Goal: Information Seeking & Learning: Find contact information

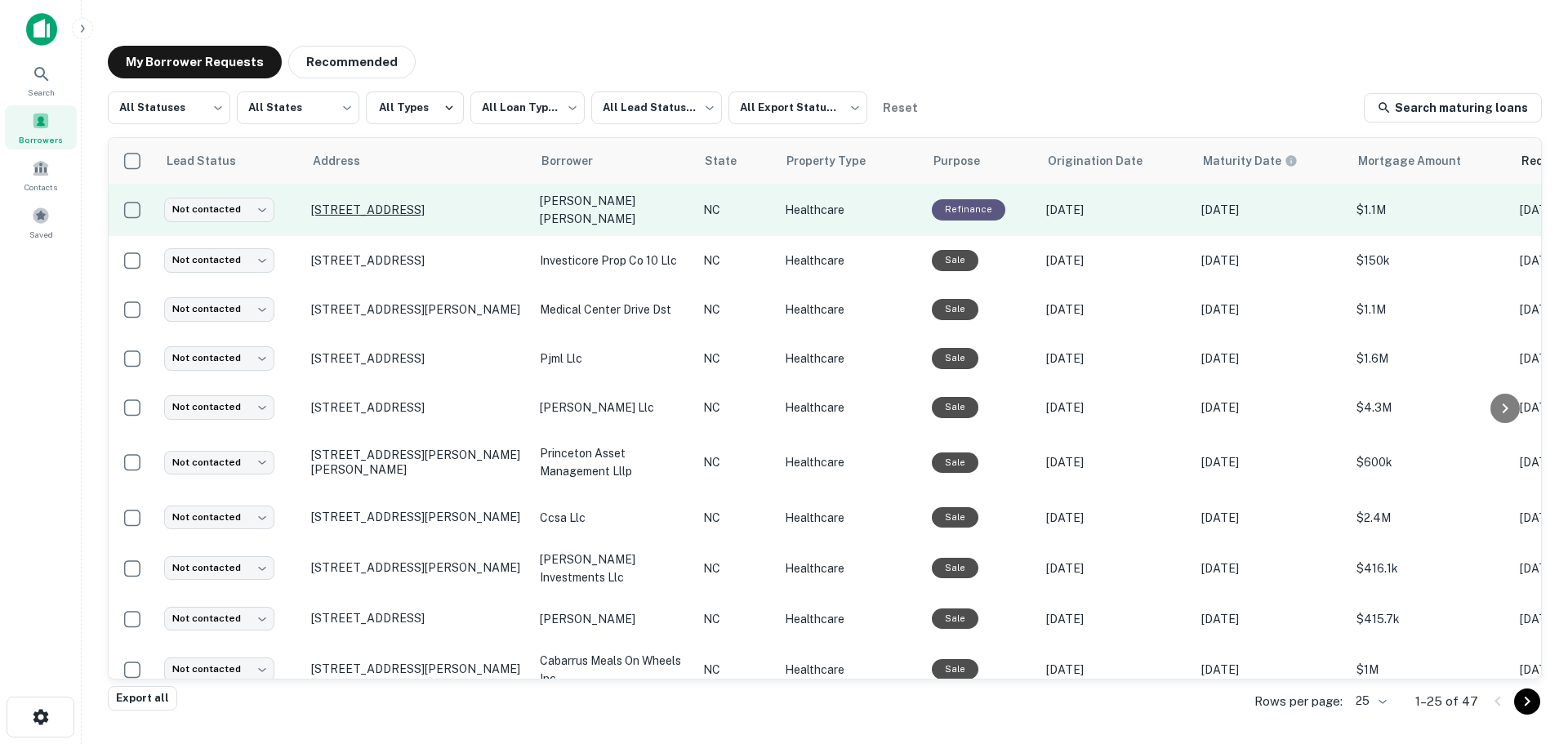
click at [392, 204] on p "[STREET_ADDRESS]" at bounding box center [417, 209] width 213 height 15
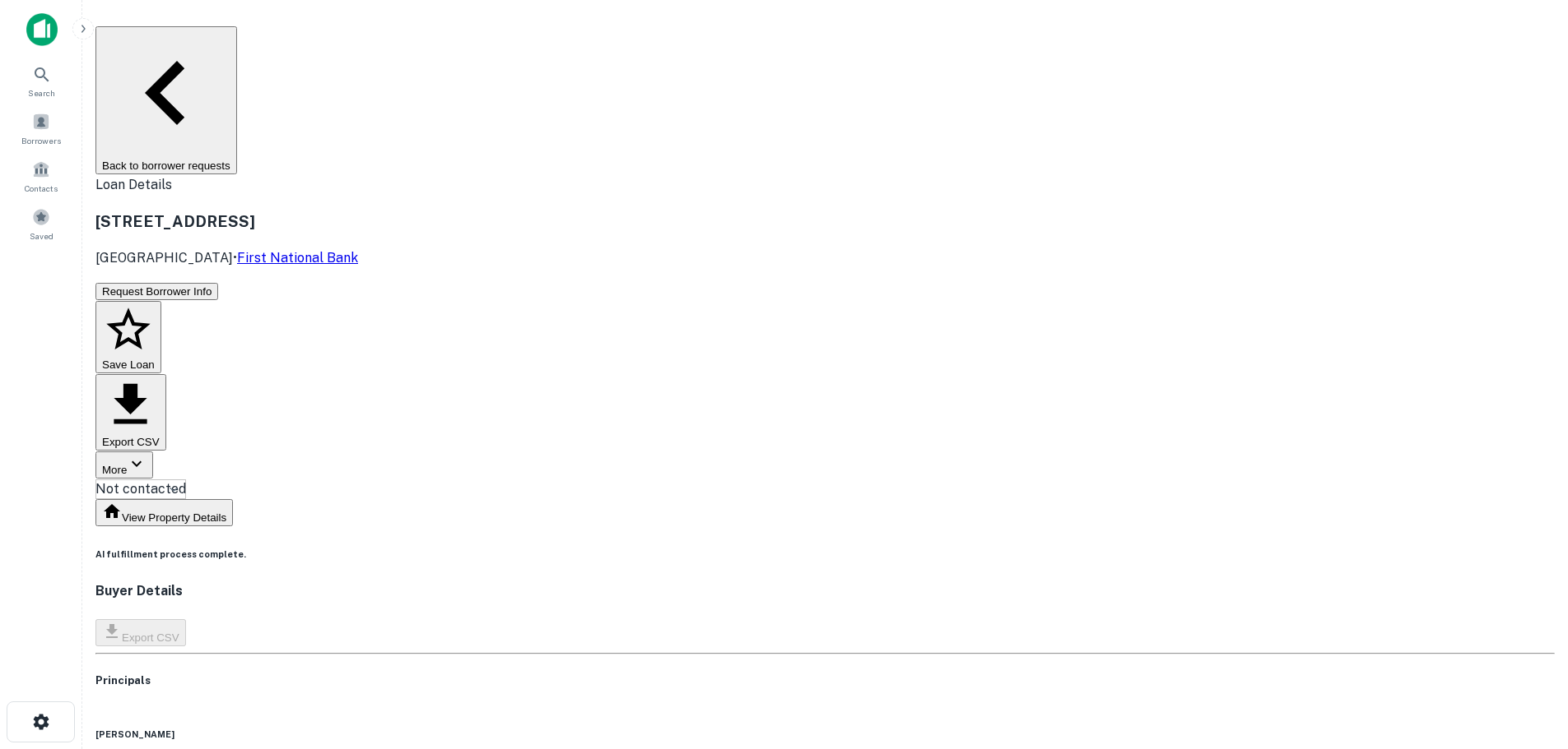
copy h6 "[PHONE_NUMBER]"
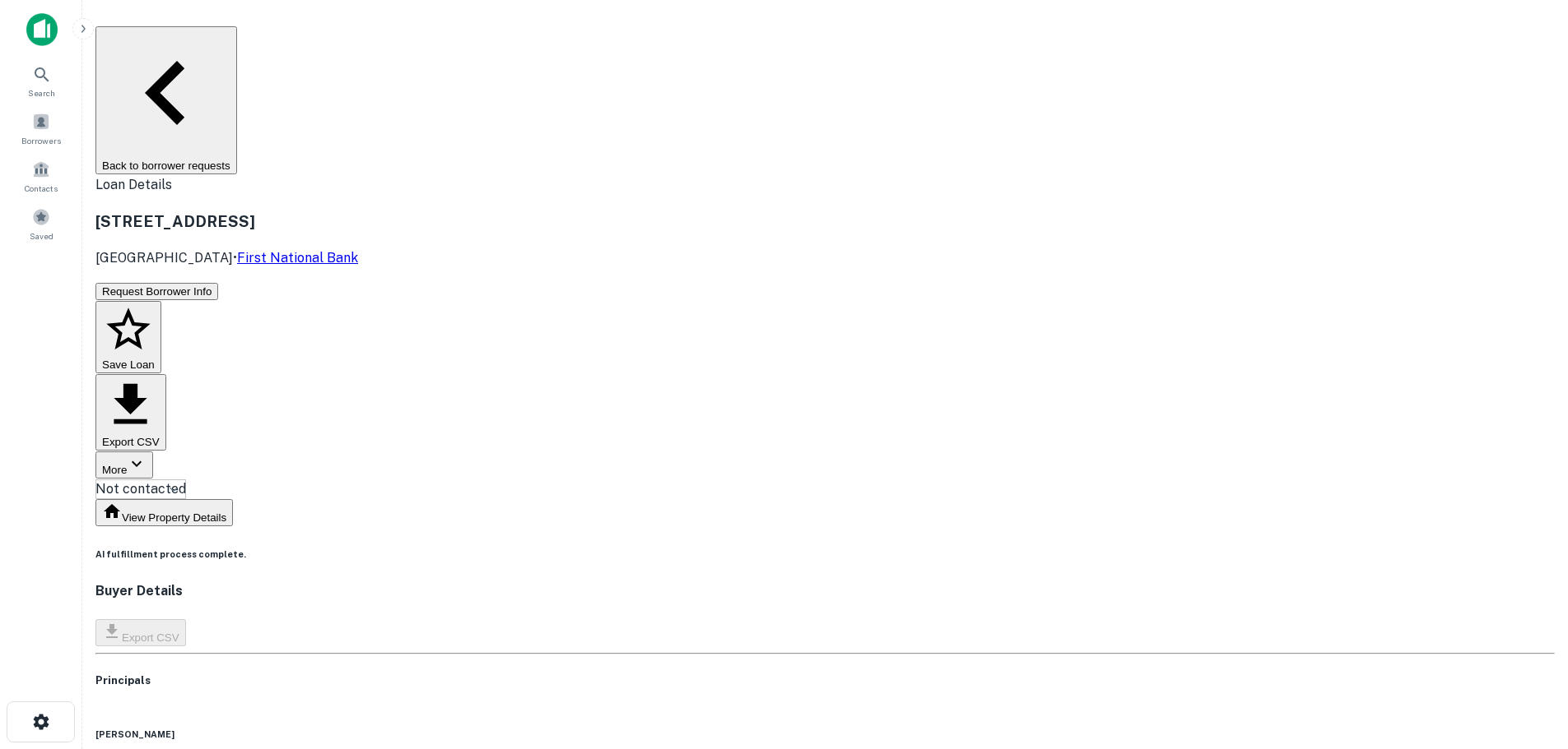
copy h6 "[PHONE_NUMBER]"
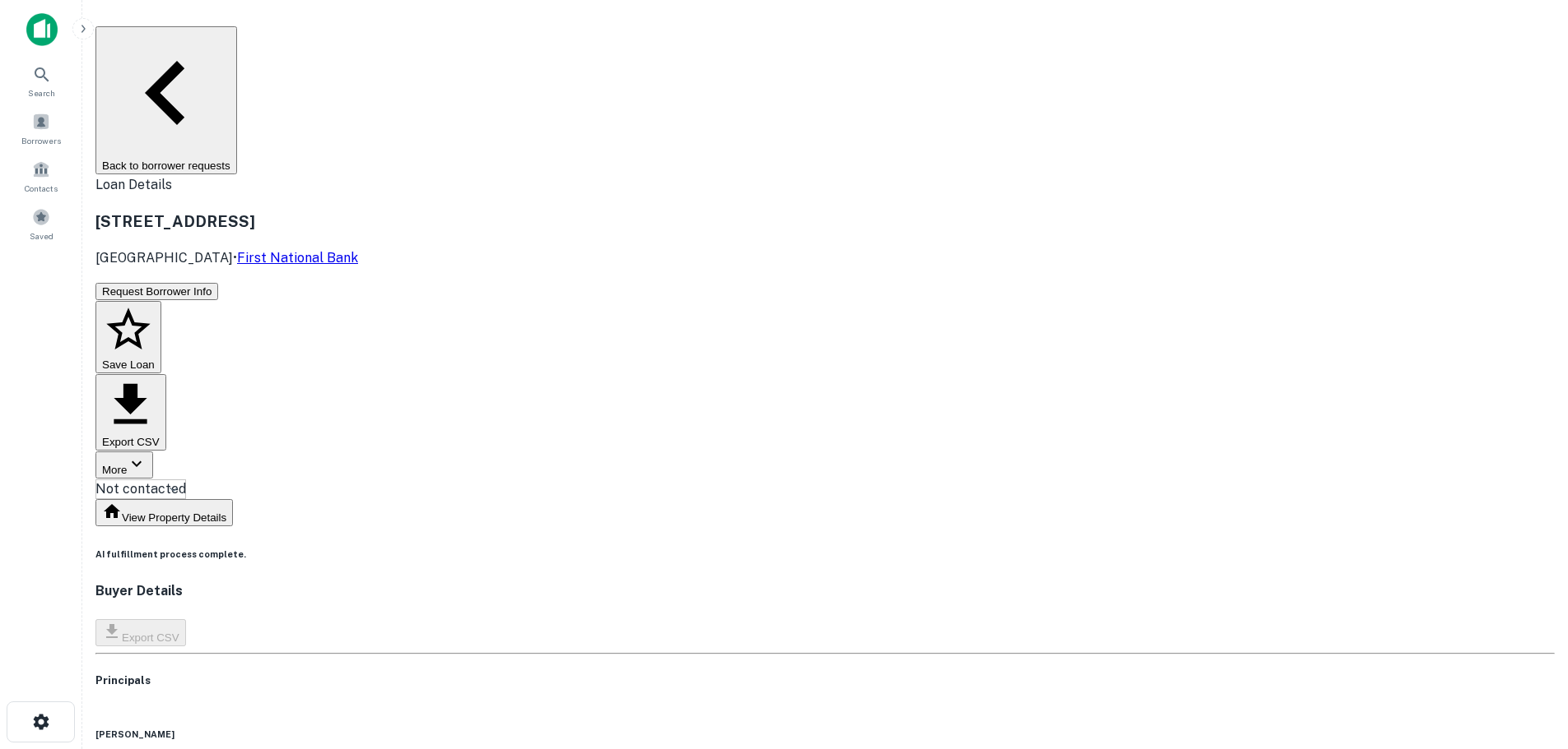
copy h6 "[EMAIL_ADDRESS][DOMAIN_NAME]"
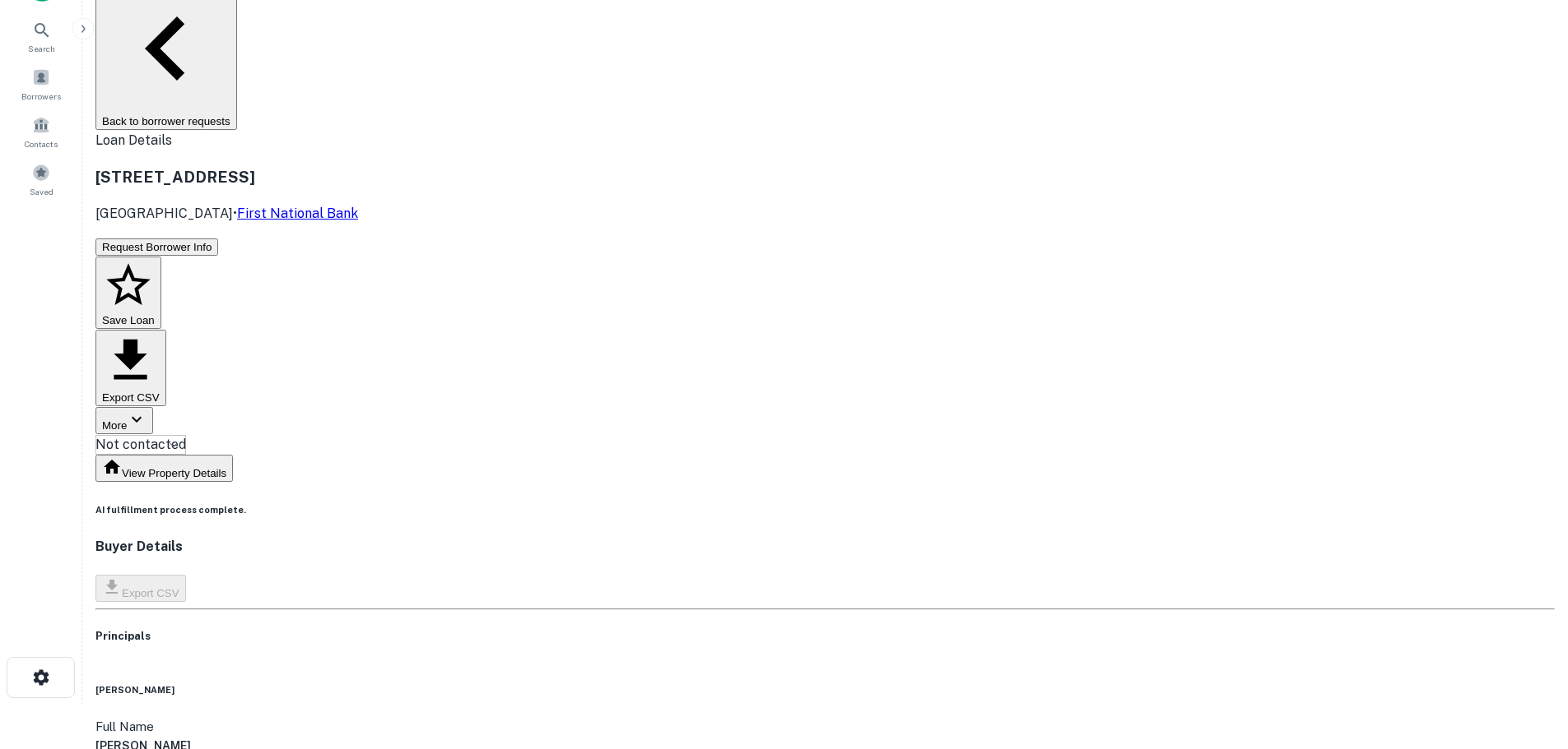
scroll to position [82, 0]
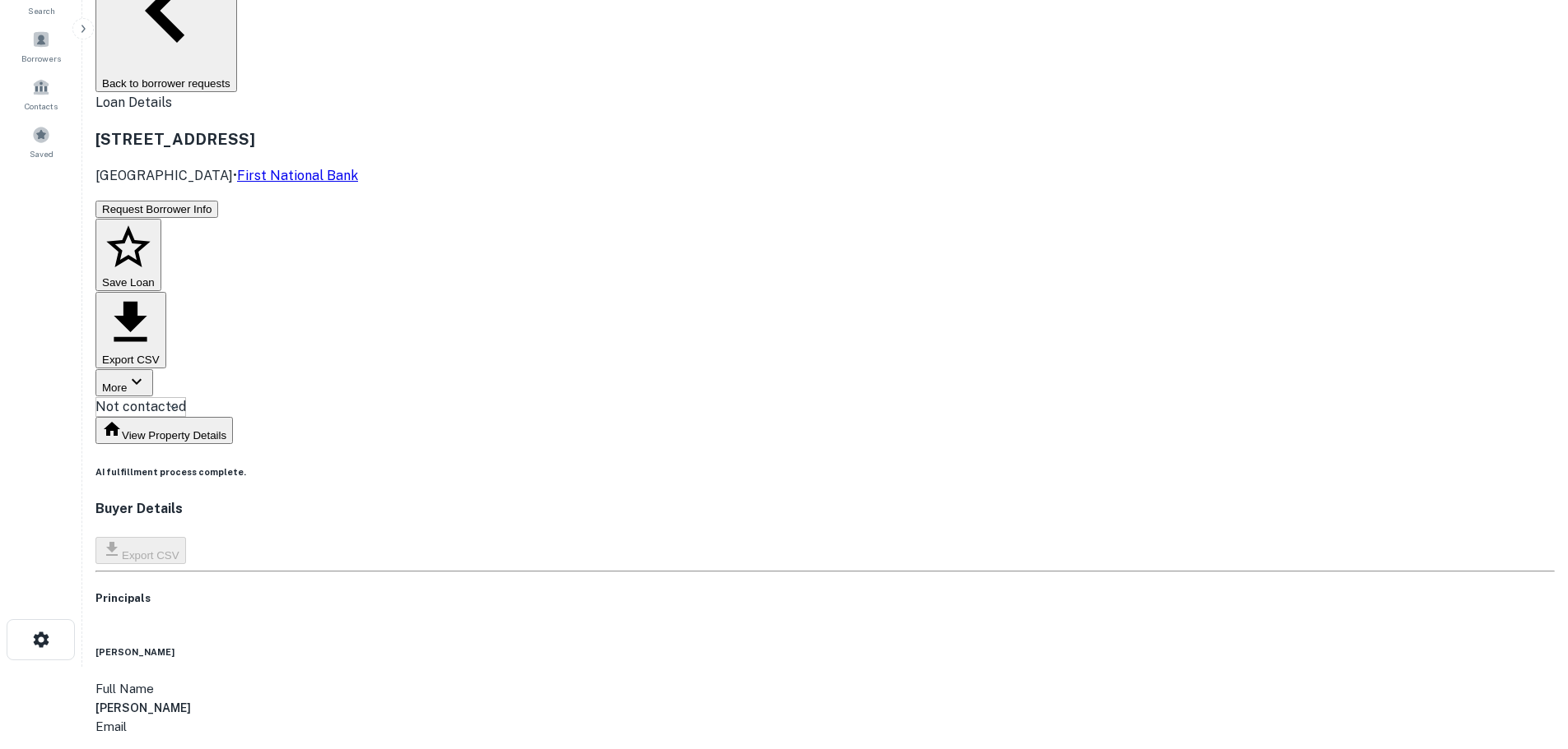
copy h6 "[PHONE_NUMBER]"
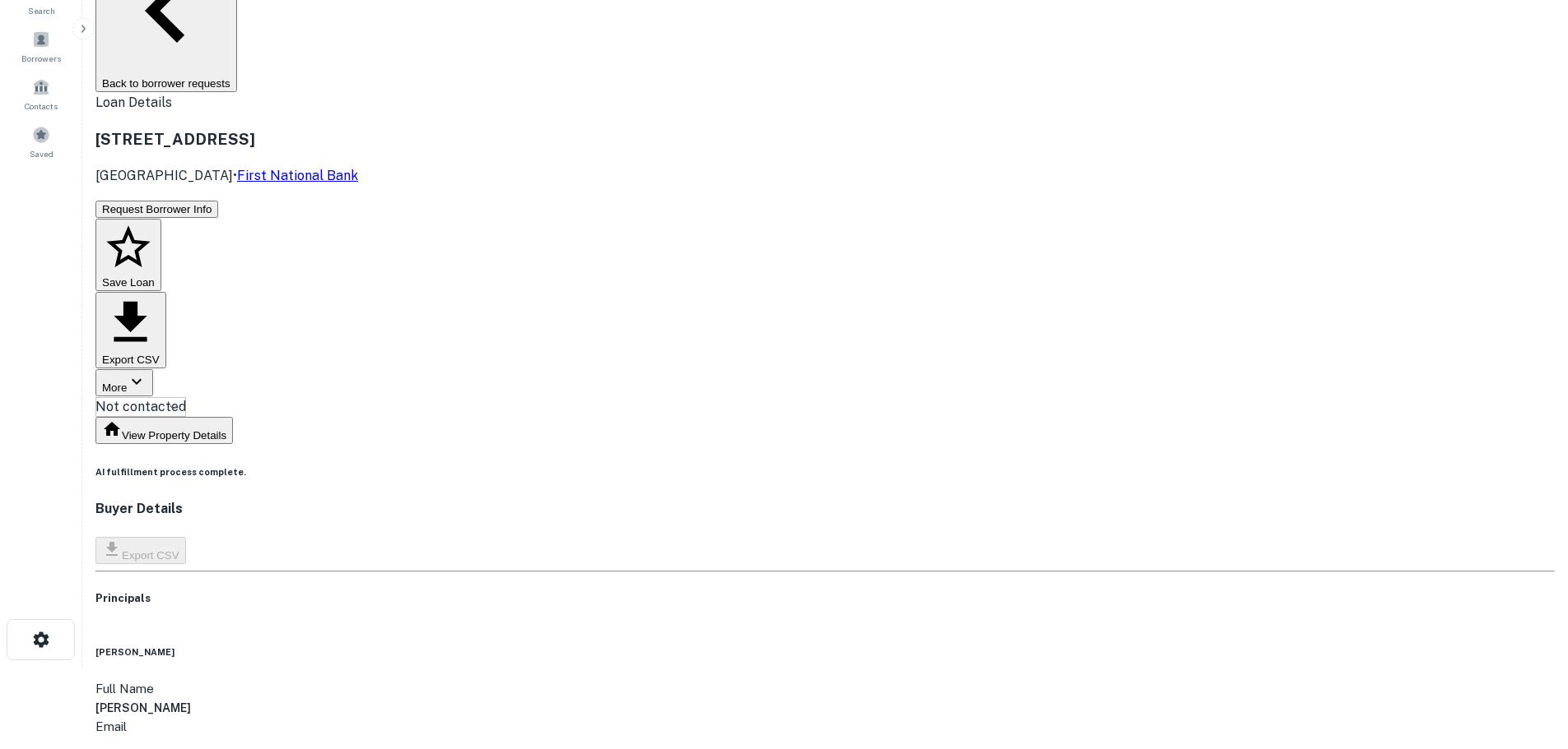
copy h6 "[EMAIL_ADDRESS][PERSON_NAME][DOMAIN_NAME]"
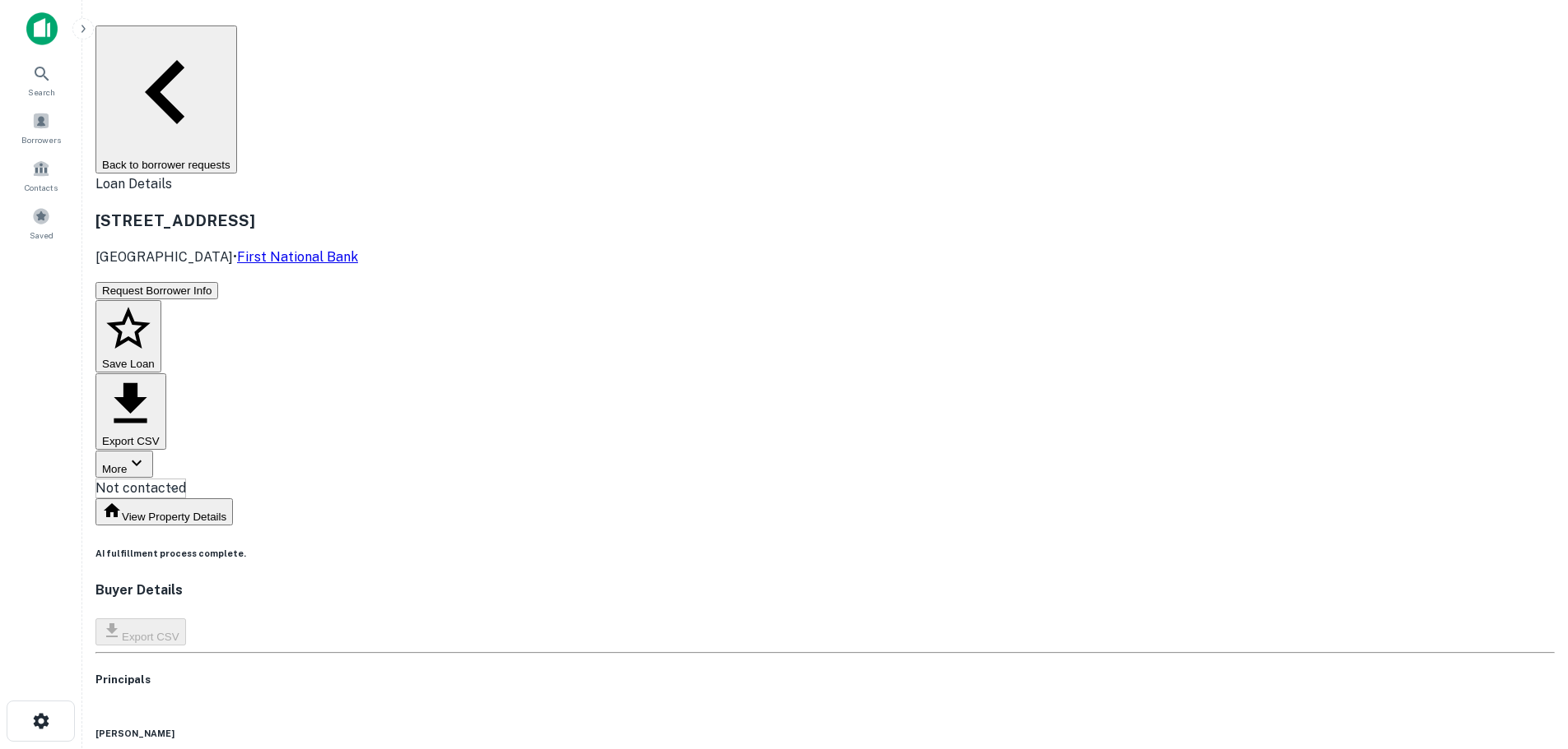
scroll to position [0, 0]
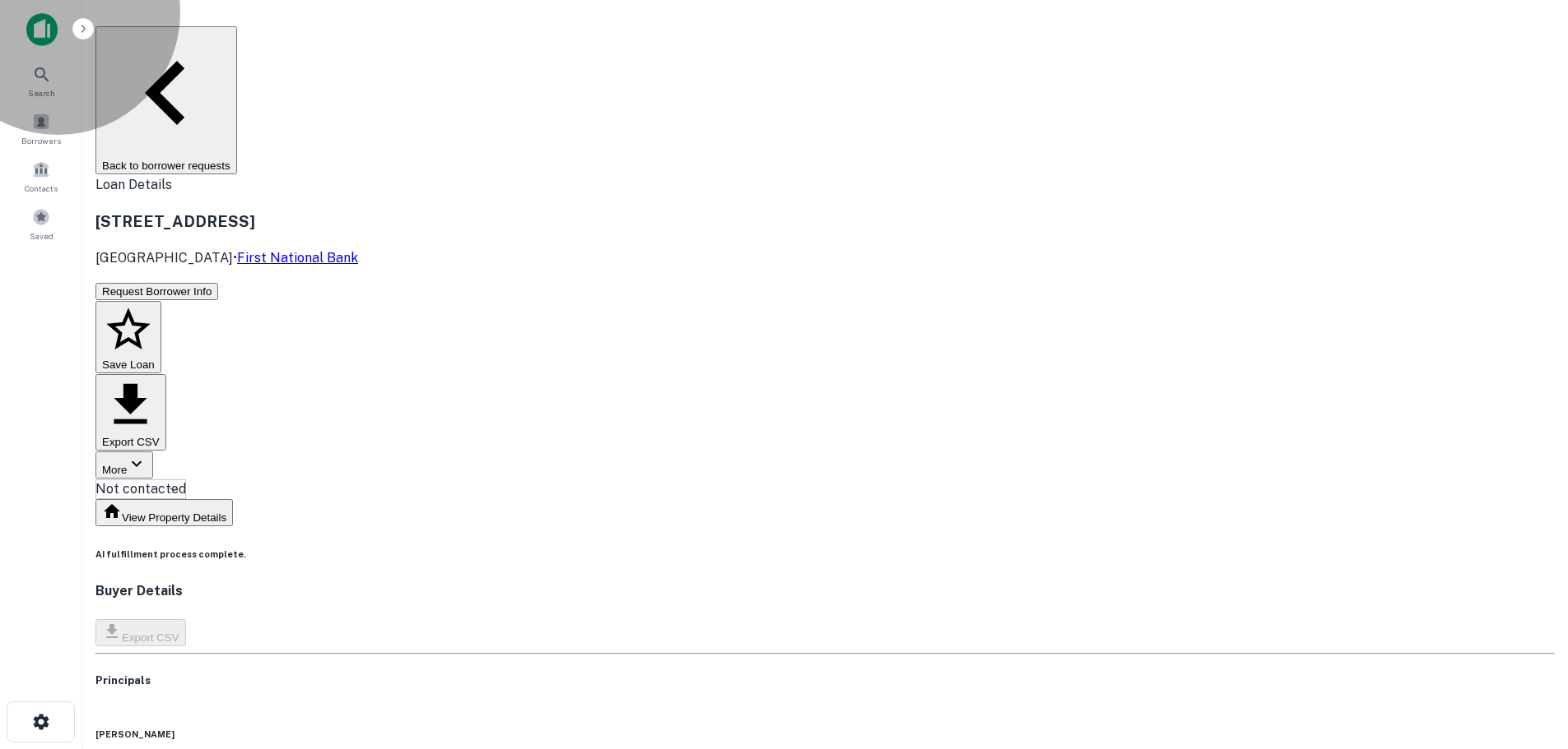
click at [237, 39] on button "Back to borrower requests" at bounding box center [166, 100] width 141 height 148
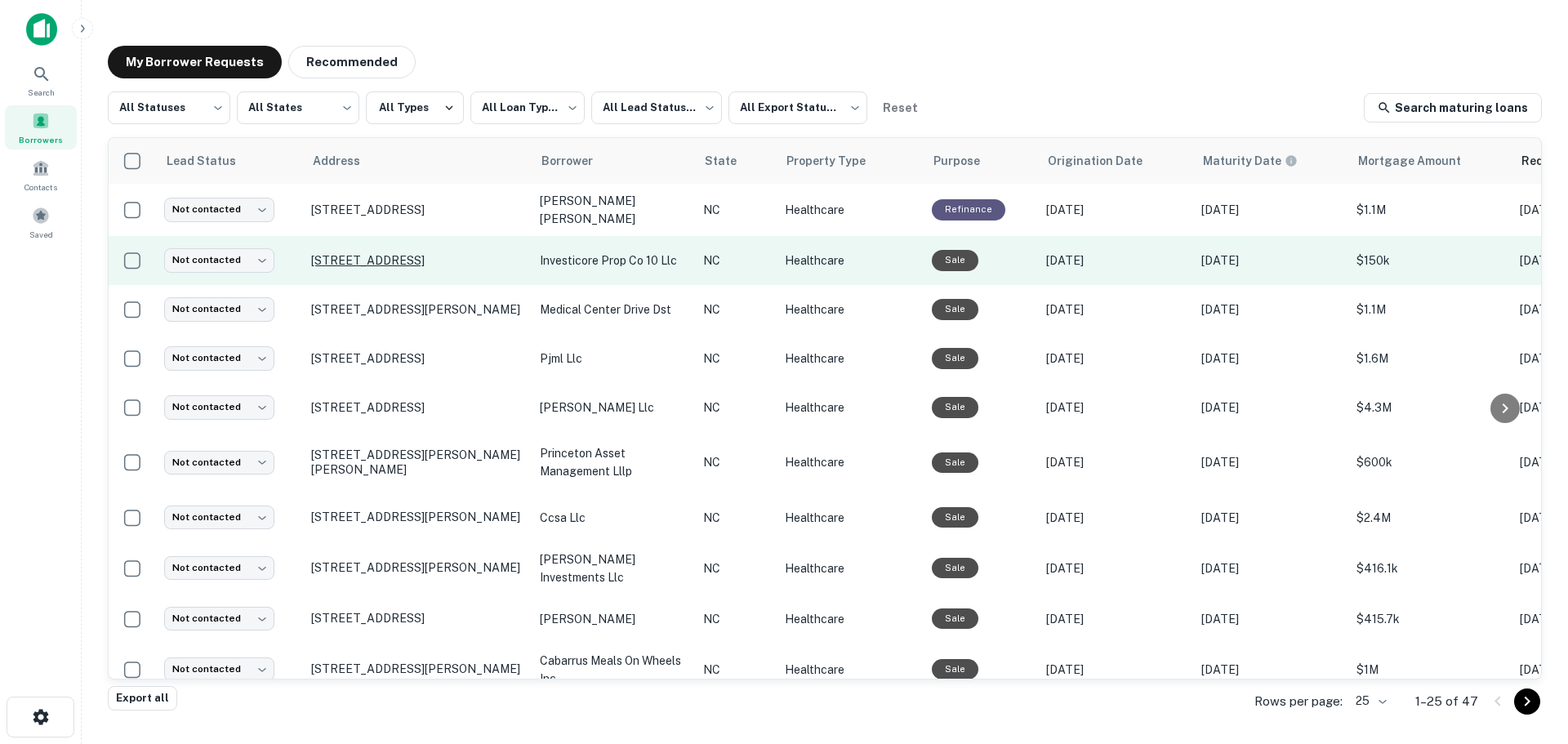
click at [336, 253] on p "[STREET_ADDRESS]" at bounding box center [417, 260] width 213 height 15
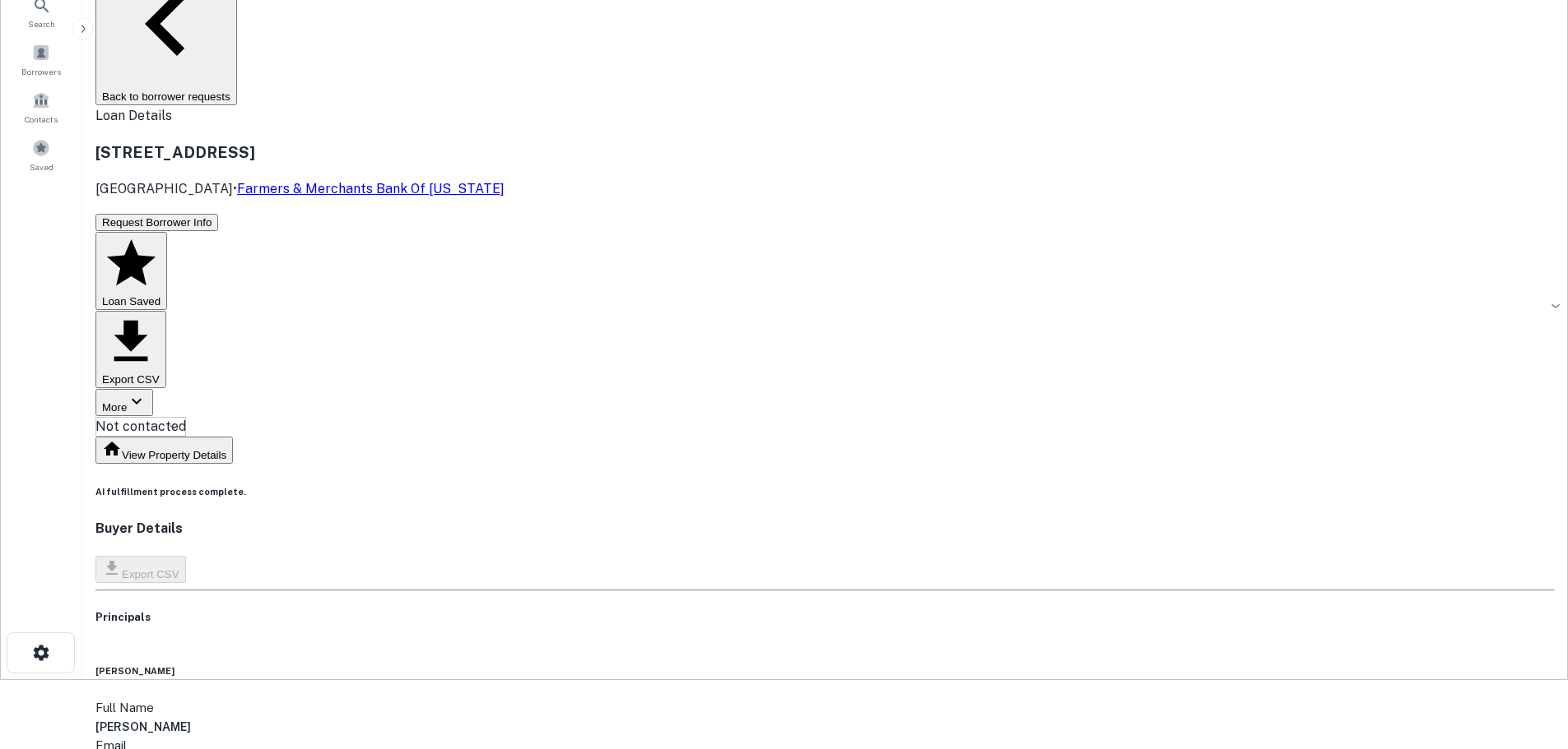
scroll to position [165, 0]
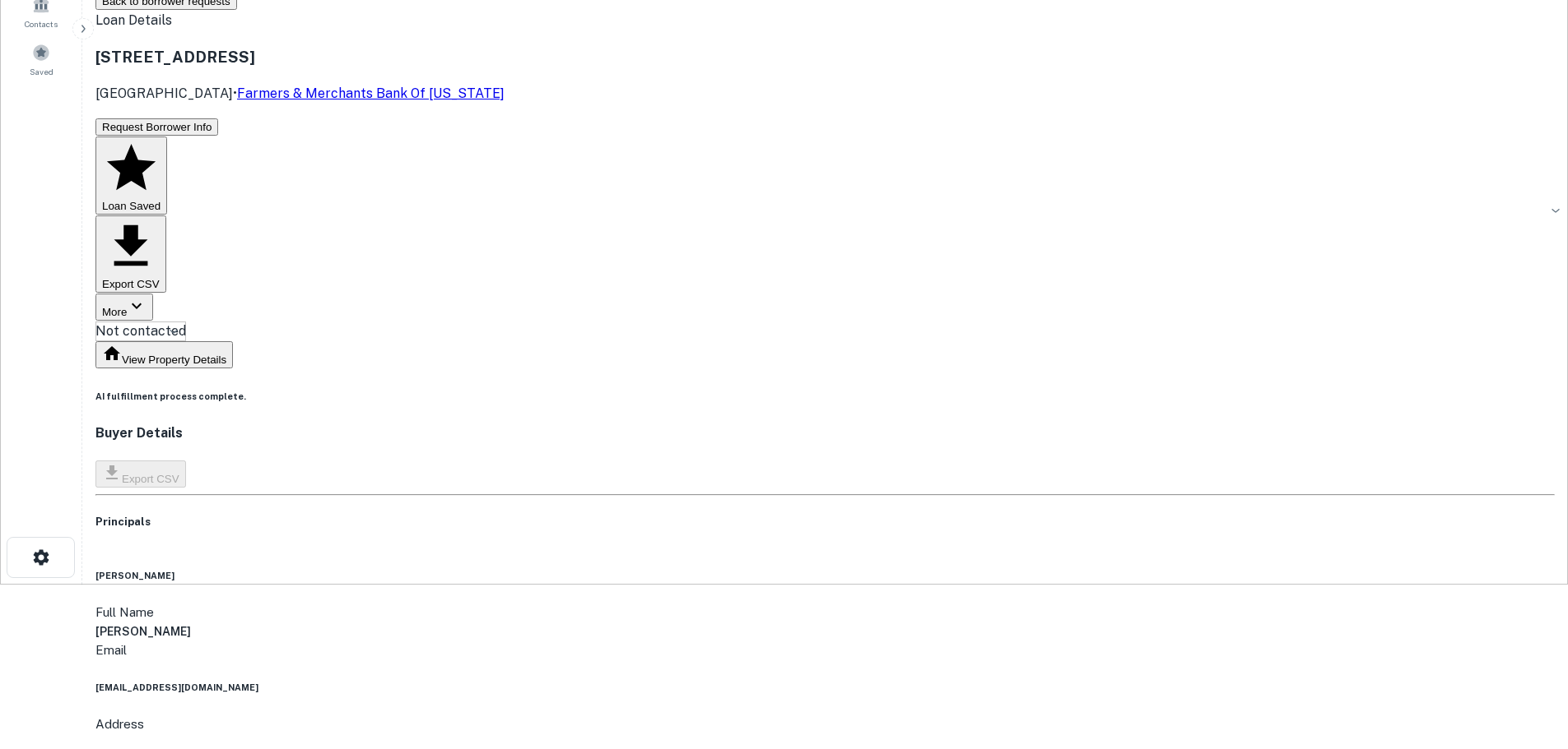
click at [711, 681] on h6 "[EMAIL_ADDRESS][DOMAIN_NAME]" at bounding box center [825, 687] width 1459 height 13
copy h6 "[EMAIL_ADDRESS][DOMAIN_NAME]"
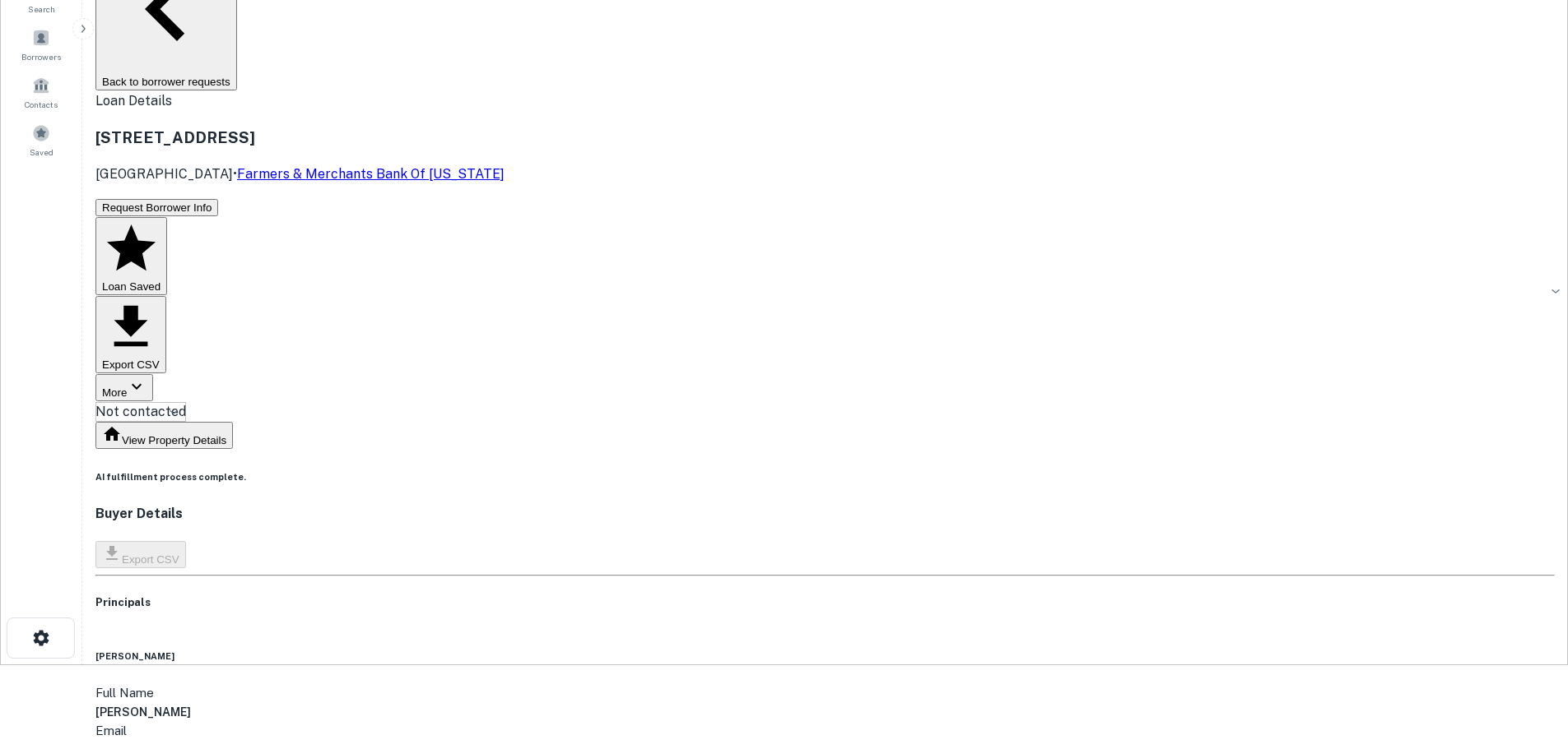
scroll to position [0, 0]
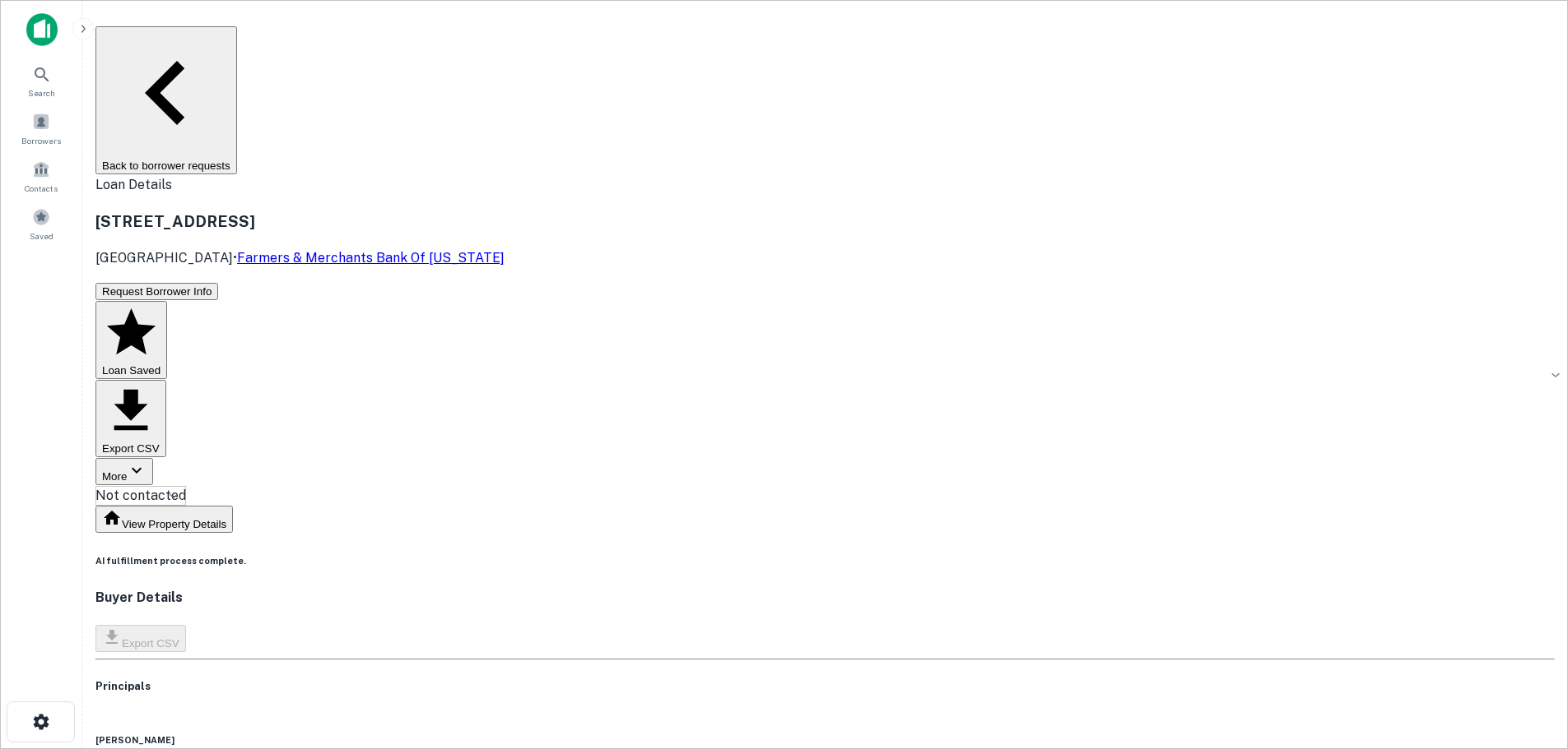
click at [237, 41] on button "Back to borrower requests" at bounding box center [166, 100] width 141 height 148
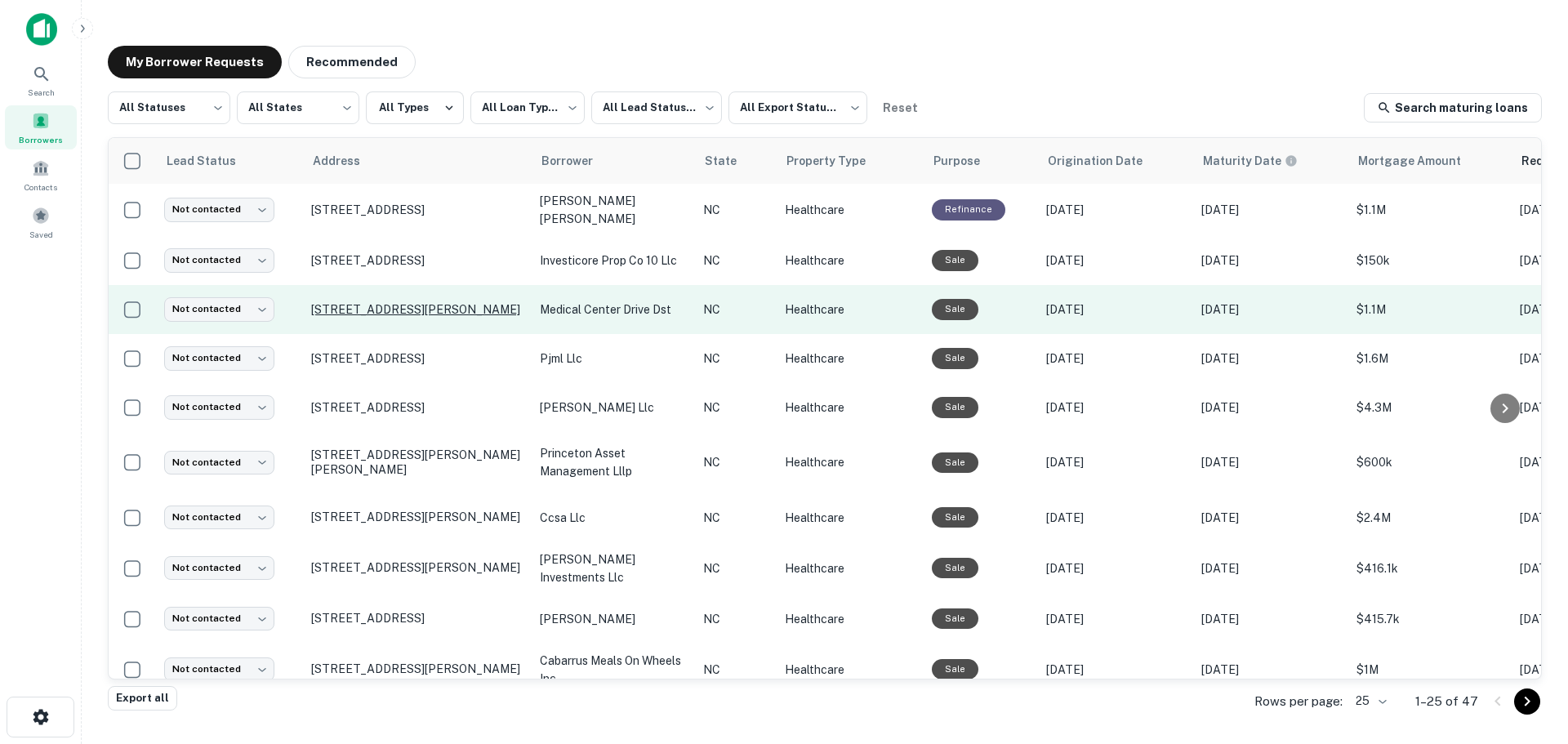
click at [361, 313] on p "[STREET_ADDRESS][PERSON_NAME]" at bounding box center [417, 309] width 213 height 15
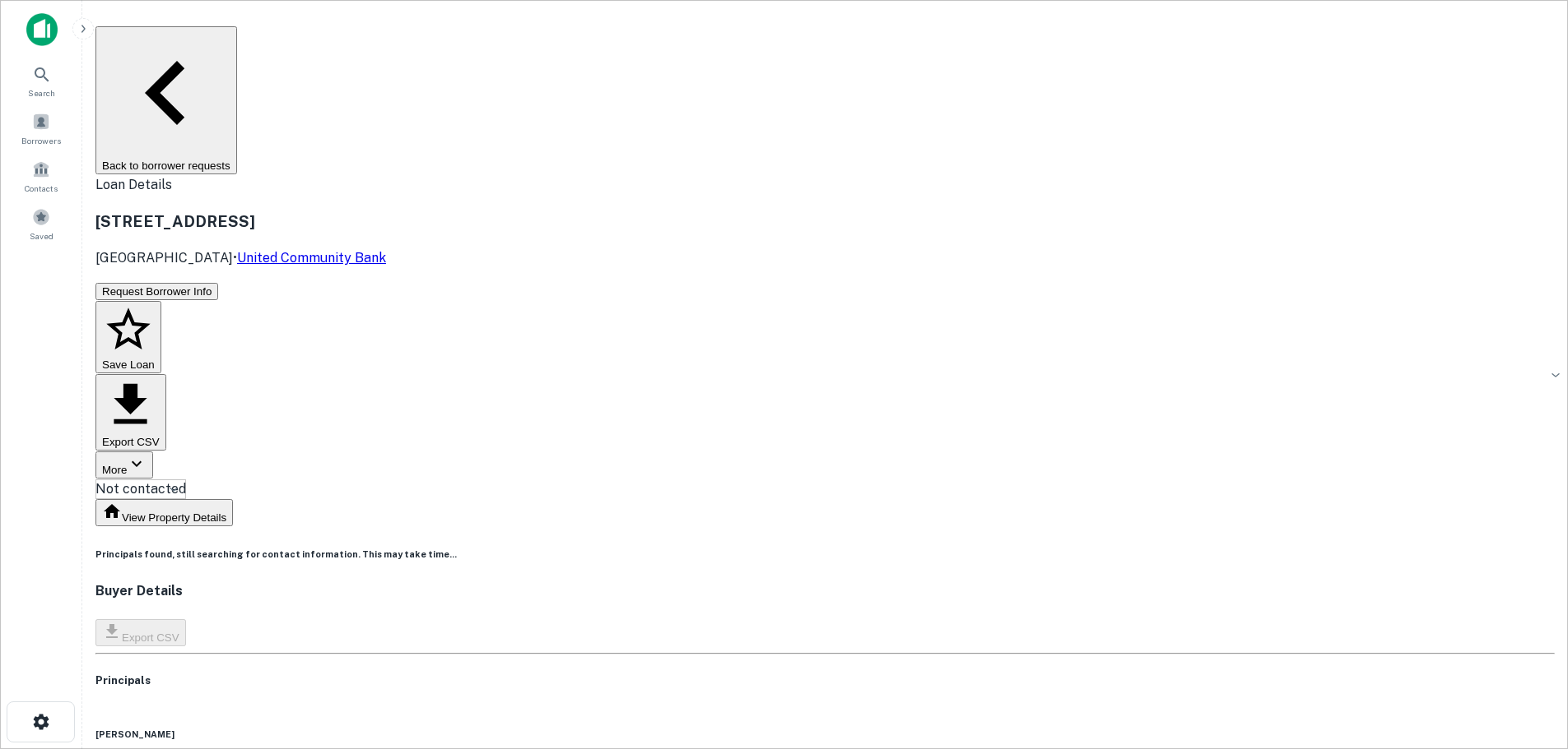
click at [237, 38] on button "Back to borrower requests" at bounding box center [166, 100] width 141 height 148
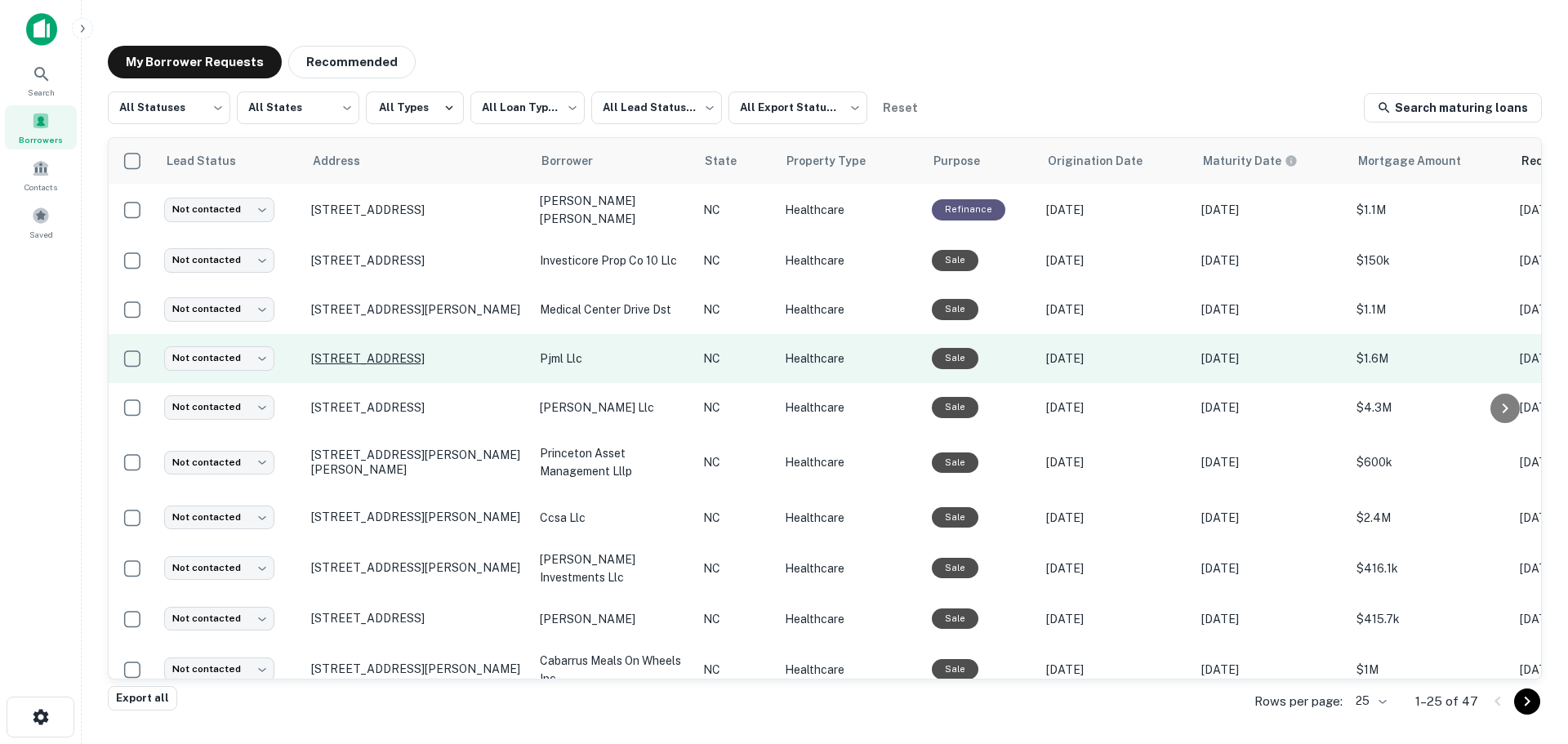
click at [417, 366] on p "[STREET_ADDRESS]" at bounding box center [417, 358] width 213 height 15
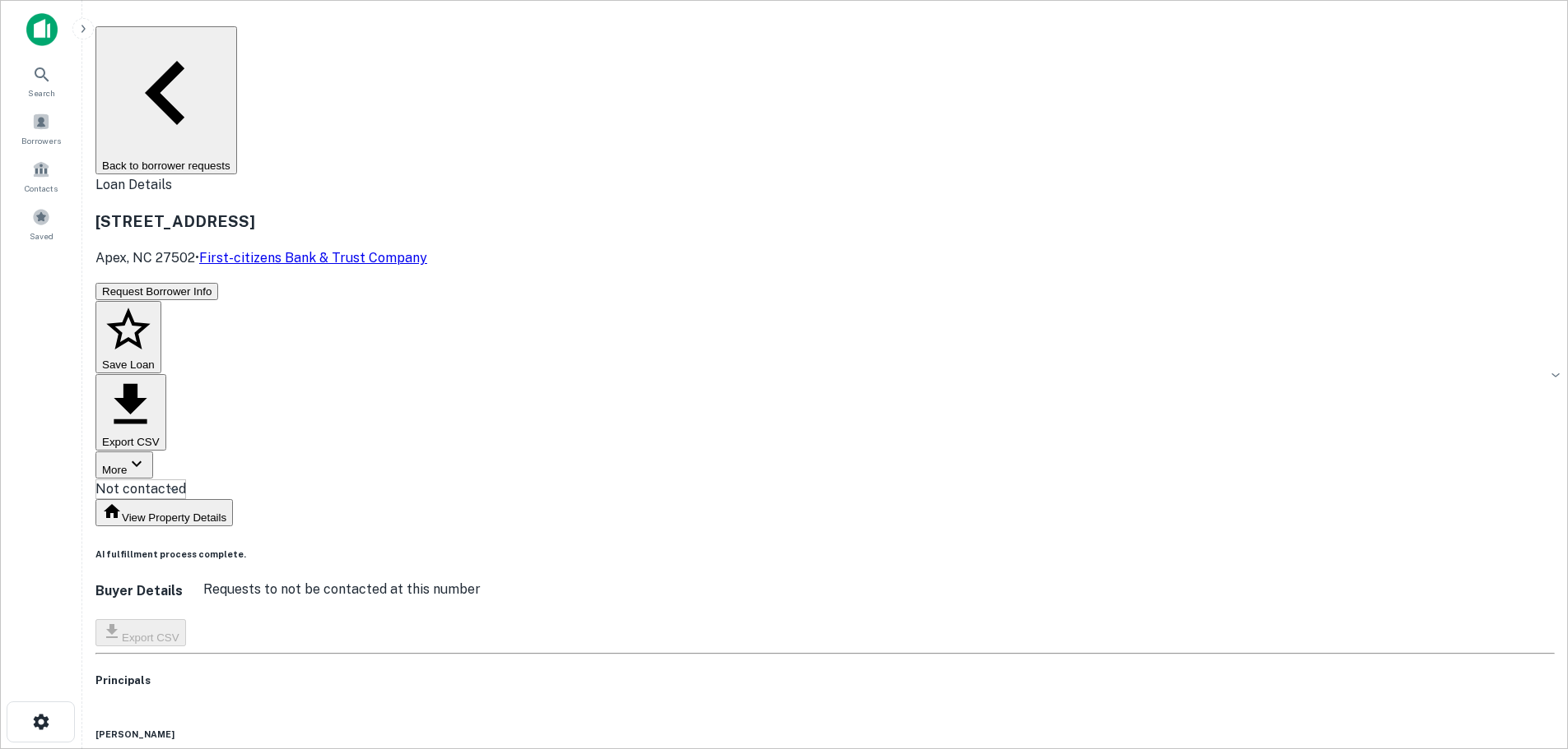
click at [237, 49] on button "Back to borrower requests" at bounding box center [166, 100] width 141 height 148
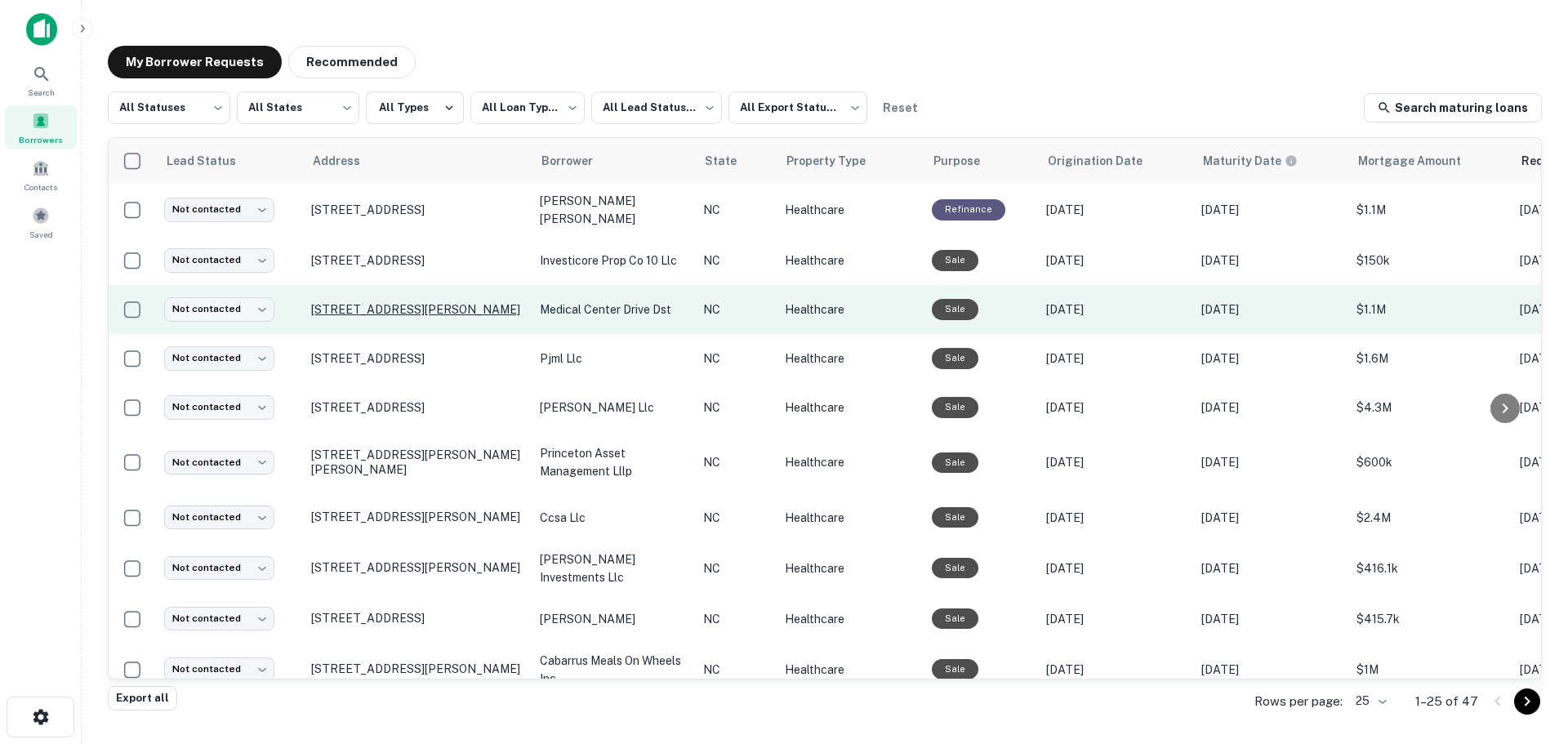
click at [323, 308] on p "[STREET_ADDRESS][PERSON_NAME]" at bounding box center [417, 309] width 213 height 15
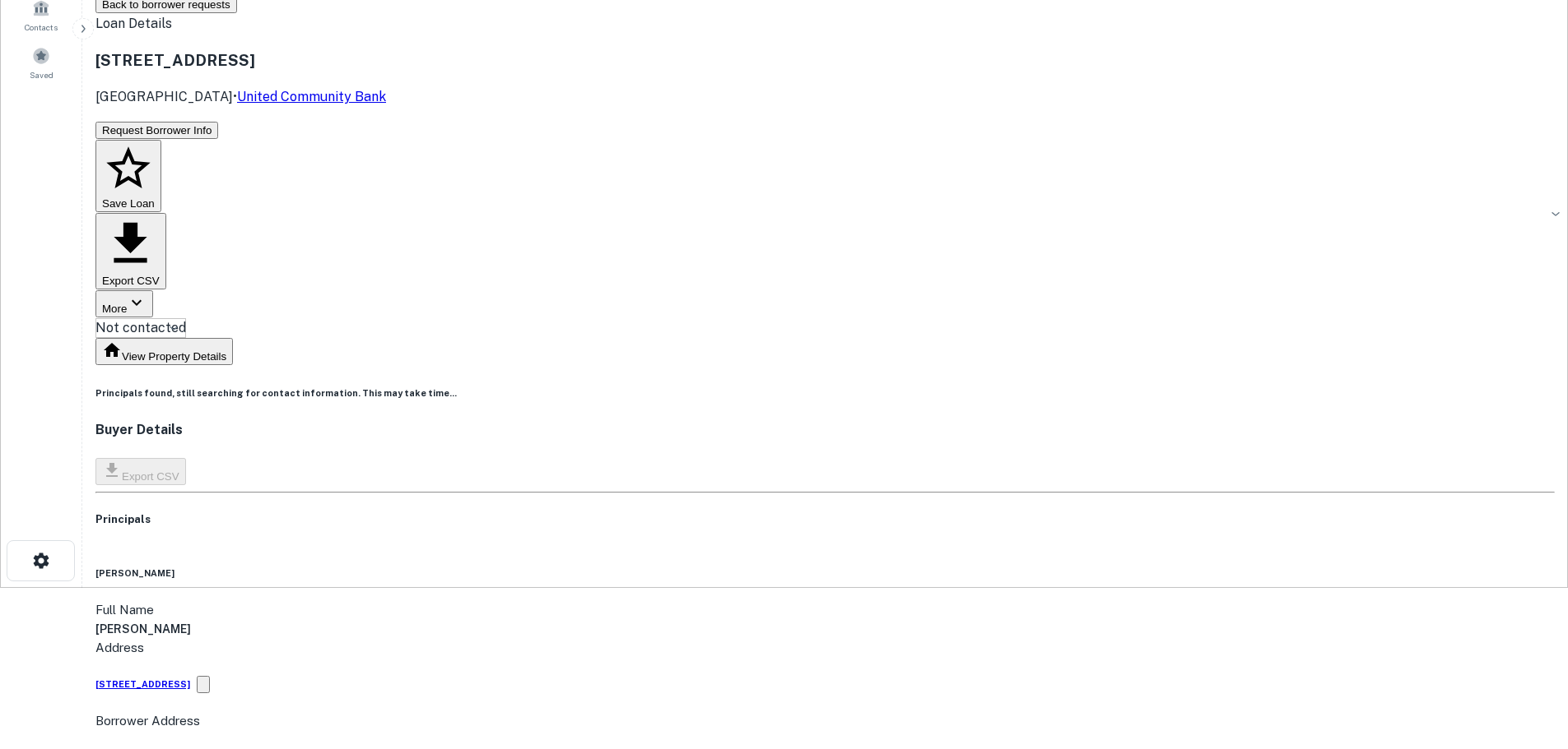
scroll to position [165, 0]
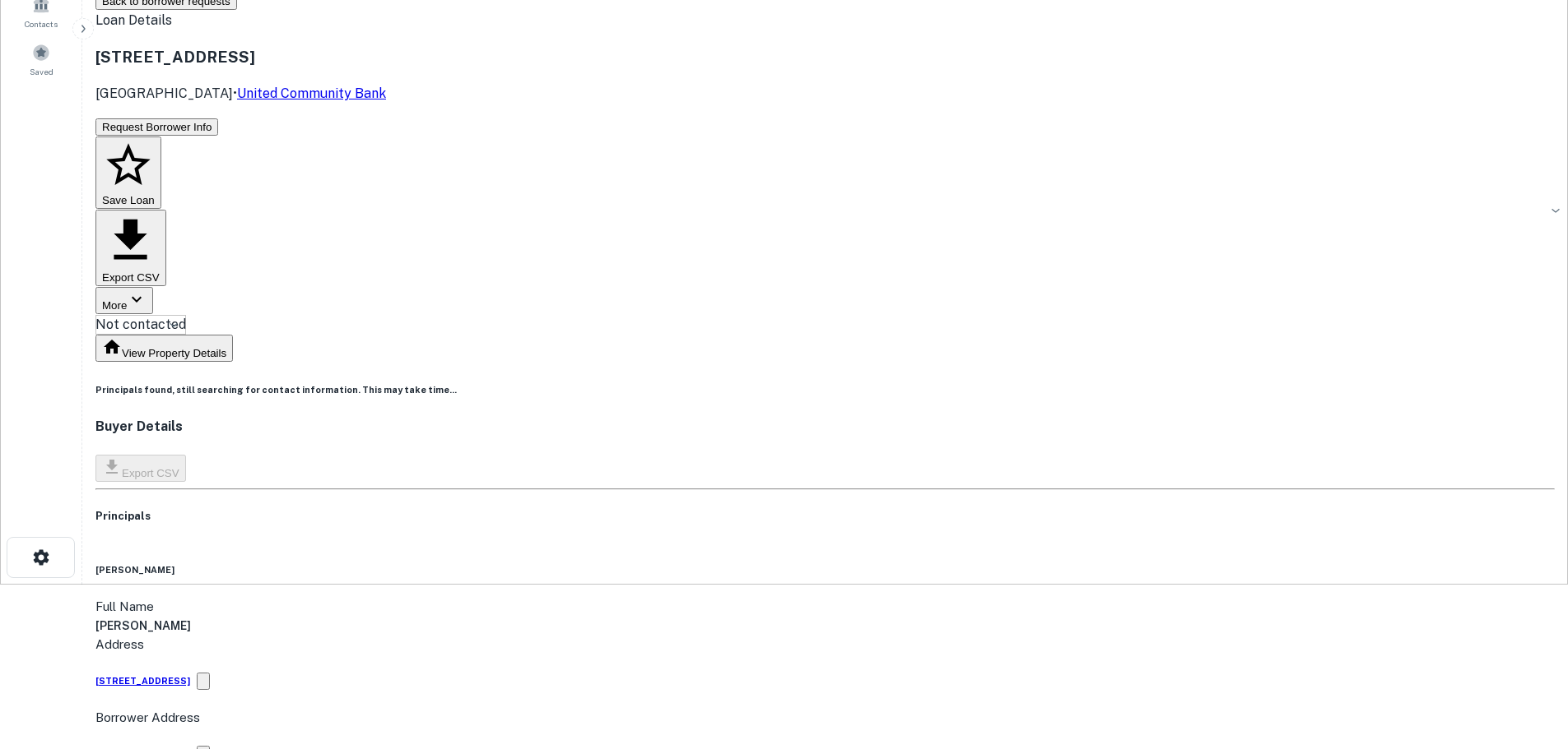
click at [190, 674] on h6 "[STREET_ADDRESS]" at bounding box center [142, 681] width 95 height 13
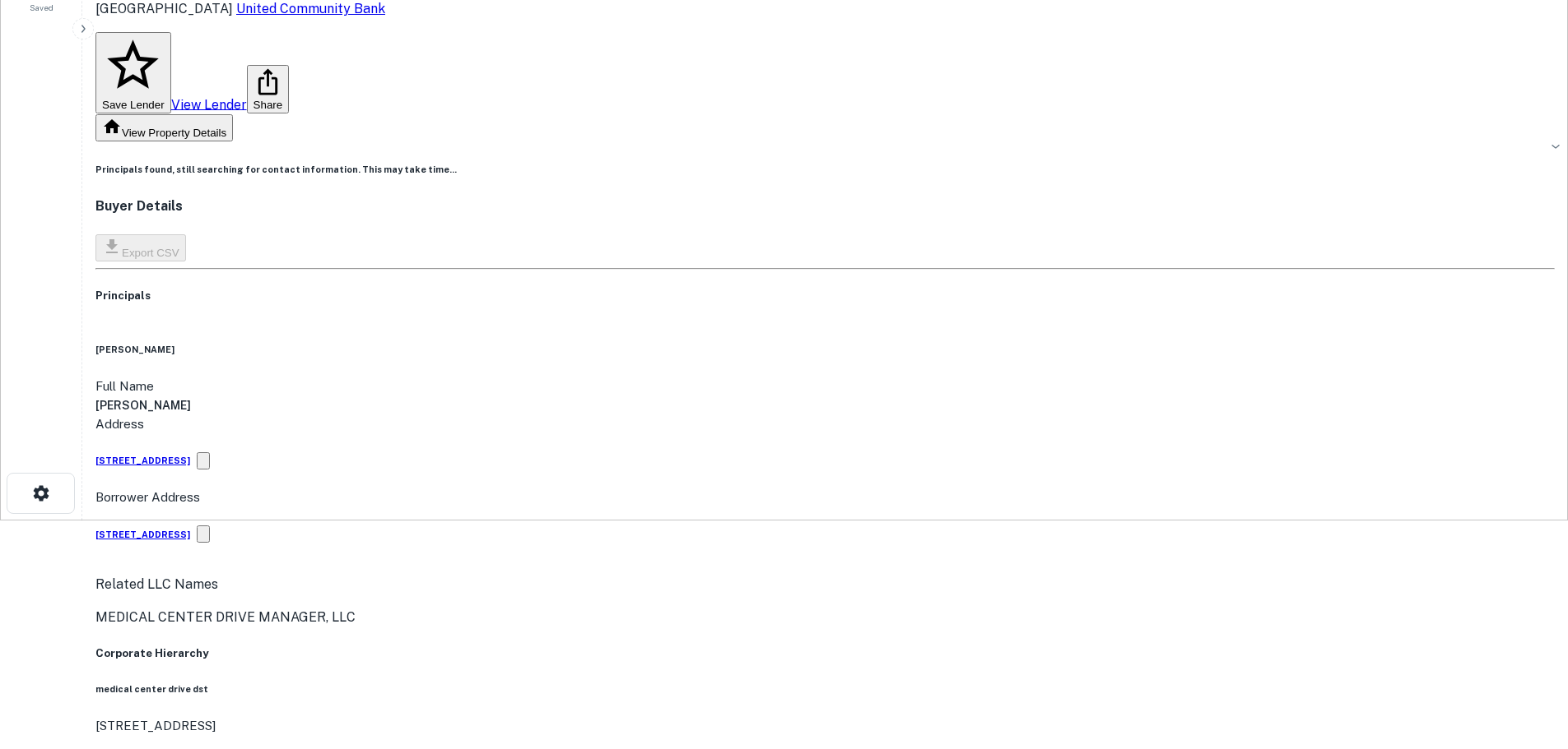
scroll to position [0, 0]
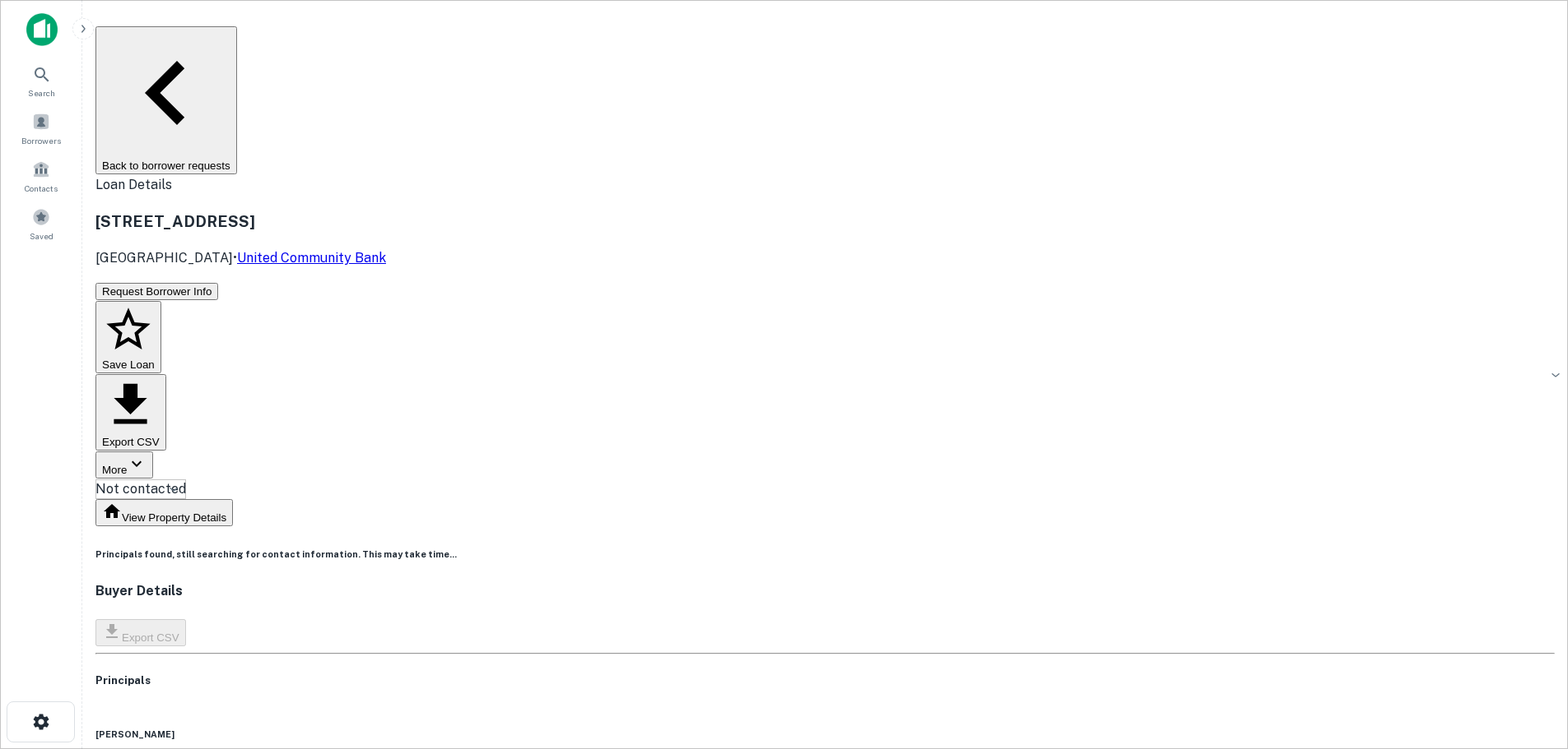
click at [237, 46] on button "Back to borrower requests" at bounding box center [166, 100] width 141 height 148
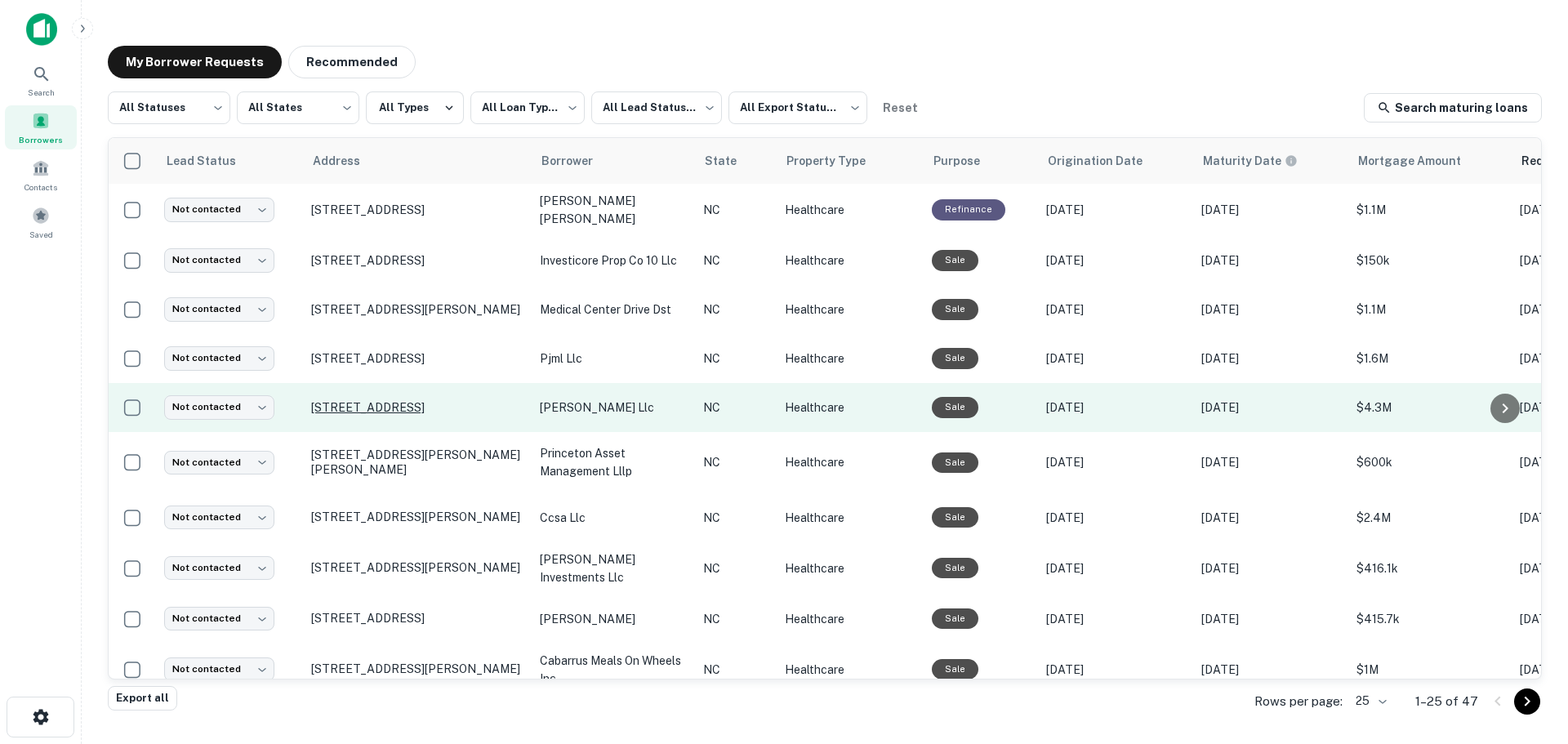
click at [357, 405] on p "[STREET_ADDRESS]" at bounding box center [417, 407] width 213 height 15
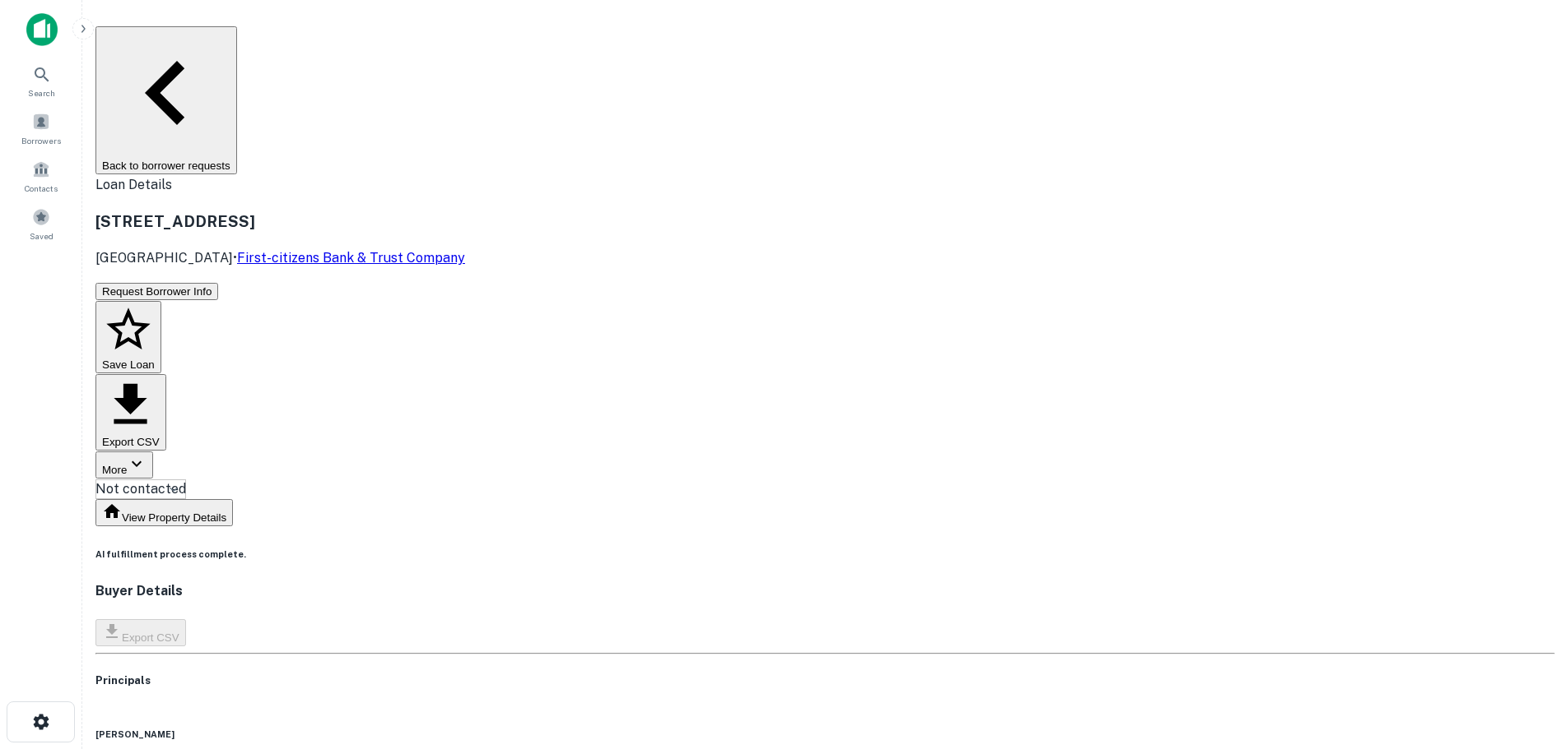
copy h6 "[PHONE_NUMBER]"
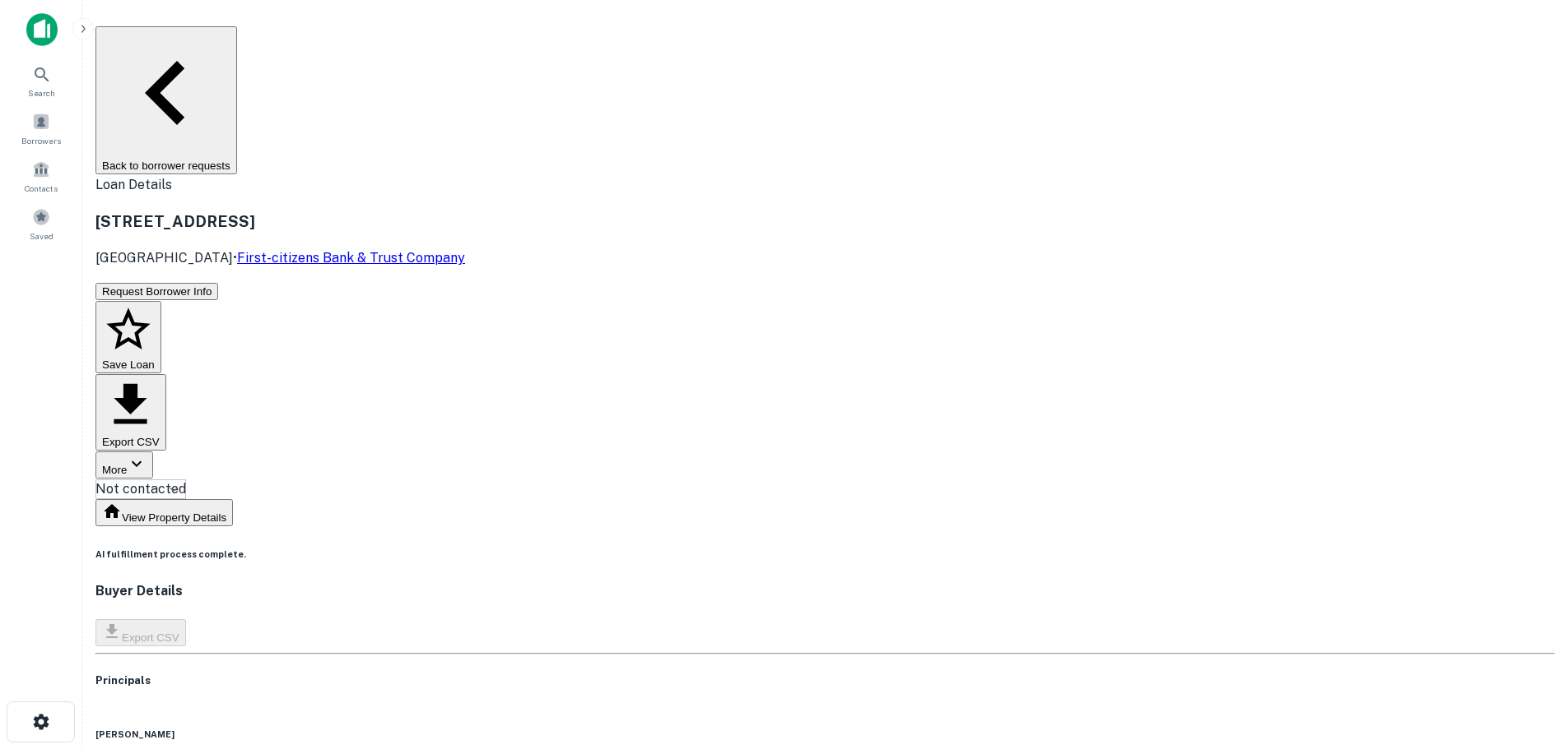
copy h6 "[EMAIL_ADDRESS][DOMAIN_NAME]"
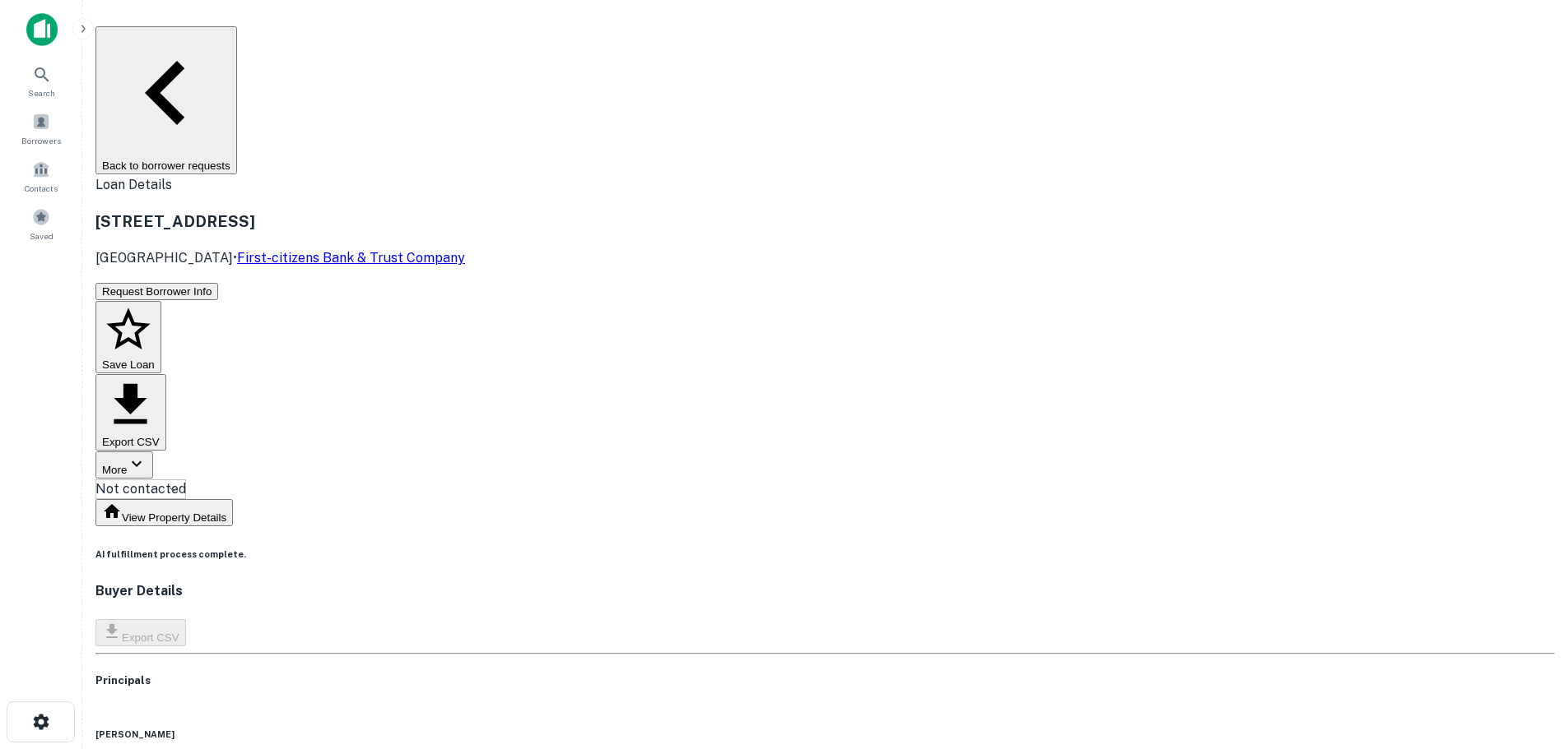
copy h6 "[EMAIL_ADDRESS][DOMAIN_NAME]"
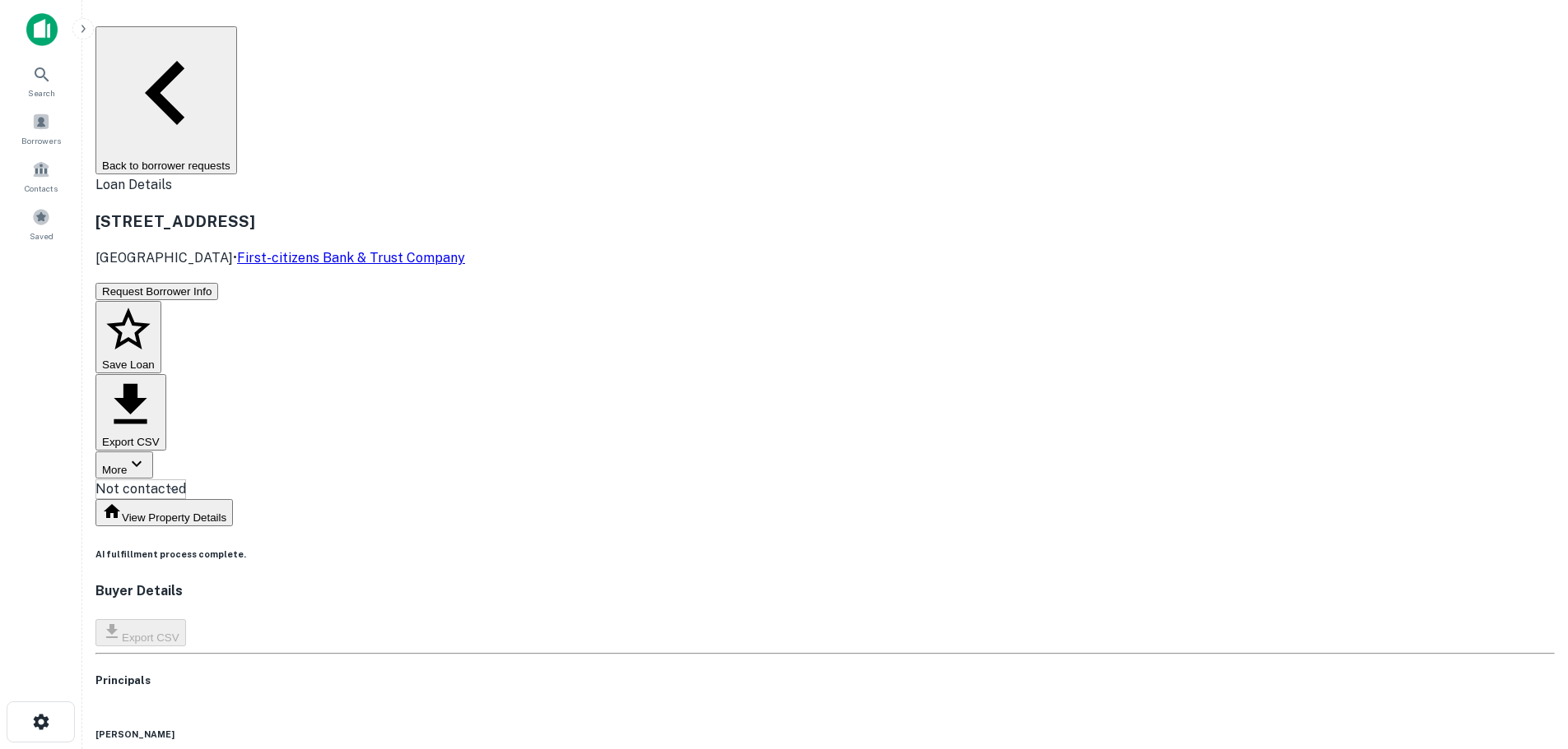
copy h6 "[PHONE_NUMBER]"
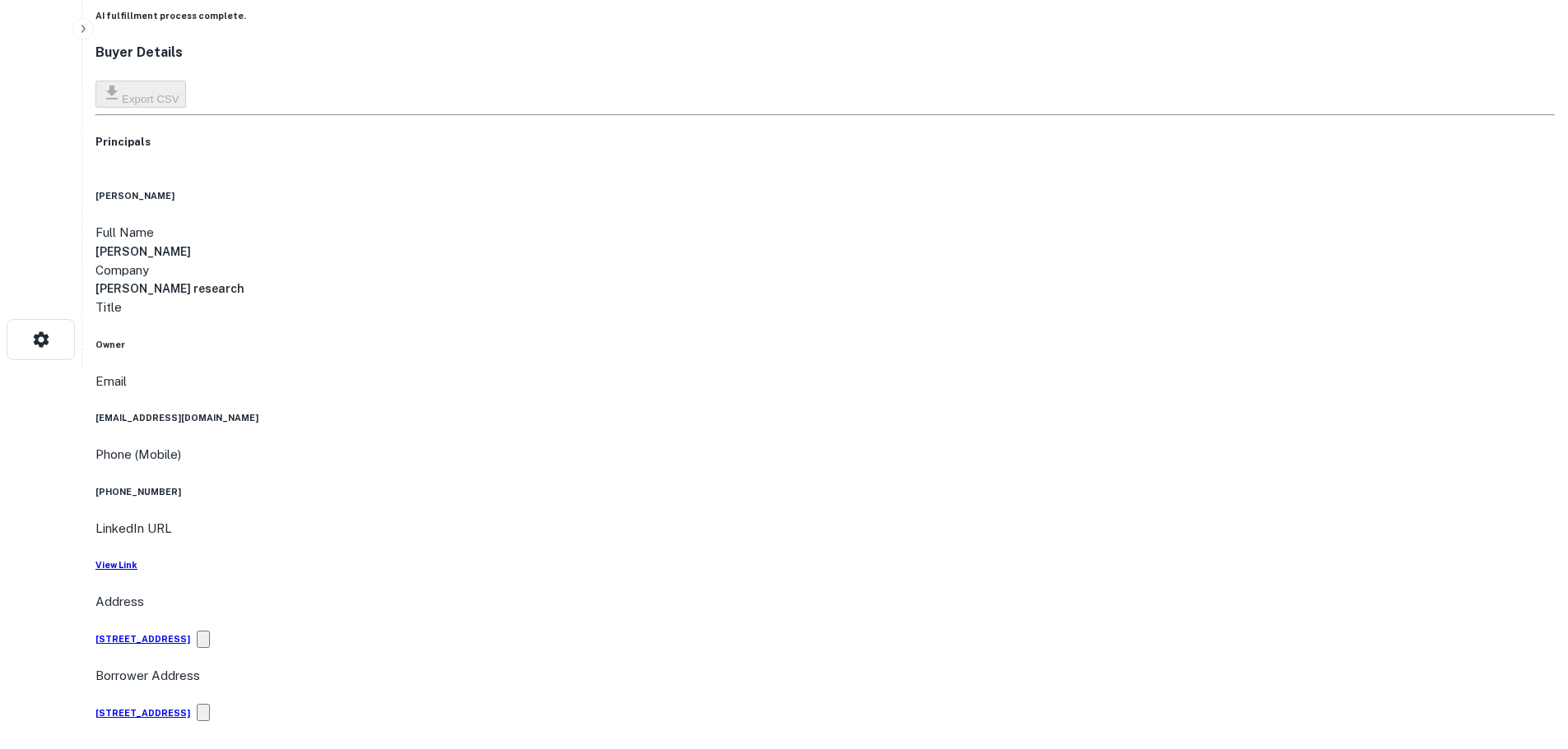
scroll to position [411, 0]
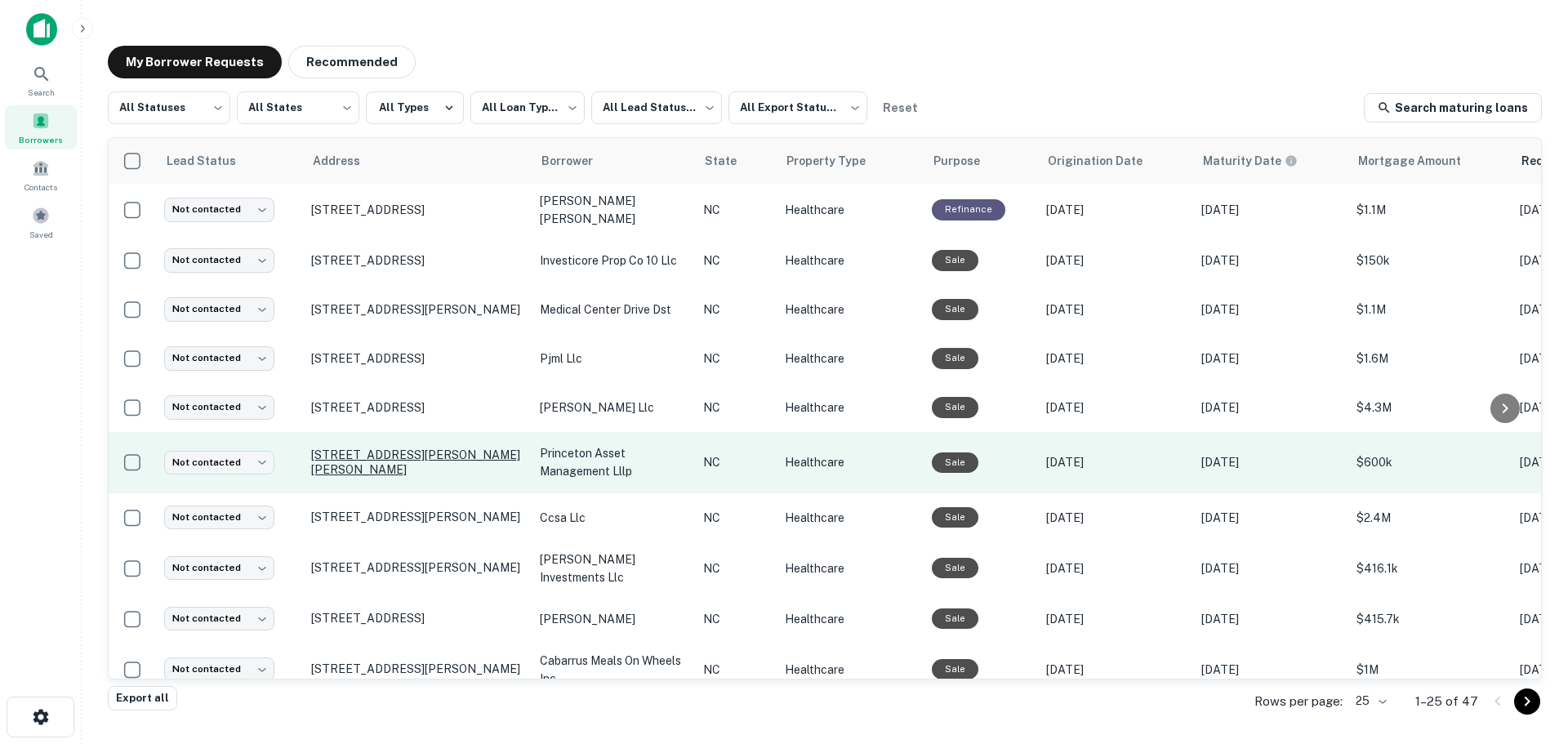
click at [334, 464] on p "[STREET_ADDRESS][PERSON_NAME][PERSON_NAME]" at bounding box center [417, 462] width 213 height 29
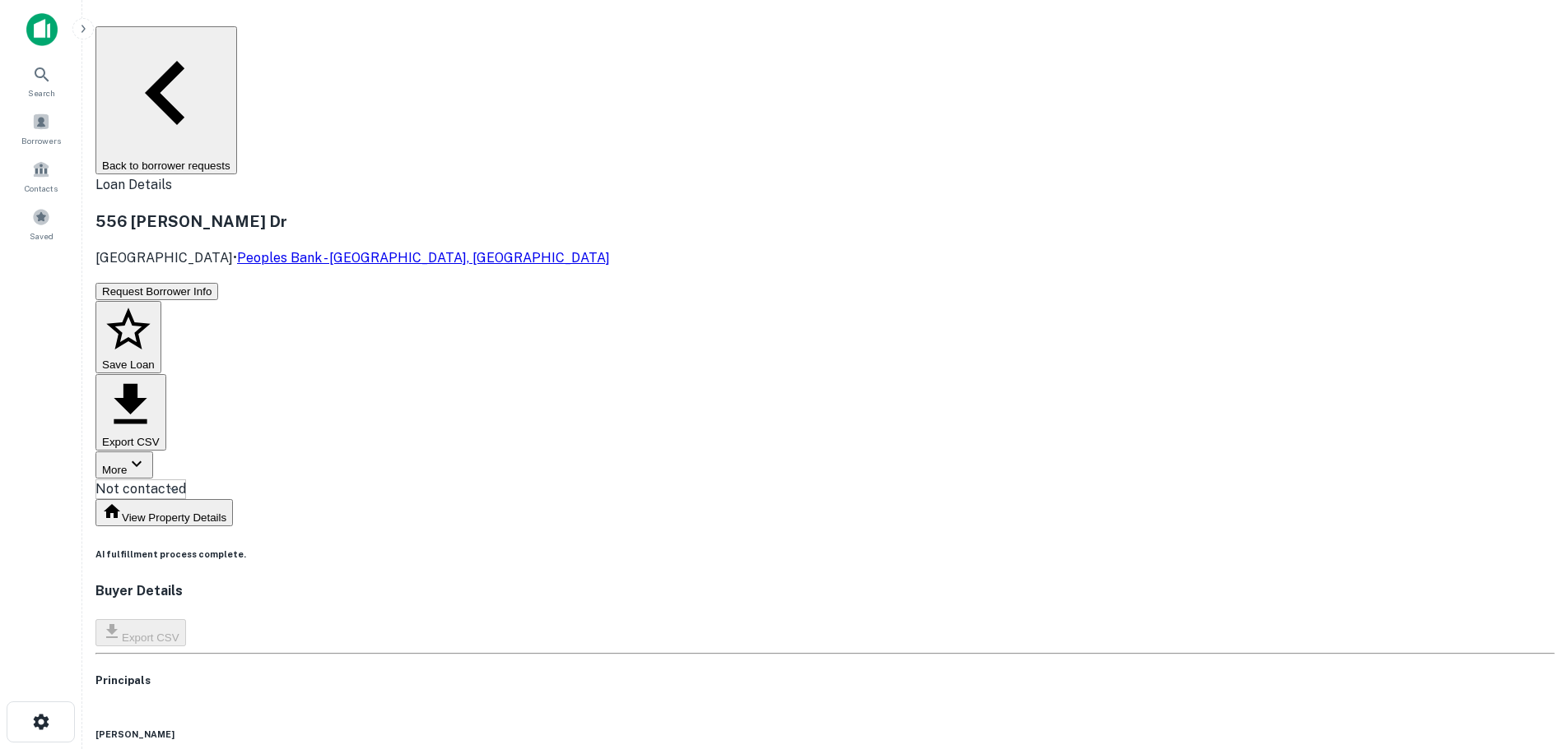
drag, startPoint x: 323, startPoint y: 405, endPoint x: 221, endPoint y: 408, distance: 102.0
click at [221, 728] on div "[PERSON_NAME]" at bounding box center [825, 734] width 1459 height 13
click at [167, 468] on main "Back to borrower requests Loan Details [STREET_ADDRESS][PERSON_NAME][PERSON_NAM…" at bounding box center [825, 374] width 1486 height 749
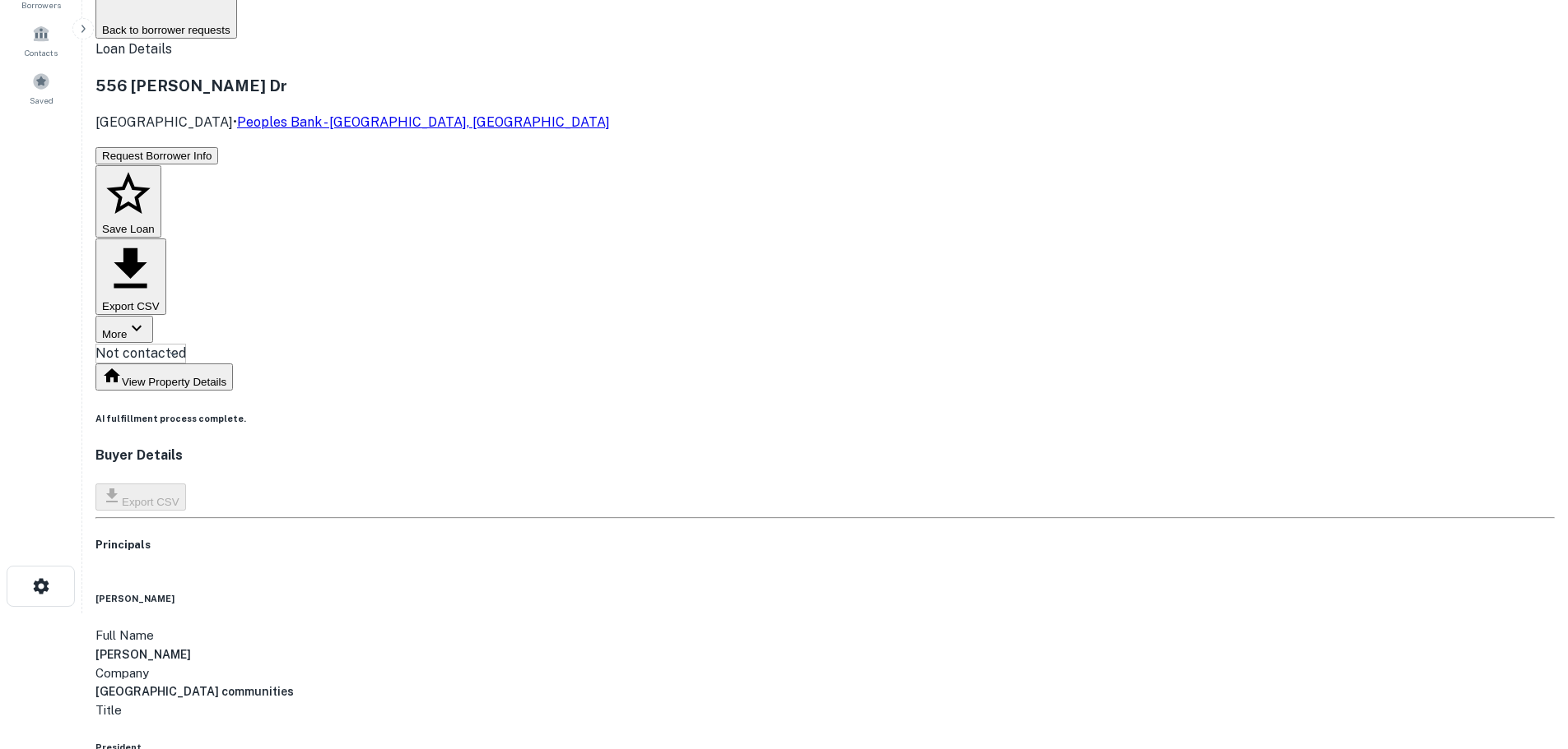
scroll to position [165, 0]
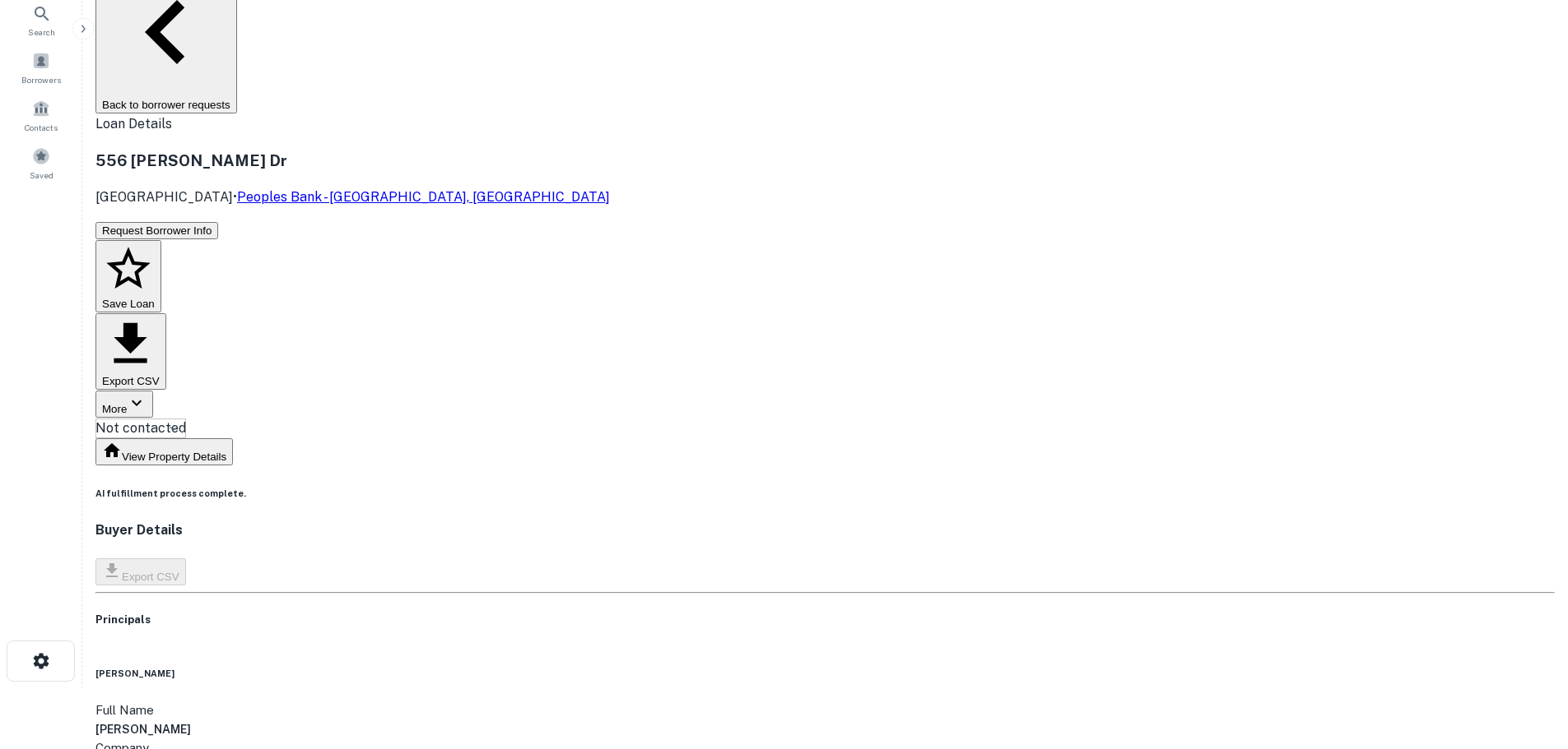
scroll to position [0, 0]
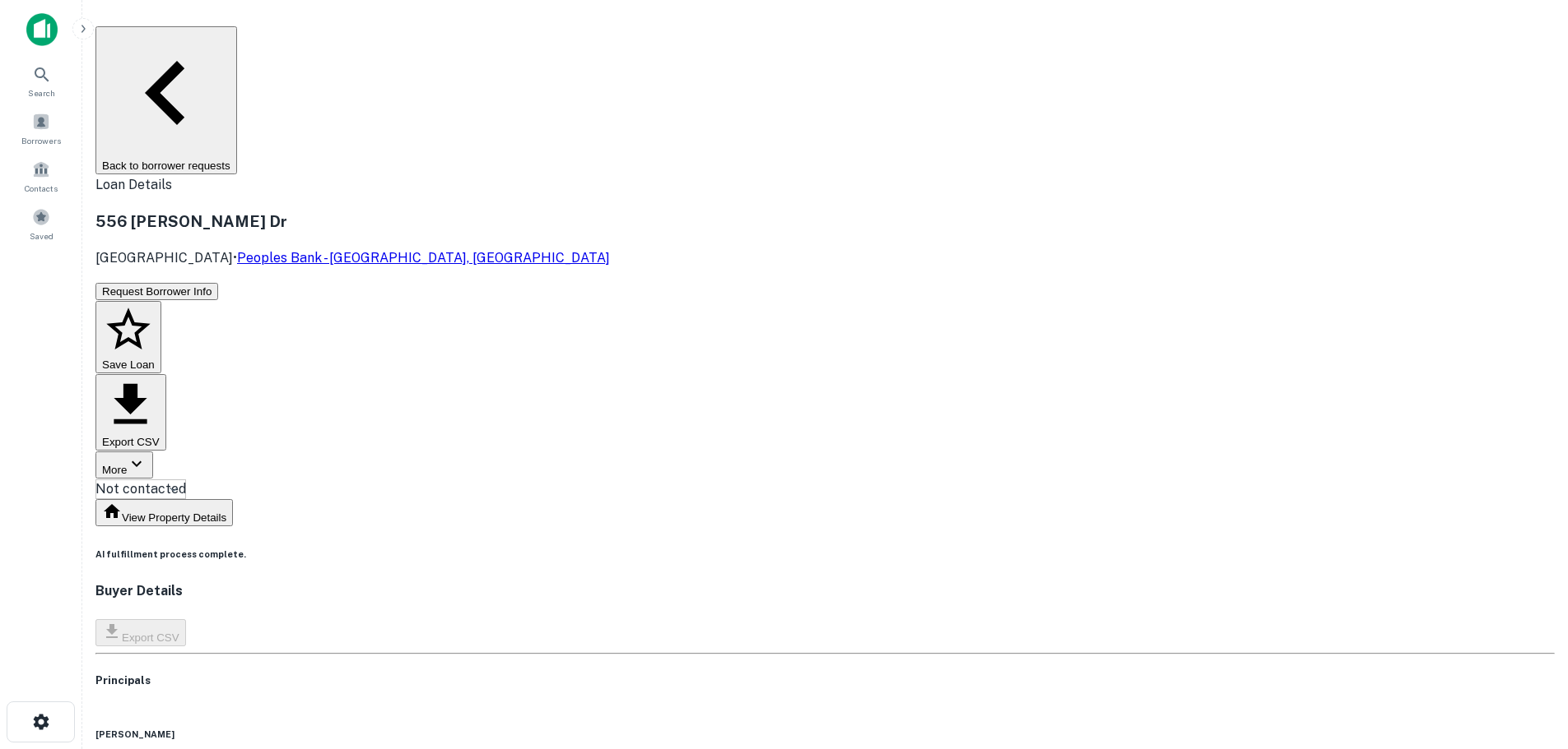
click at [237, 40] on button "Back to borrower requests" at bounding box center [166, 100] width 141 height 148
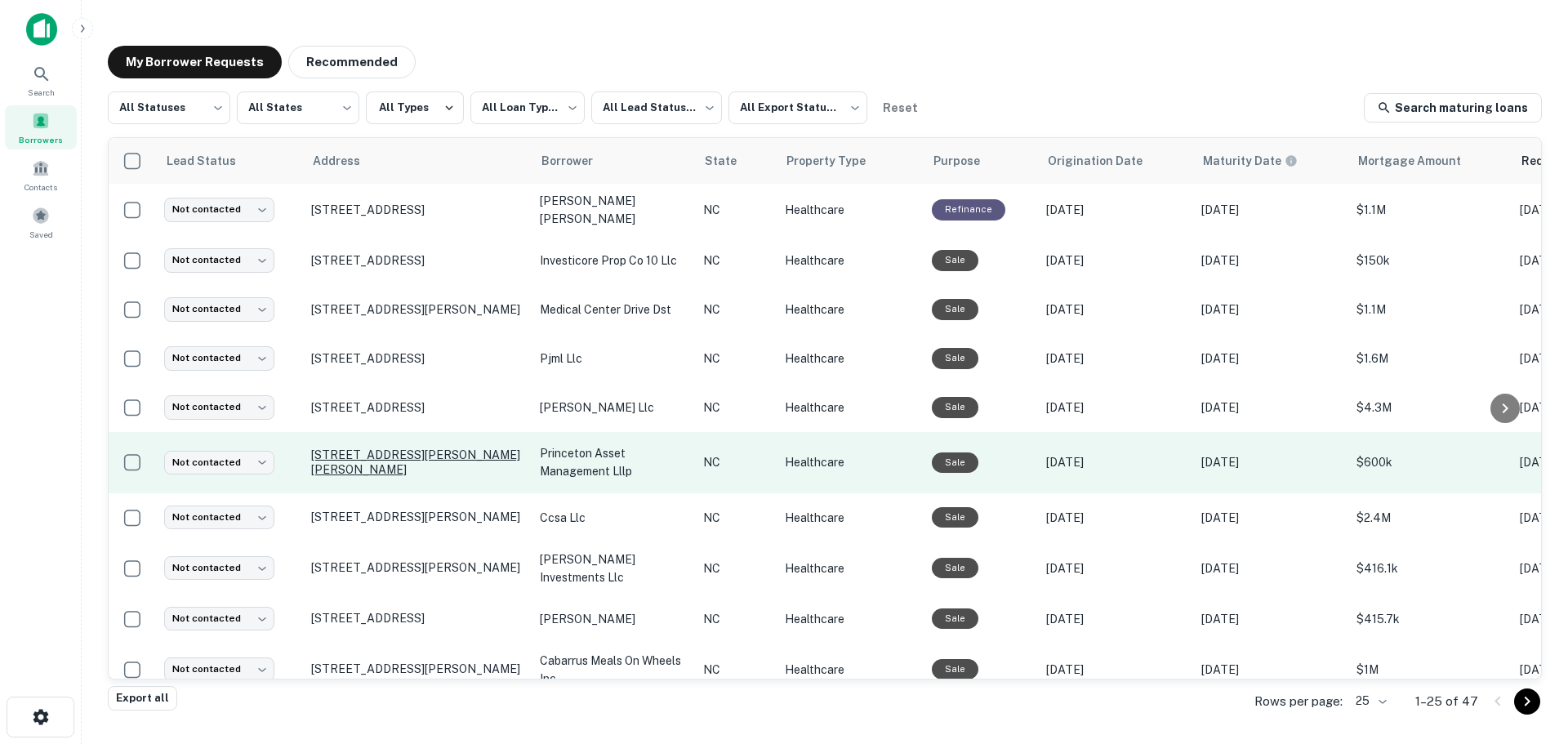
click at [353, 462] on p "[STREET_ADDRESS][PERSON_NAME][PERSON_NAME]" at bounding box center [417, 462] width 213 height 29
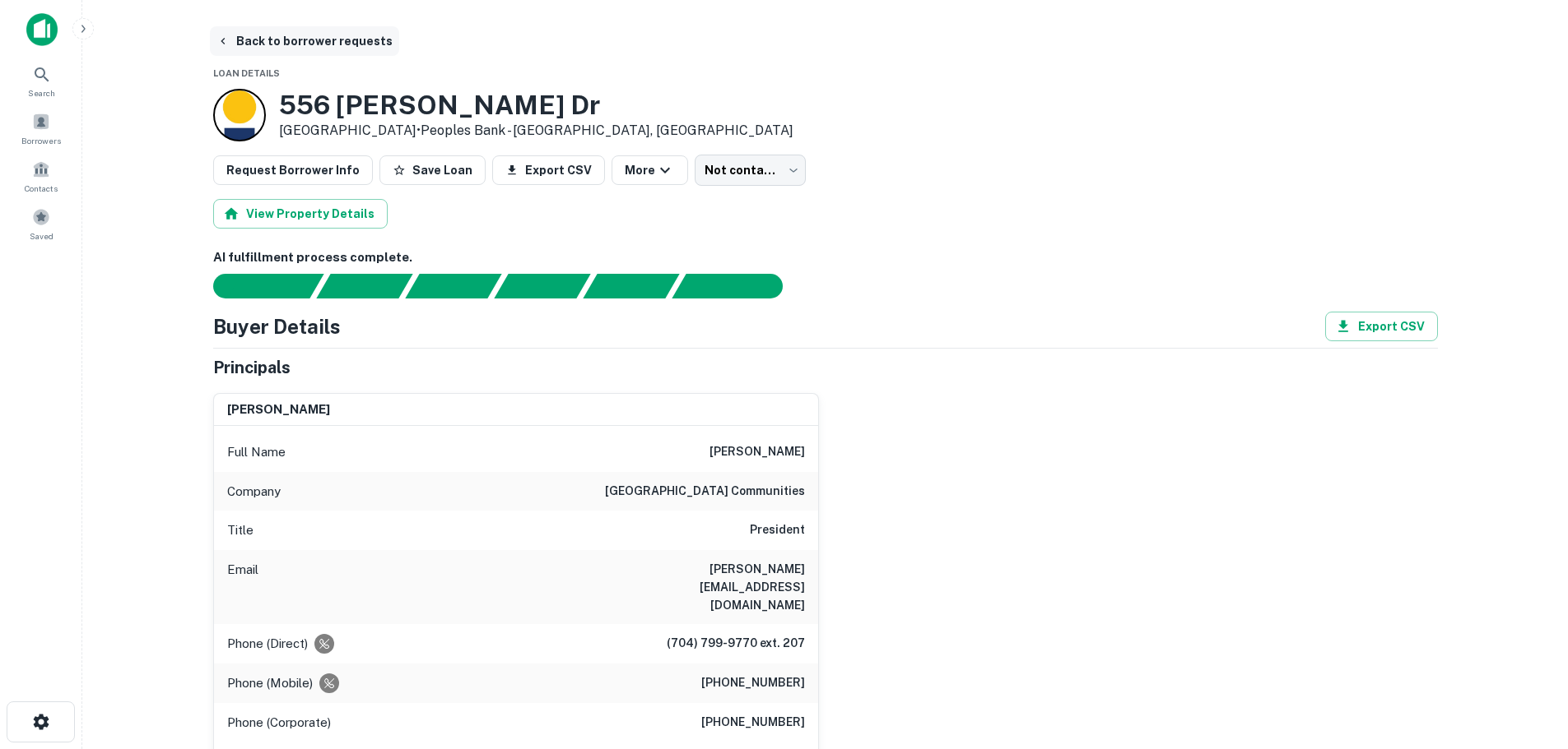
click at [264, 34] on button "Back to borrower requests" at bounding box center [304, 41] width 189 height 29
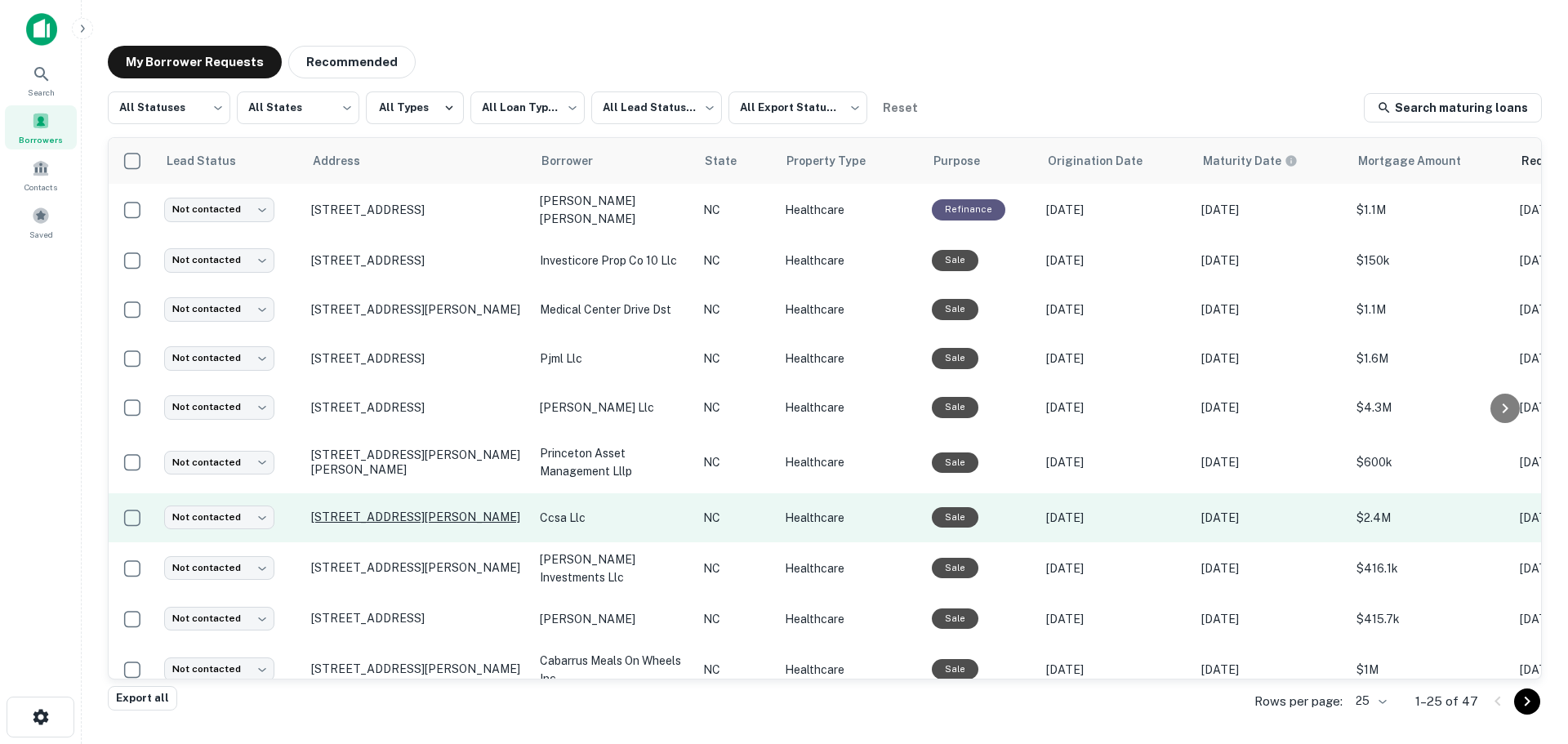
click at [363, 510] on p "[STREET_ADDRESS][PERSON_NAME]" at bounding box center [417, 517] width 213 height 15
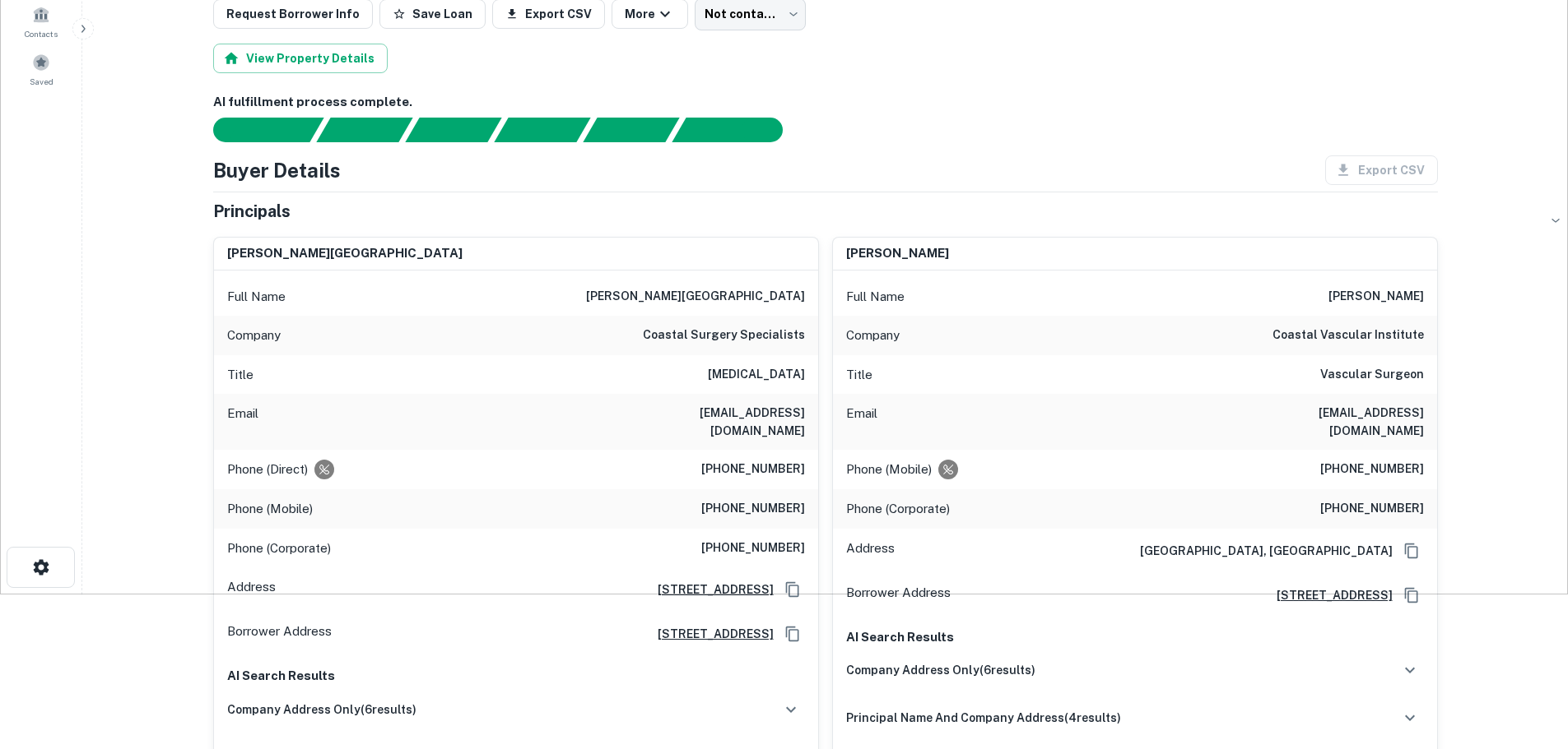
scroll to position [165, 0]
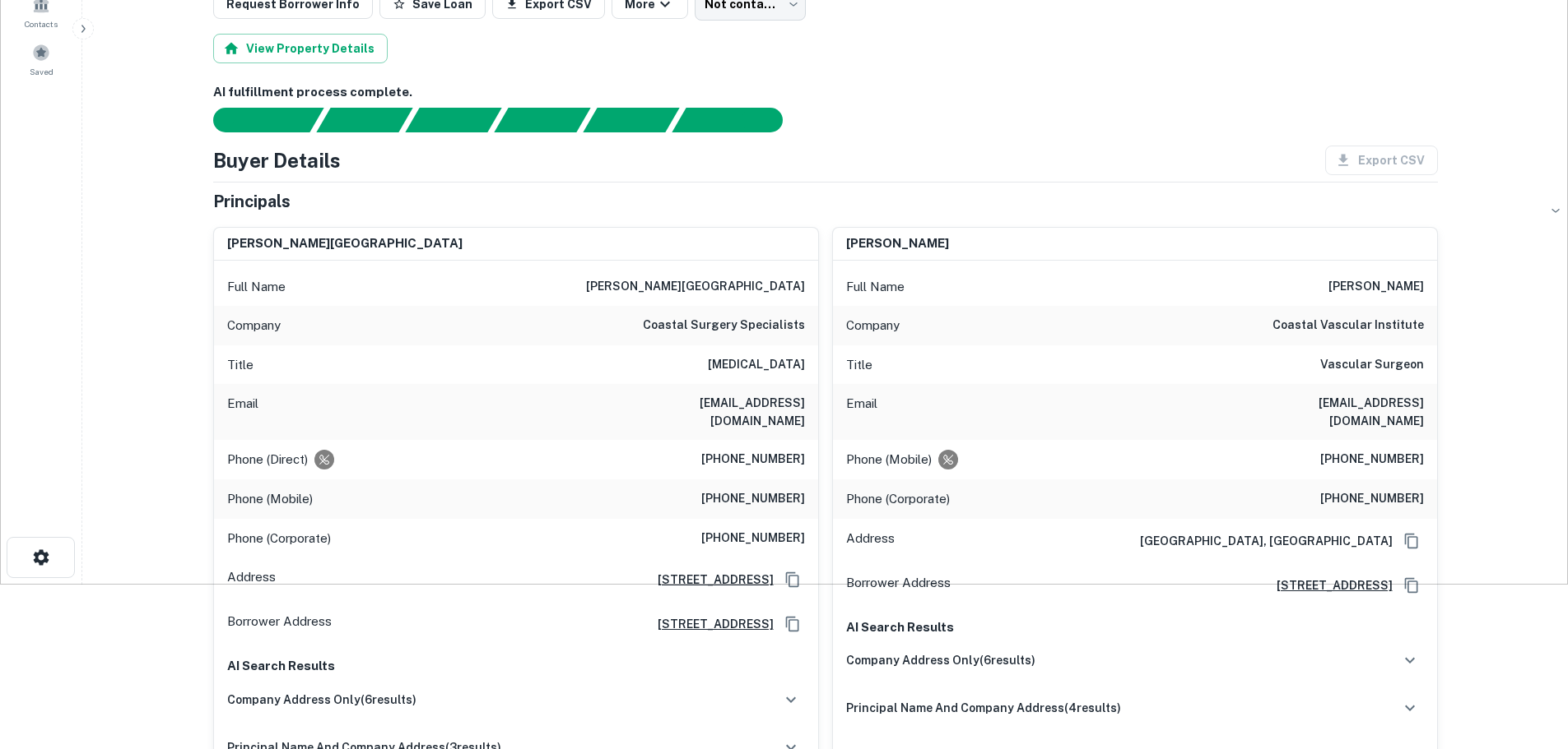
click at [758, 490] on h6 "[PHONE_NUMBER]" at bounding box center [753, 499] width 104 height 20
click at [696, 402] on h6 "[EMAIL_ADDRESS][DOMAIN_NAME]" at bounding box center [706, 413] width 198 height 36
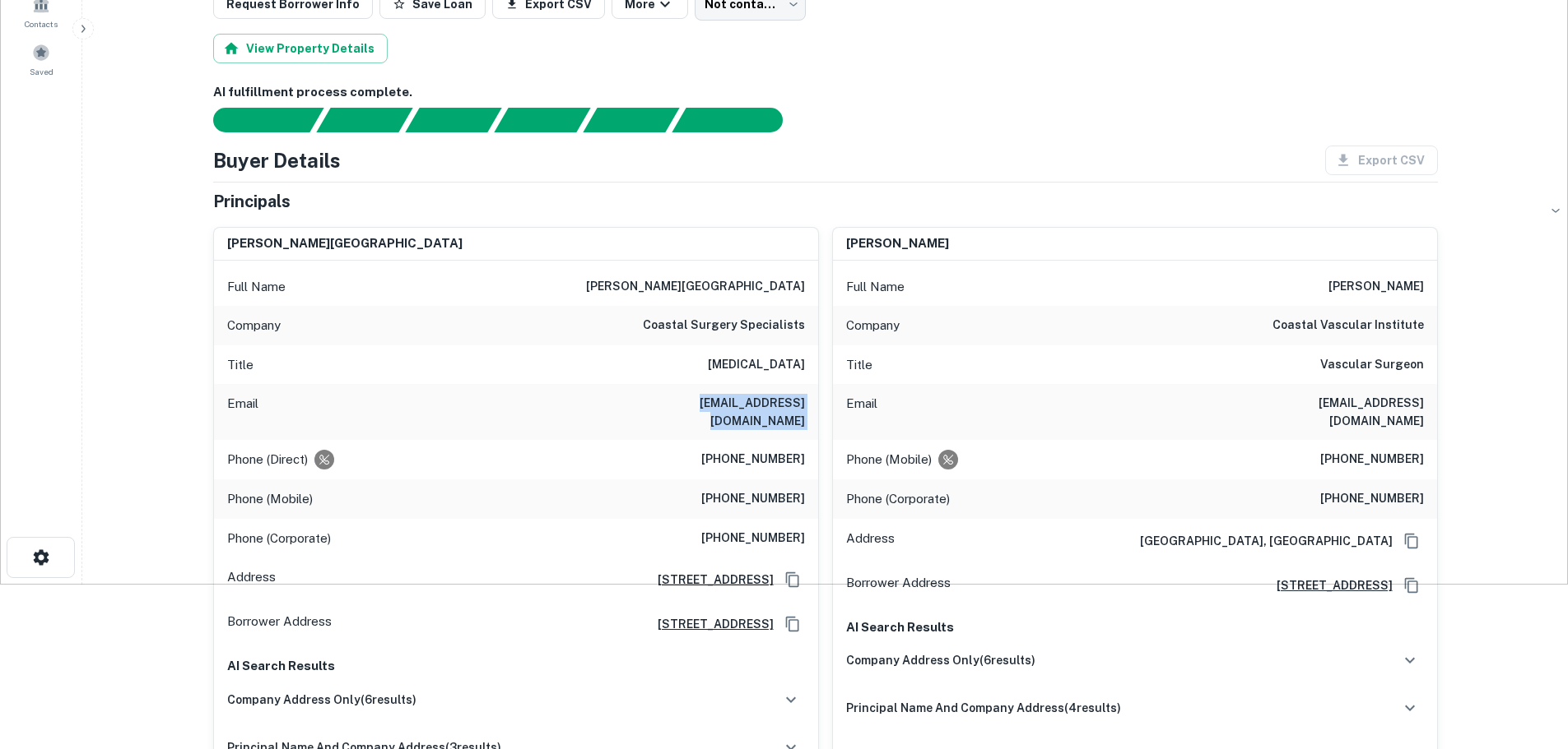
click at [696, 402] on h6 "[EMAIL_ADDRESS][DOMAIN_NAME]" at bounding box center [706, 413] width 198 height 36
click at [1333, 401] on h6 "[EMAIL_ADDRESS][DOMAIN_NAME]" at bounding box center [1325, 413] width 198 height 36
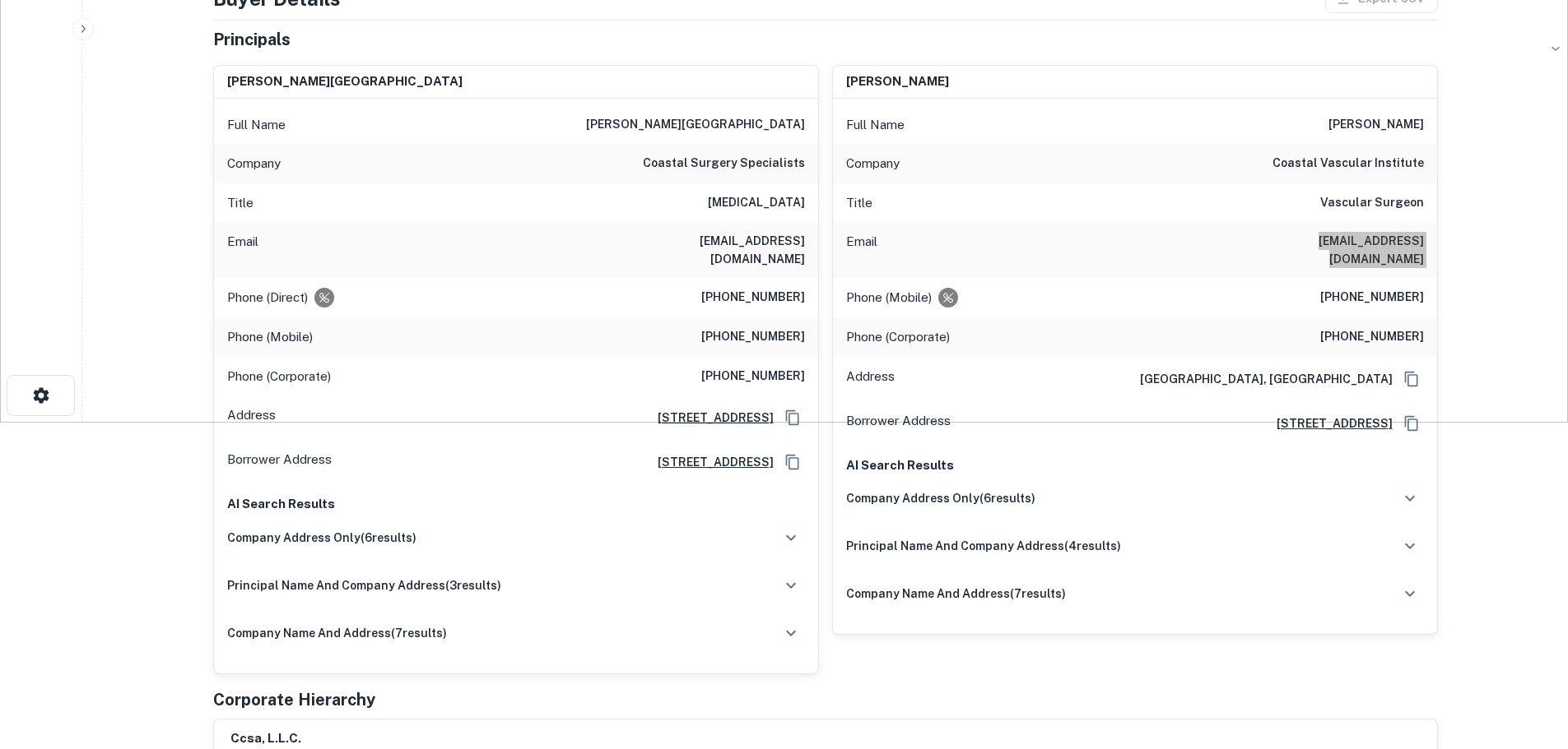
scroll to position [0, 0]
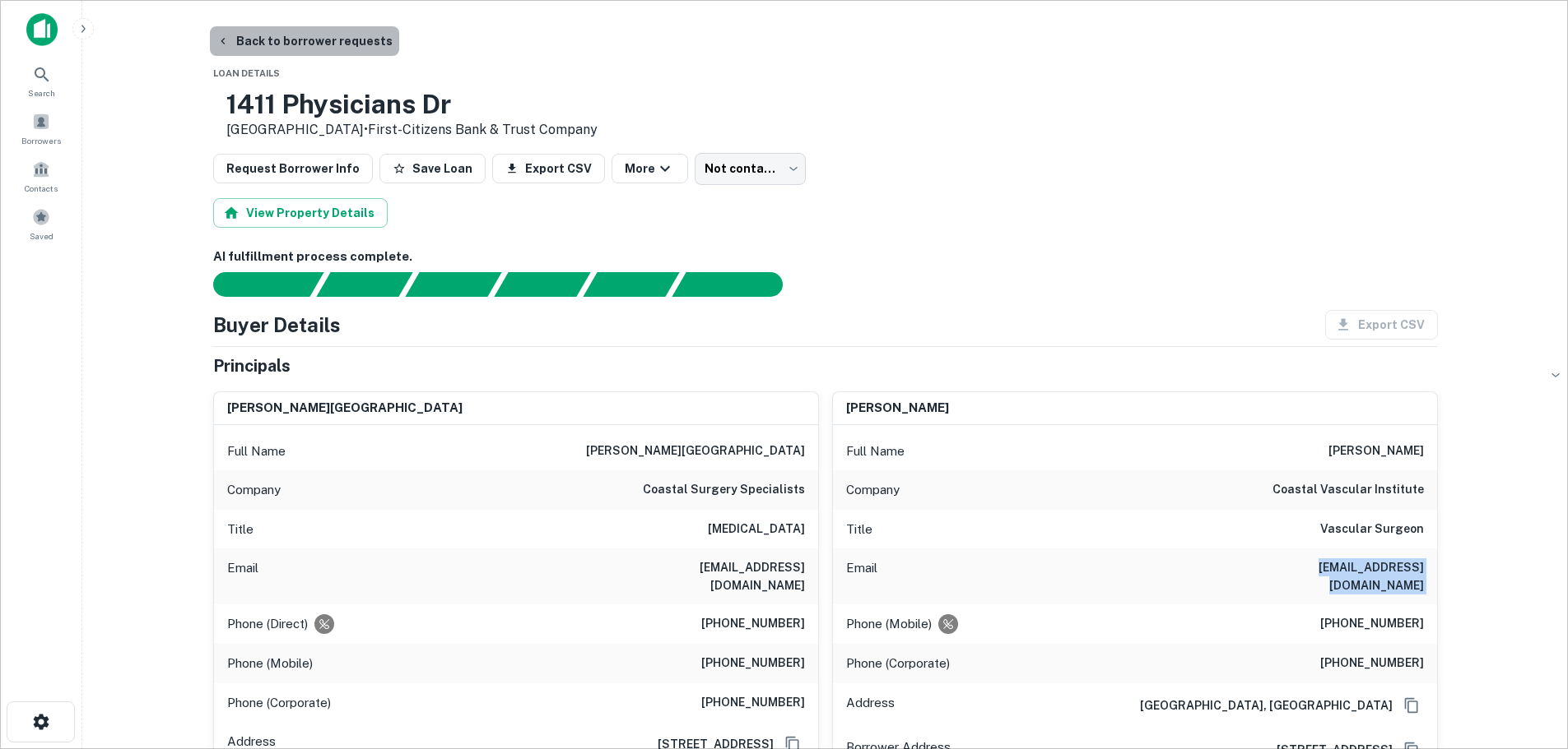
click at [320, 37] on button "Back to borrower requests" at bounding box center [304, 41] width 189 height 29
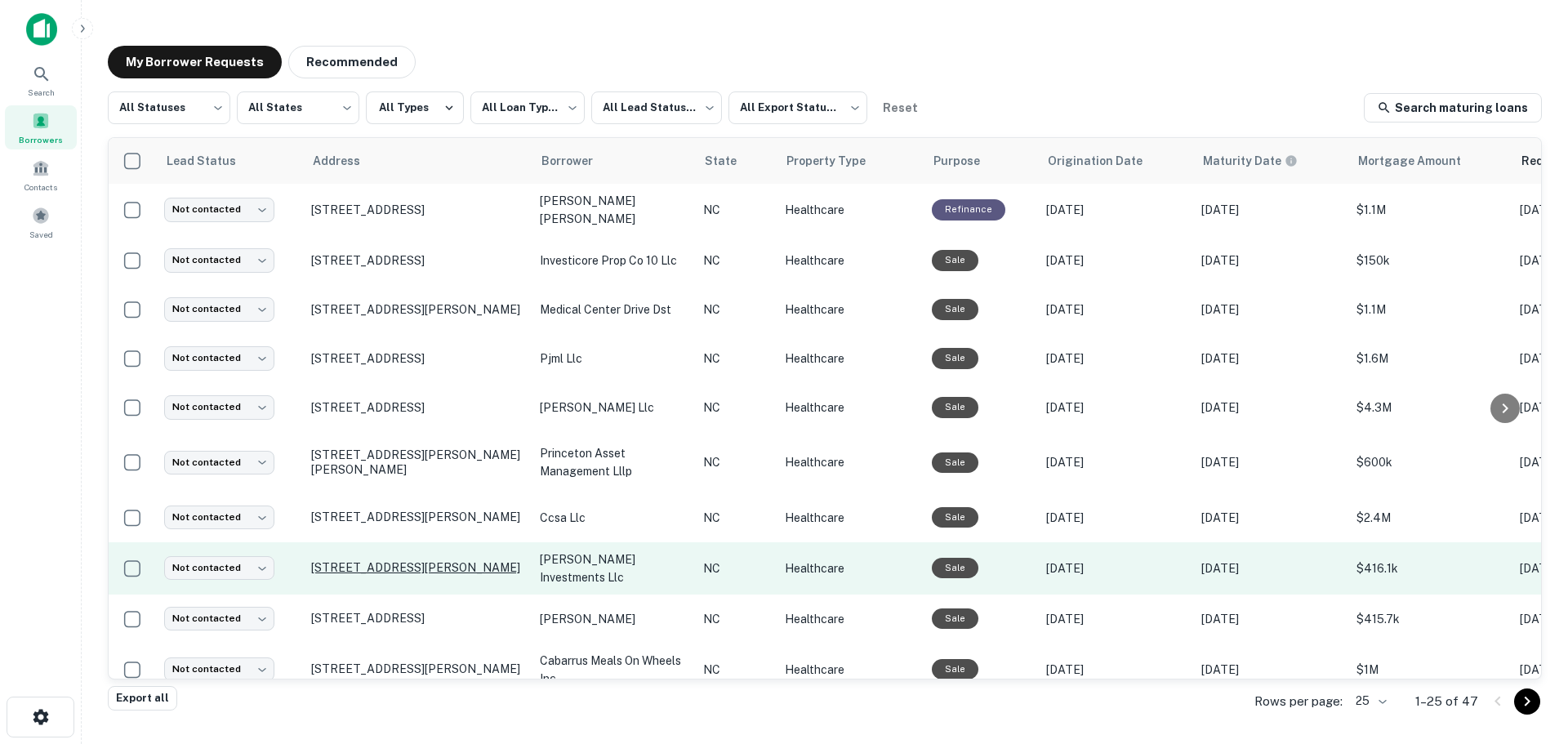
click at [353, 561] on p "[STREET_ADDRESS][PERSON_NAME]" at bounding box center [417, 567] width 213 height 15
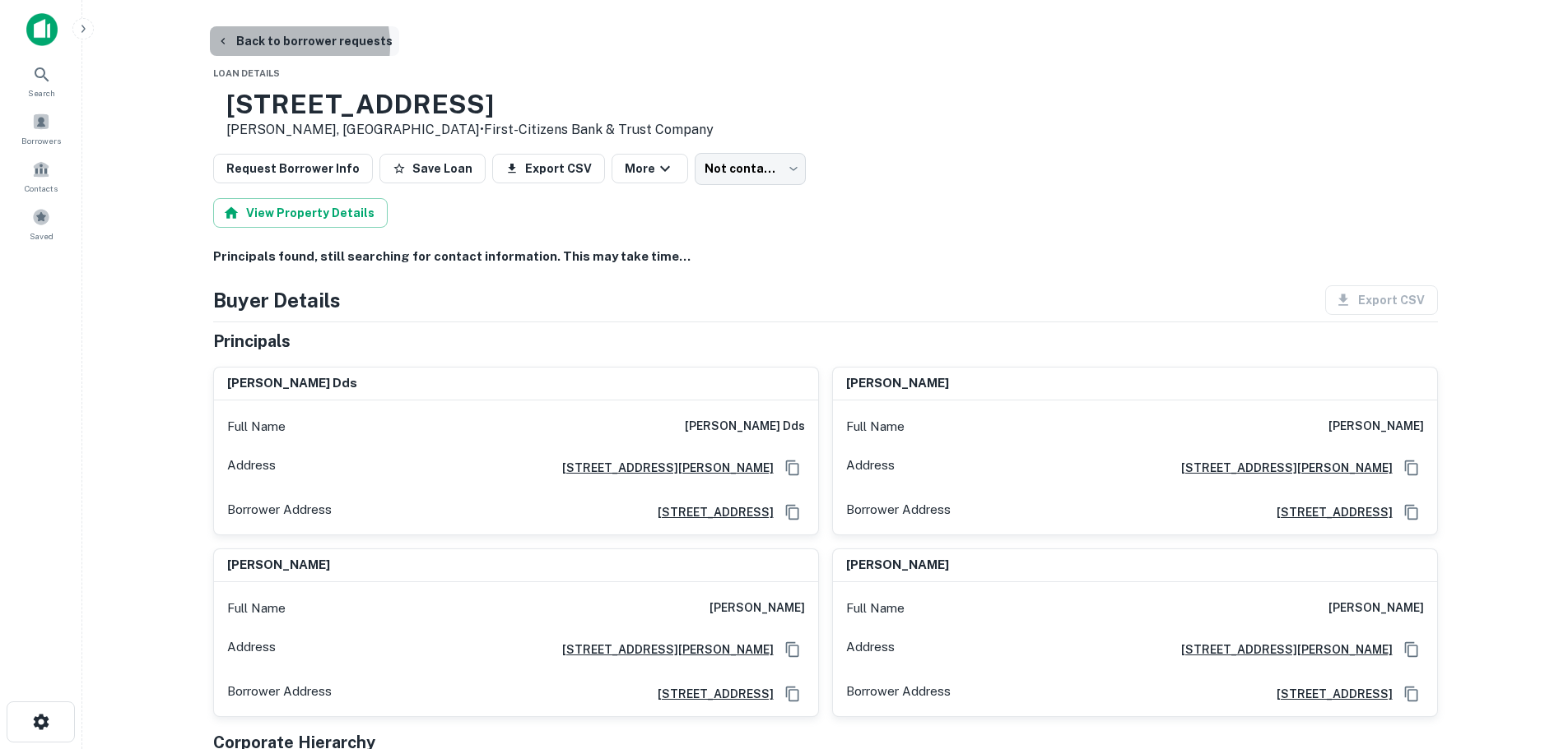
click at [276, 45] on button "Back to borrower requests" at bounding box center [304, 41] width 189 height 29
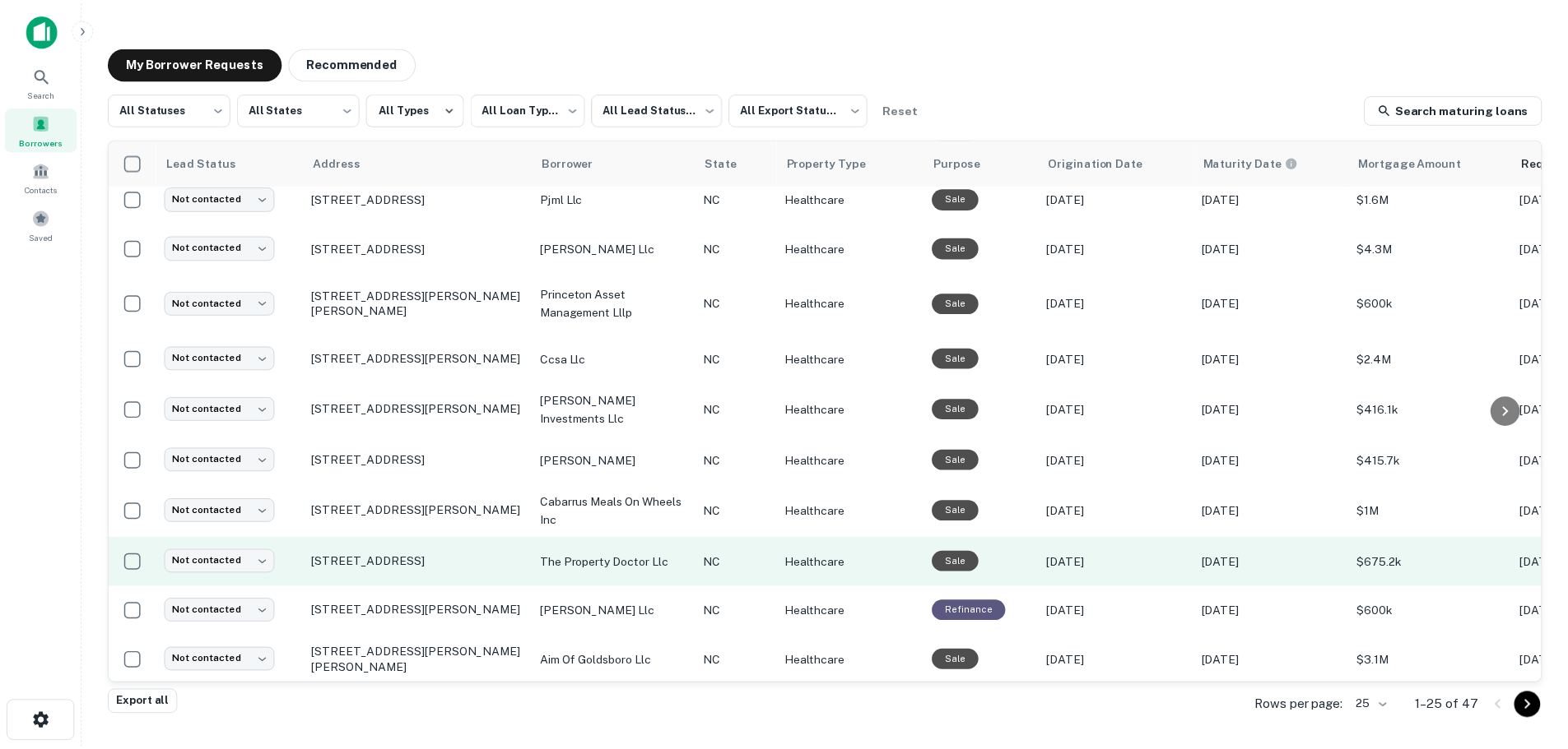
scroll to position [165, 0]
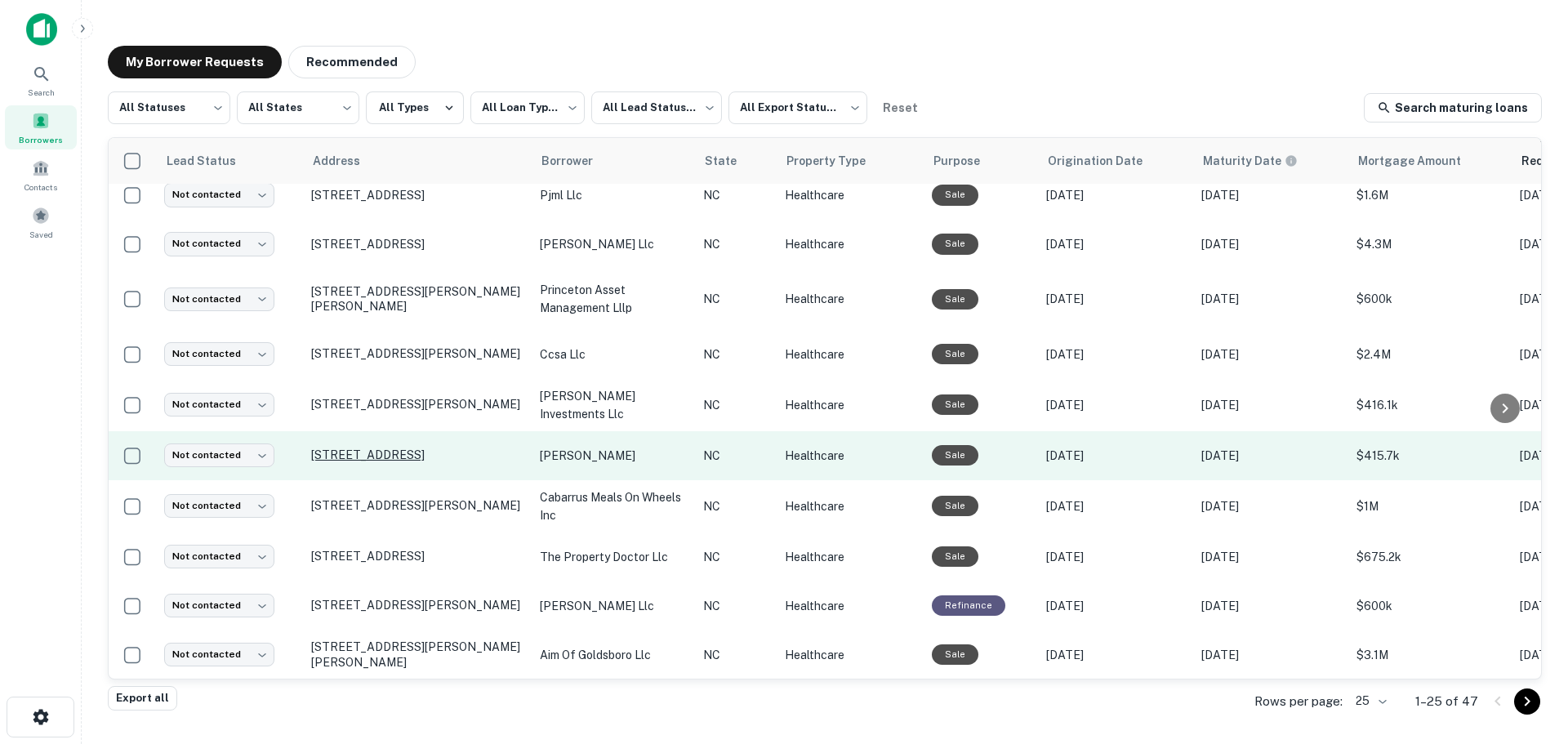
click at [389, 448] on p "[STREET_ADDRESS]" at bounding box center [417, 455] width 213 height 15
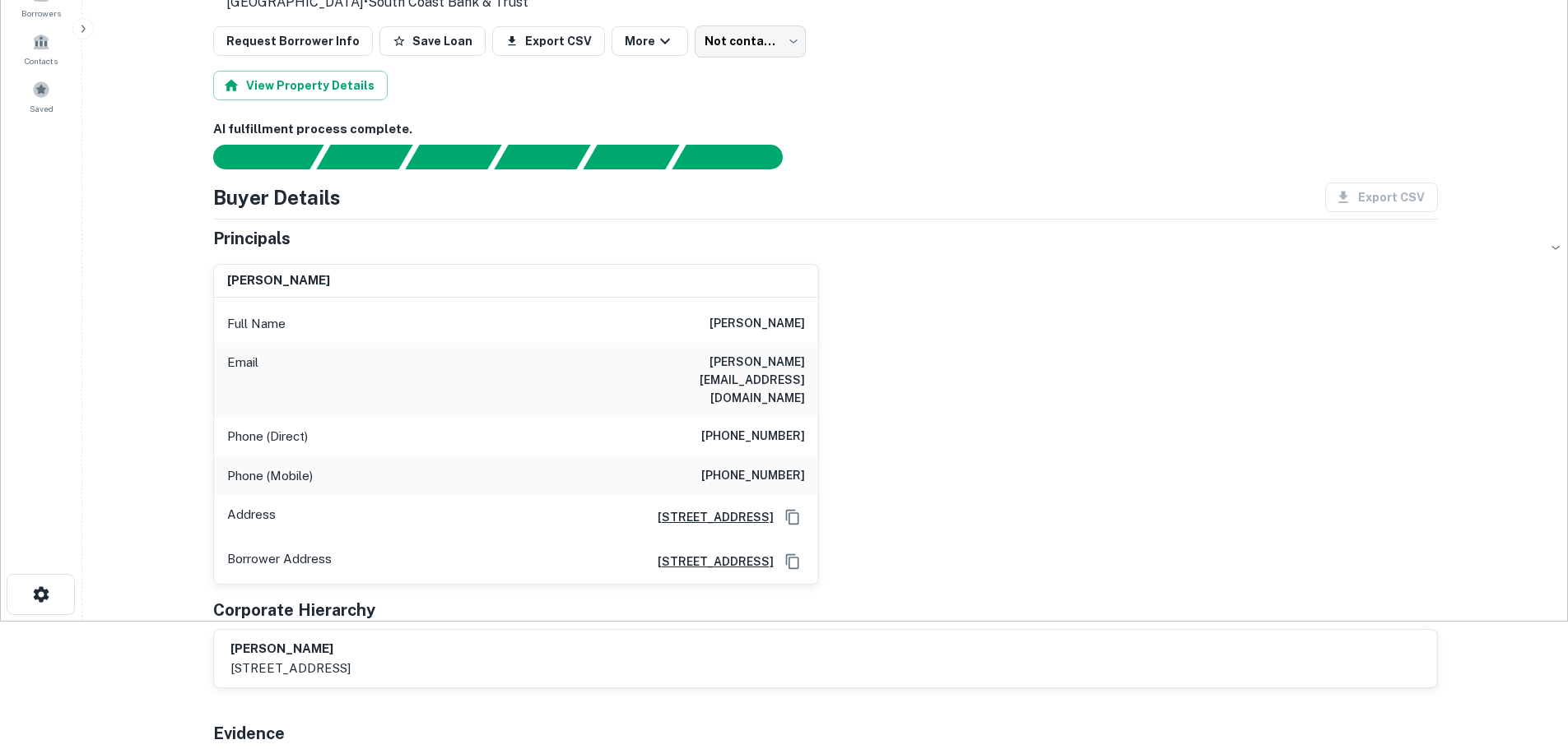
scroll to position [165, 0]
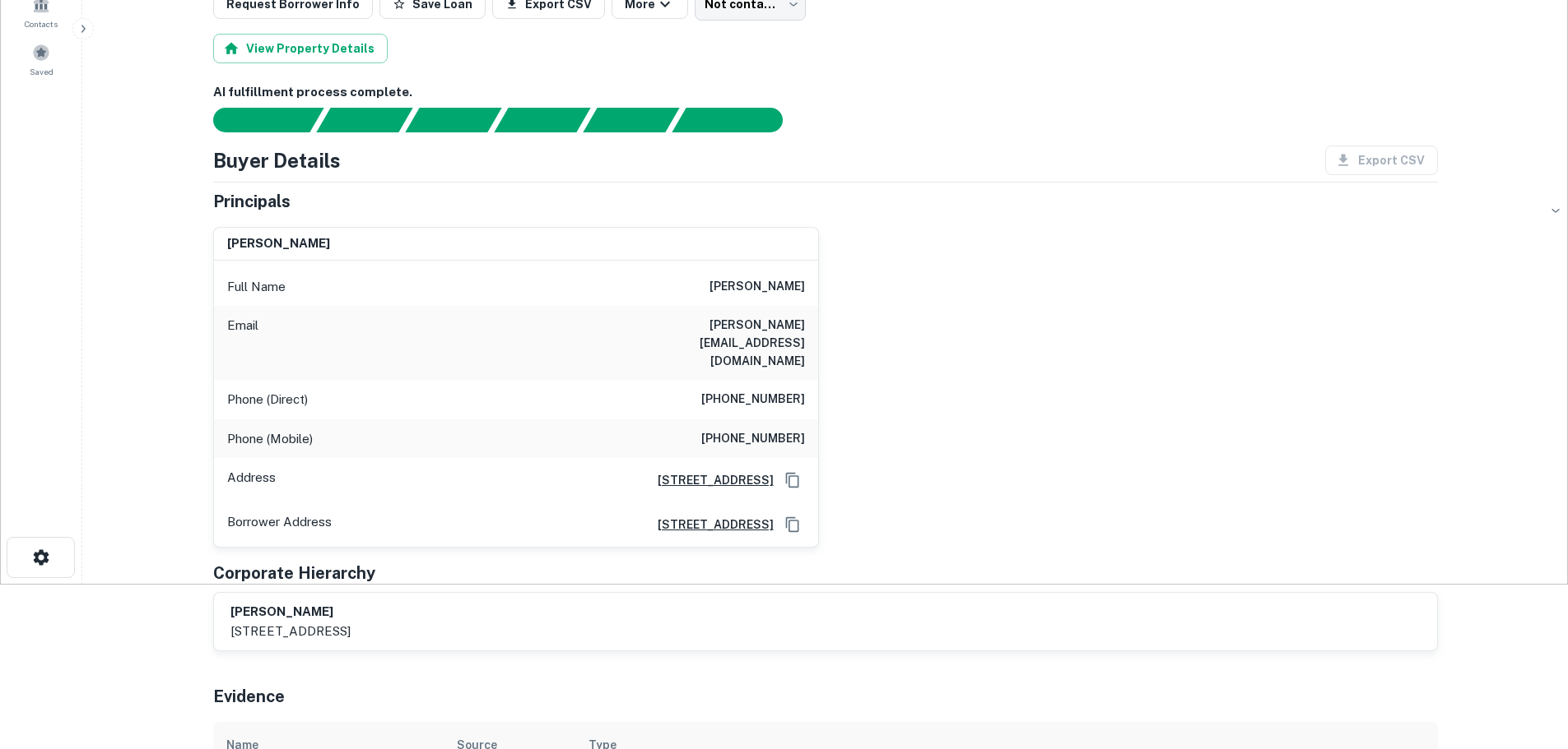
click at [771, 429] on h6 "[PHONE_NUMBER]" at bounding box center [753, 439] width 104 height 20
click at [755, 390] on h6 "[PHONE_NUMBER]" at bounding box center [753, 400] width 104 height 20
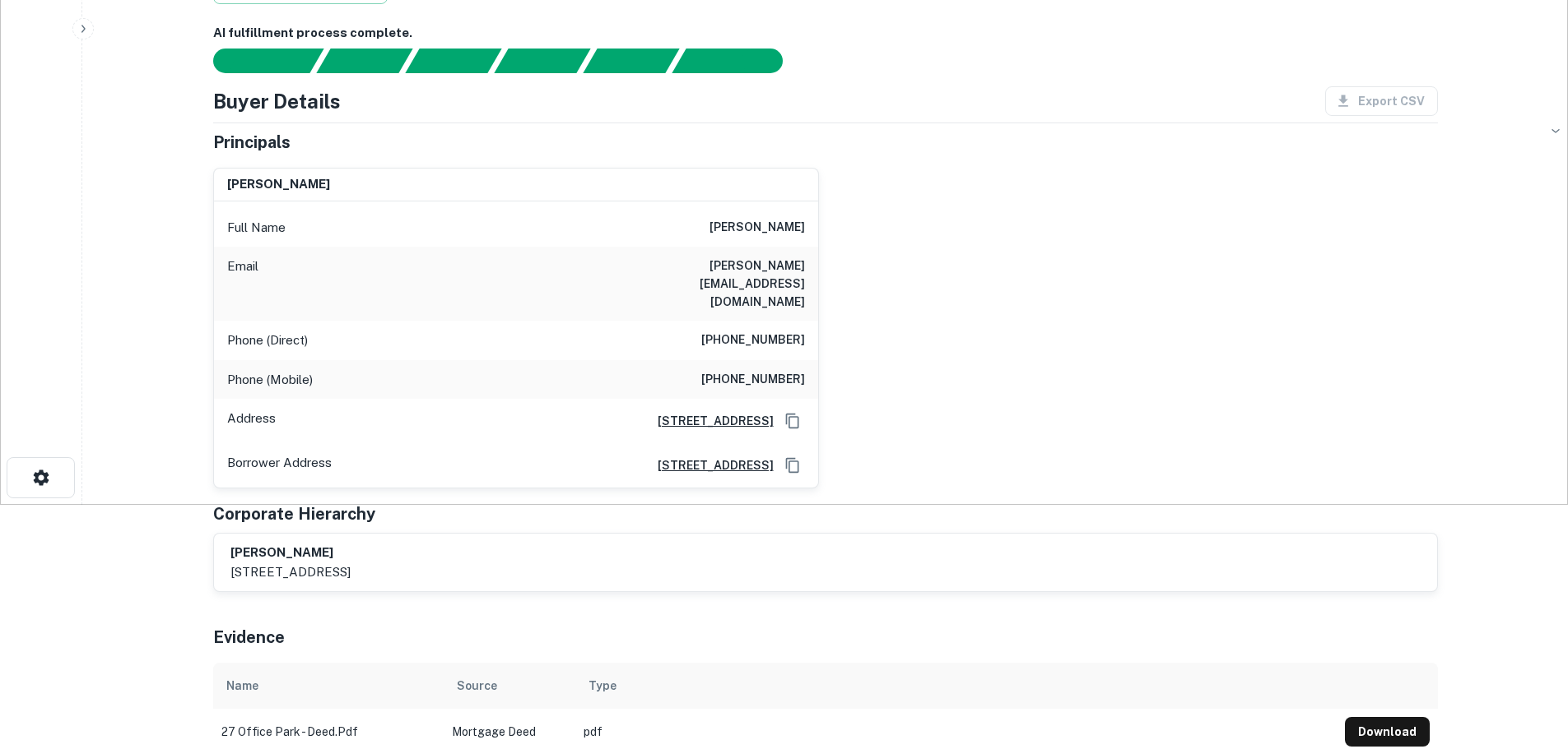
scroll to position [0, 0]
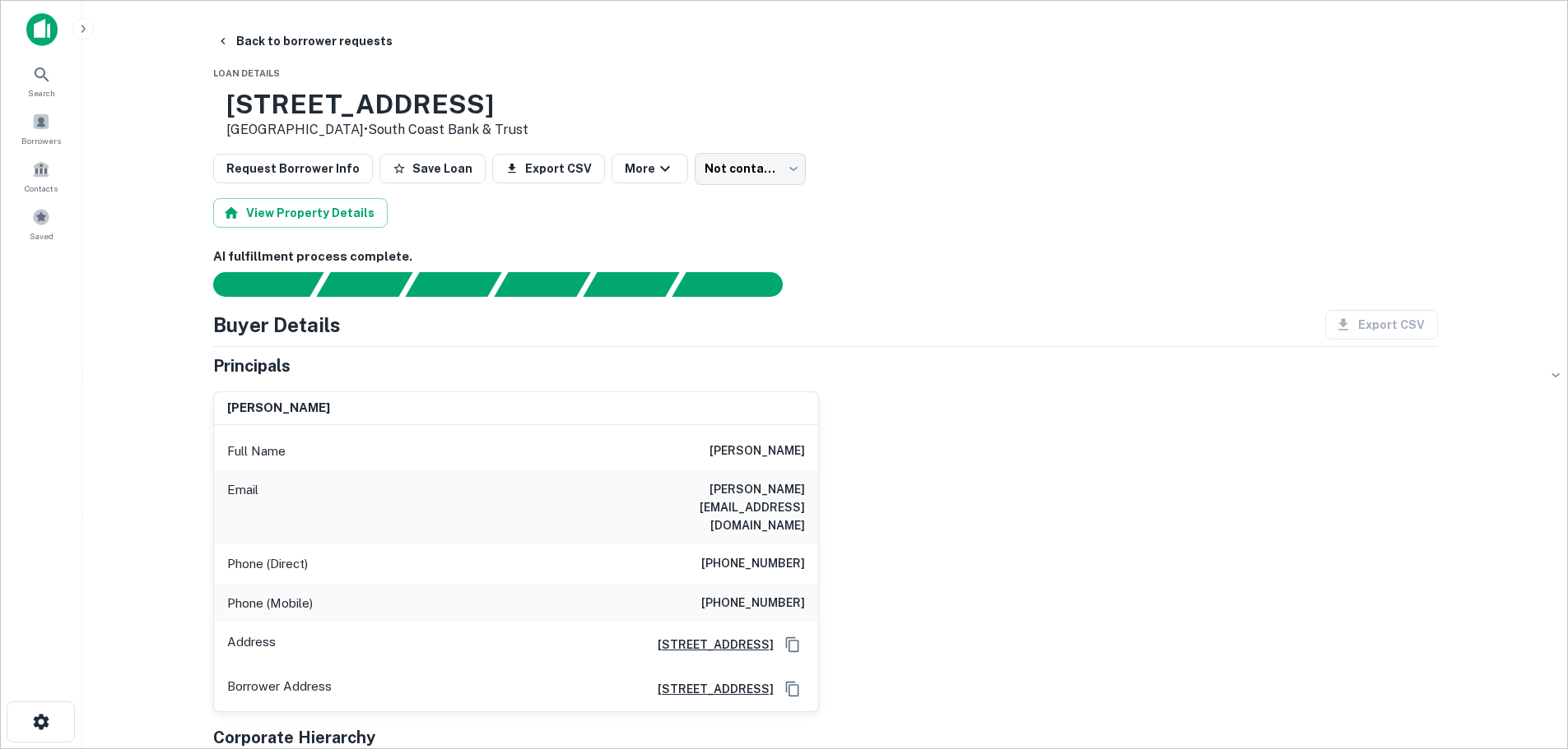
click at [764, 555] on h6 "[PHONE_NUMBER]" at bounding box center [753, 564] width 104 height 20
drag, startPoint x: 736, startPoint y: 479, endPoint x: 722, endPoint y: 488, distance: 16.6
click at [734, 479] on div "Email [PERSON_NAME][EMAIL_ADDRESS][DOMAIN_NAME]" at bounding box center [516, 507] width 604 height 74
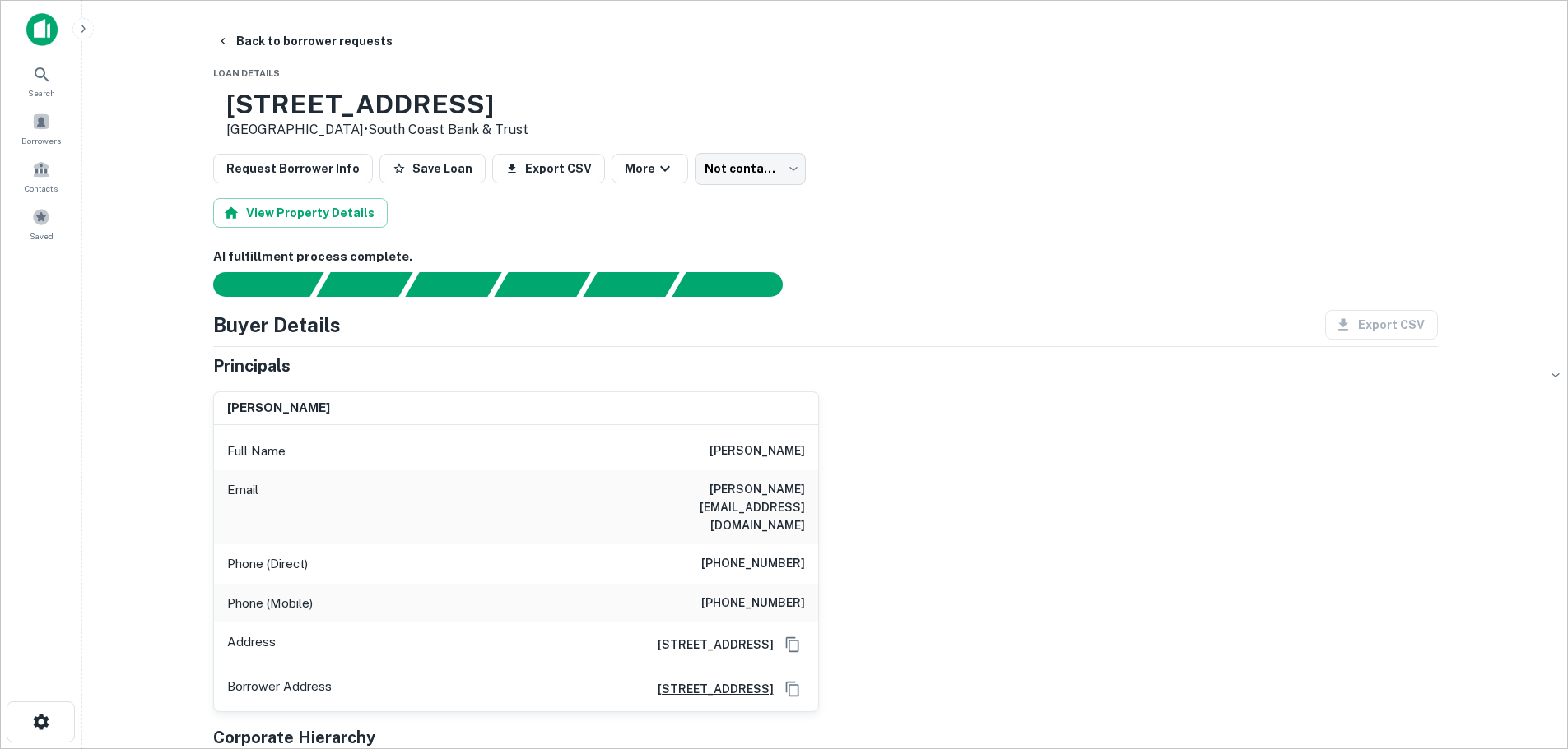
click at [715, 498] on h6 "[PERSON_NAME][EMAIL_ADDRESS][DOMAIN_NAME]" at bounding box center [706, 507] width 198 height 55
click at [253, 40] on button "Back to borrower requests" at bounding box center [304, 41] width 189 height 29
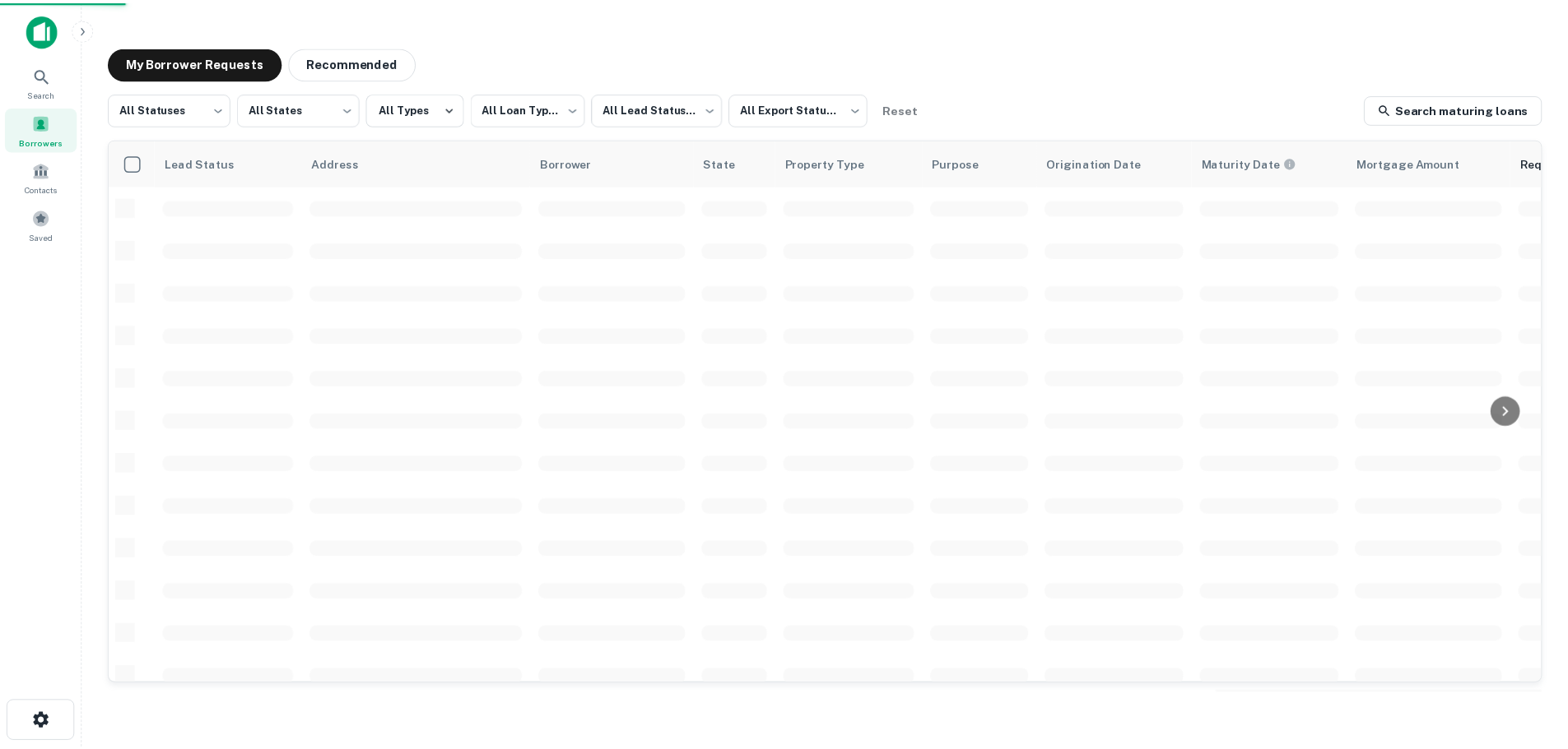
scroll to position [165, 0]
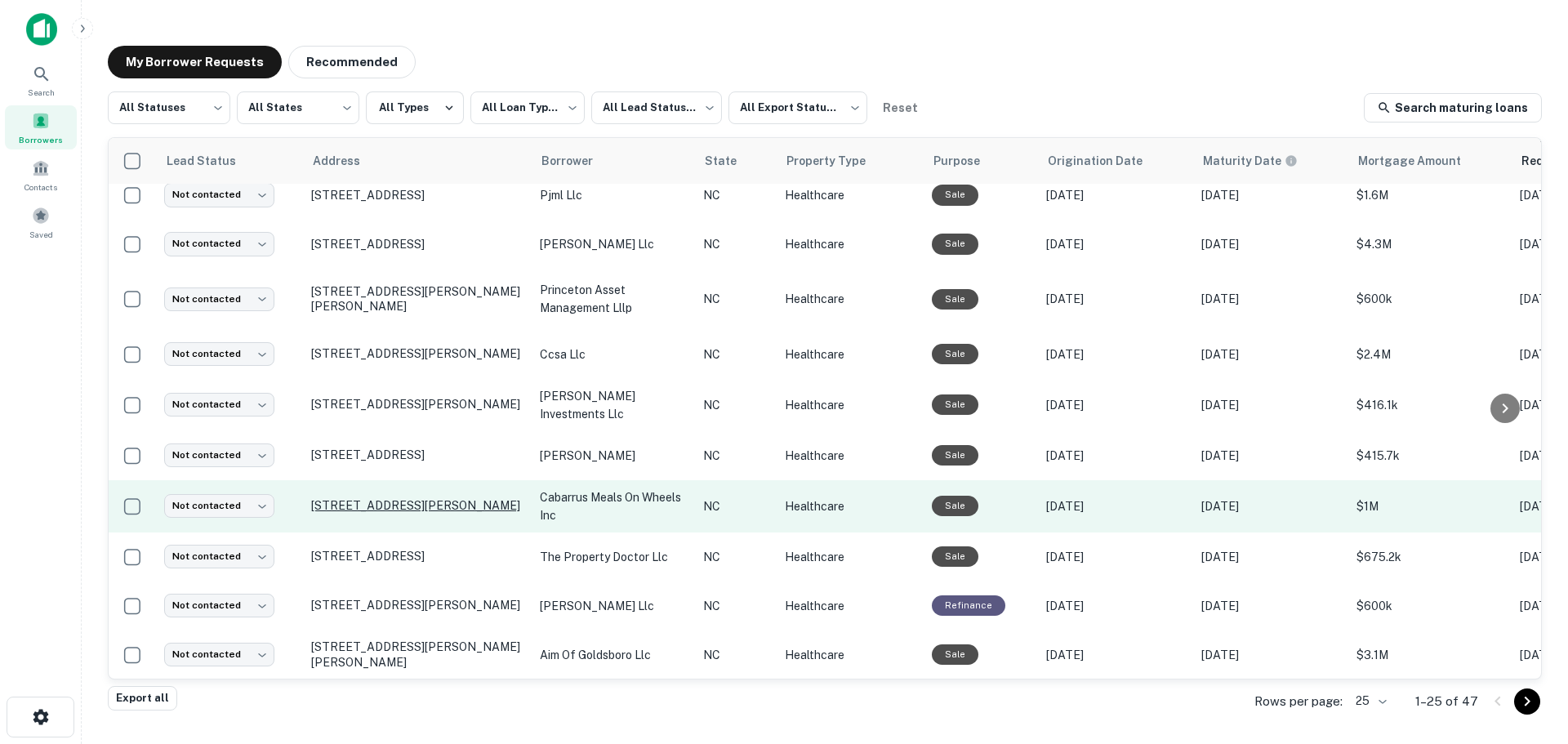
click at [373, 501] on p "[STREET_ADDRESS][PERSON_NAME]" at bounding box center [417, 505] width 213 height 15
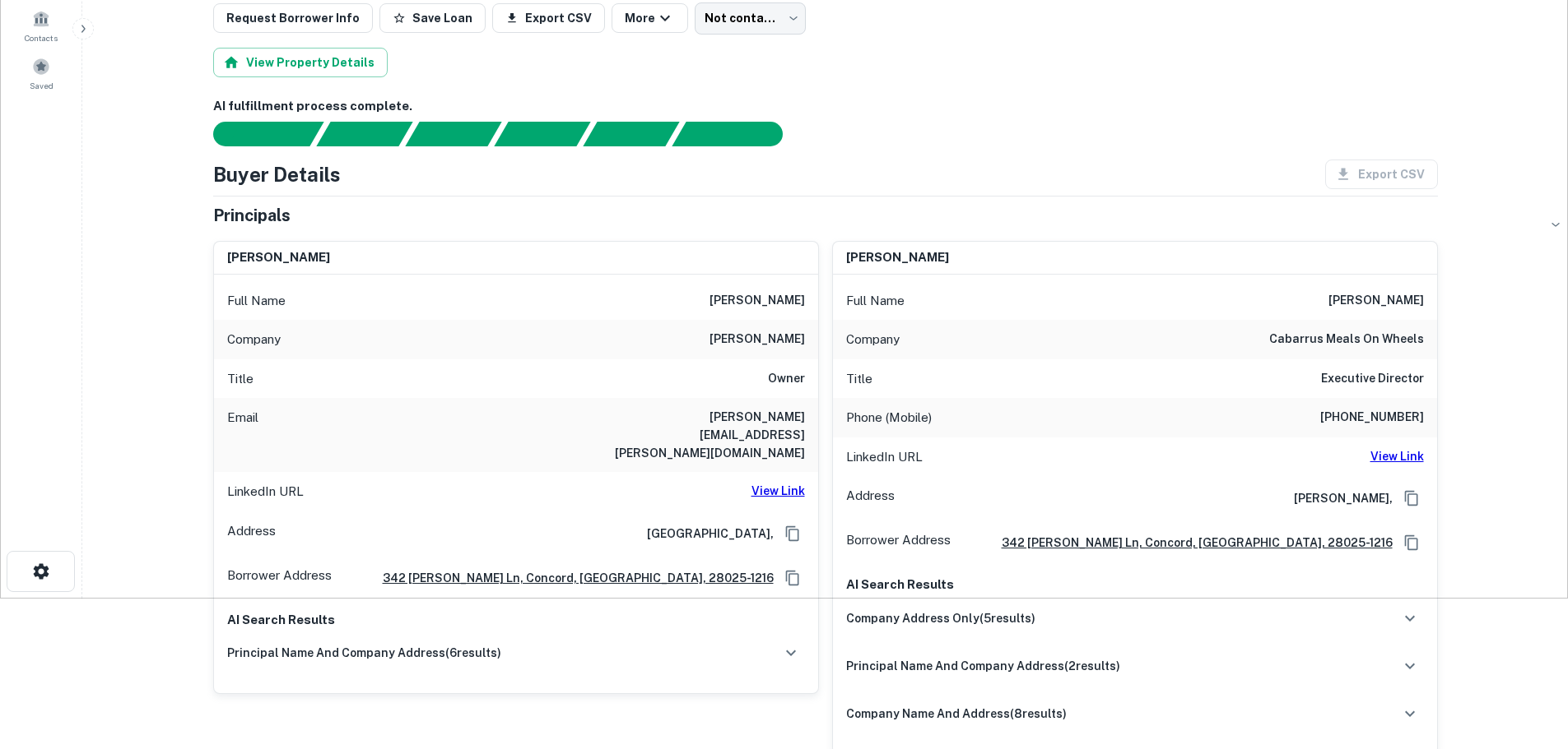
scroll to position [165, 0]
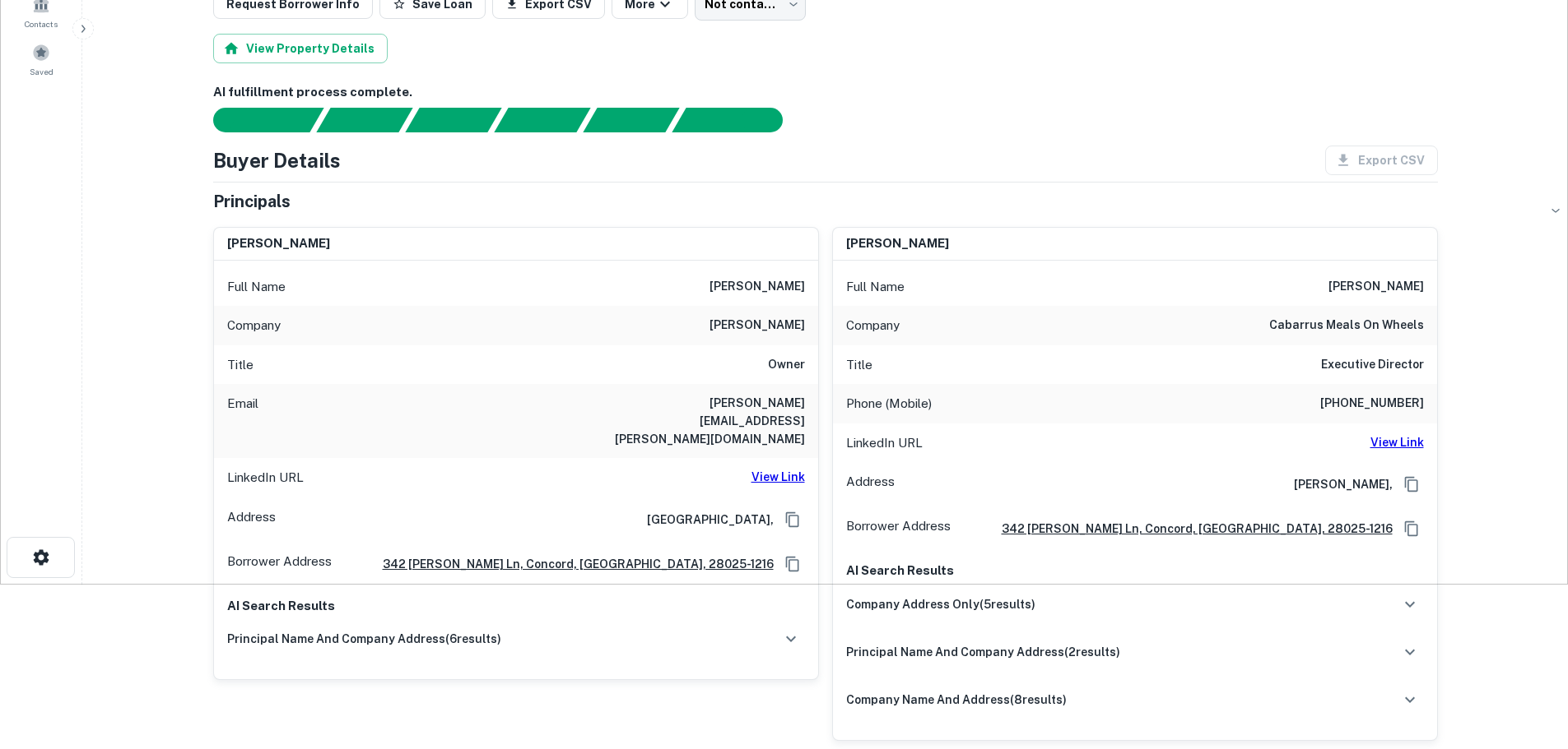
click at [1355, 399] on h6 "[PHONE_NUMBER]" at bounding box center [1372, 404] width 104 height 20
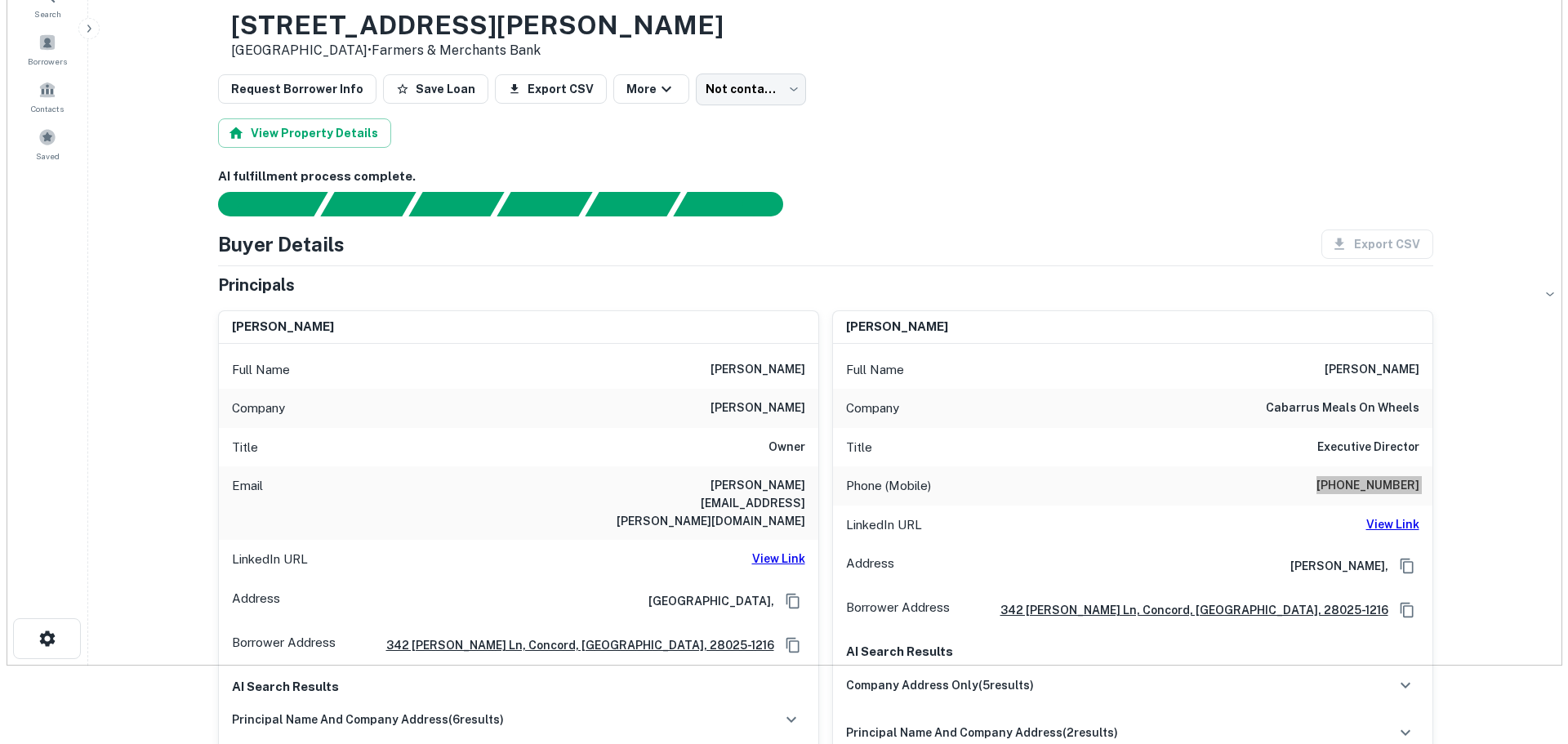
scroll to position [0, 0]
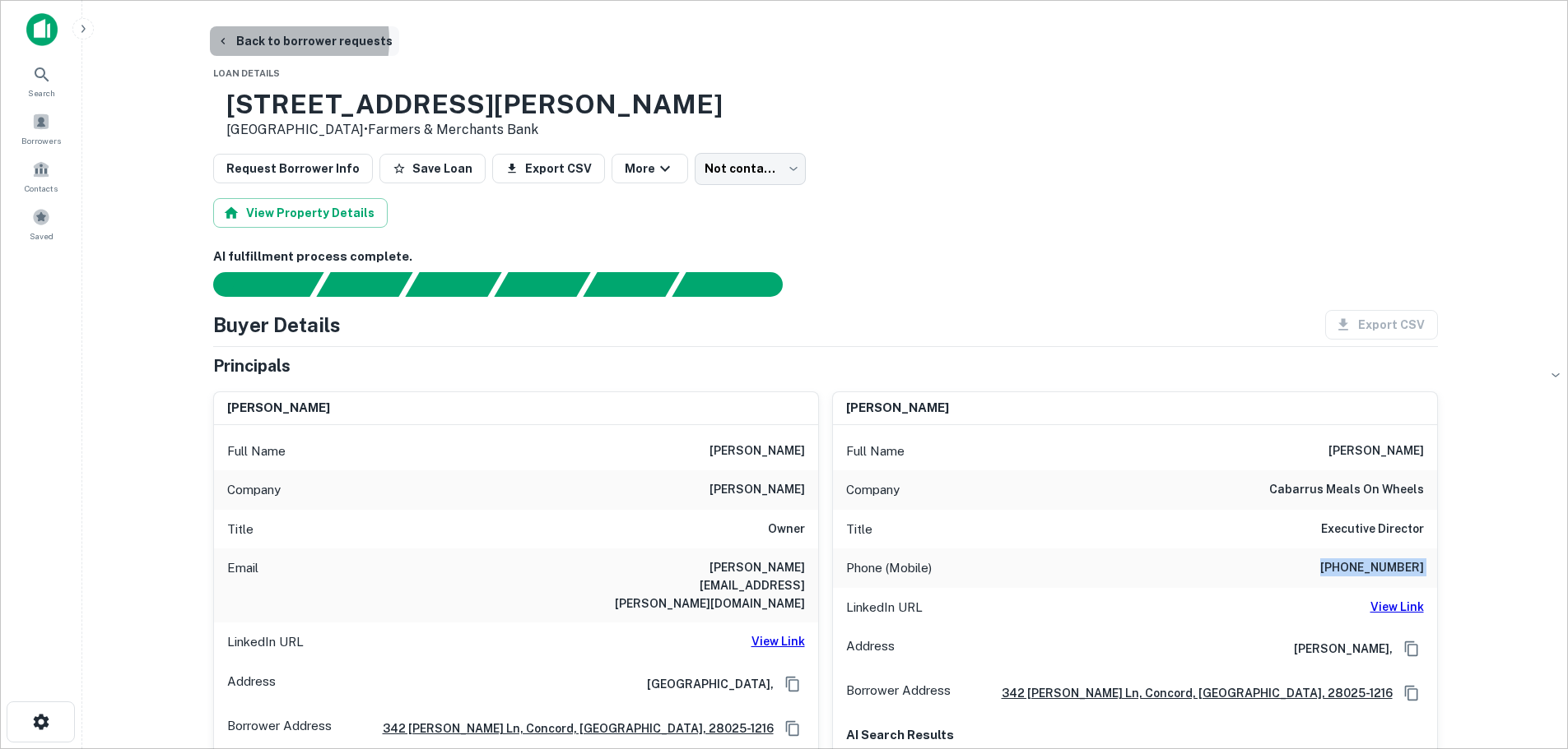
click at [271, 40] on button "Back to borrower requests" at bounding box center [304, 41] width 189 height 29
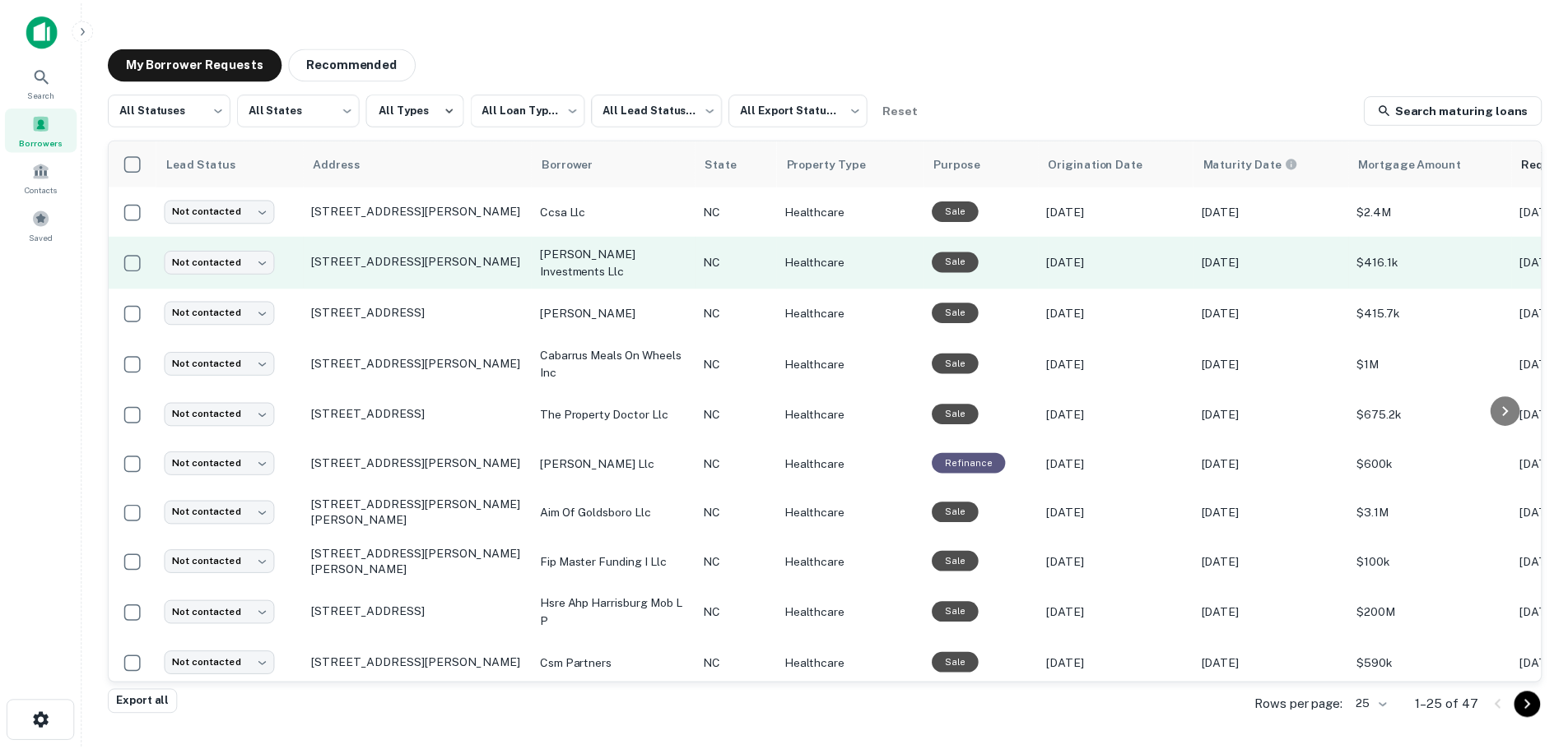
scroll to position [329, 0]
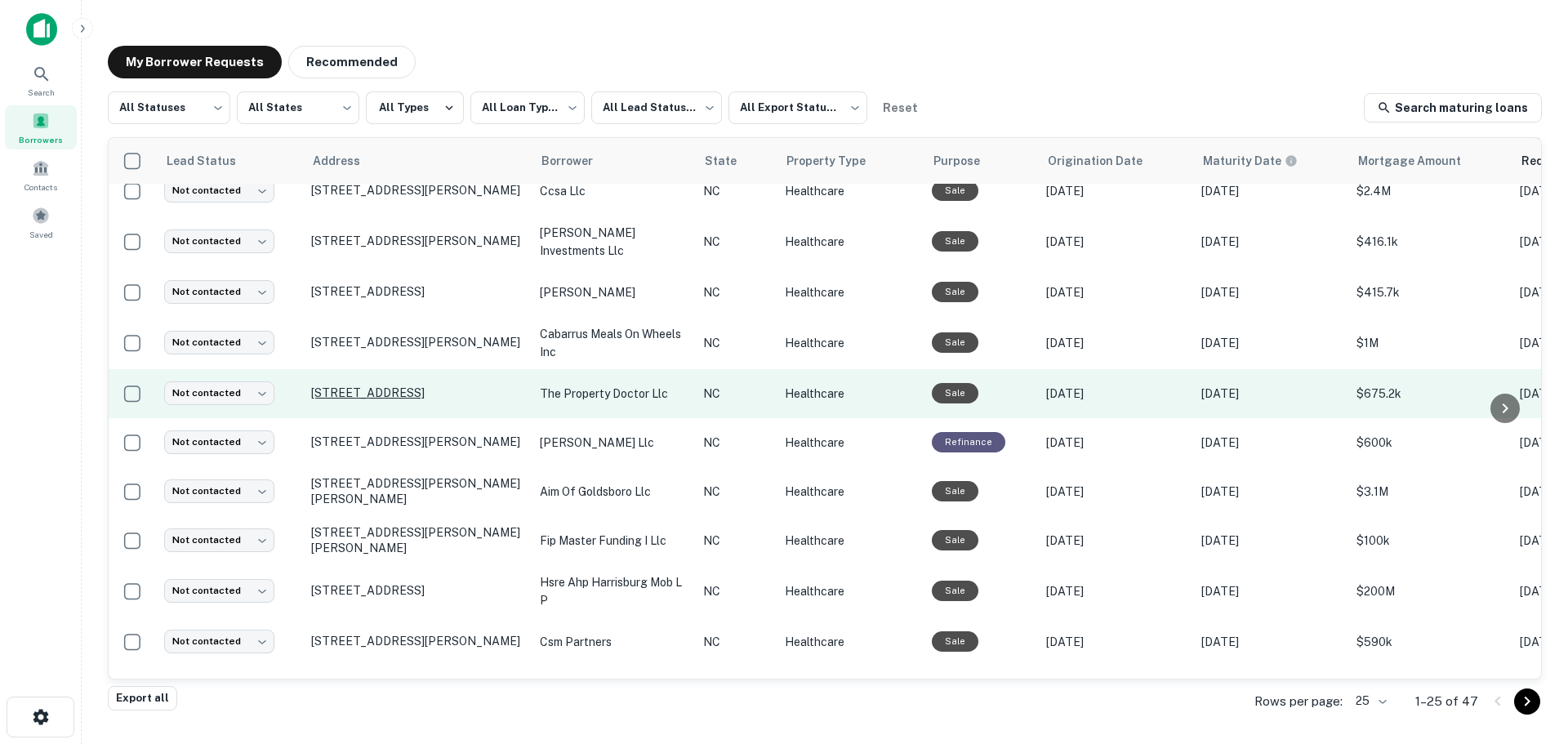
click at [392, 392] on p "[STREET_ADDRESS]" at bounding box center [417, 393] width 213 height 15
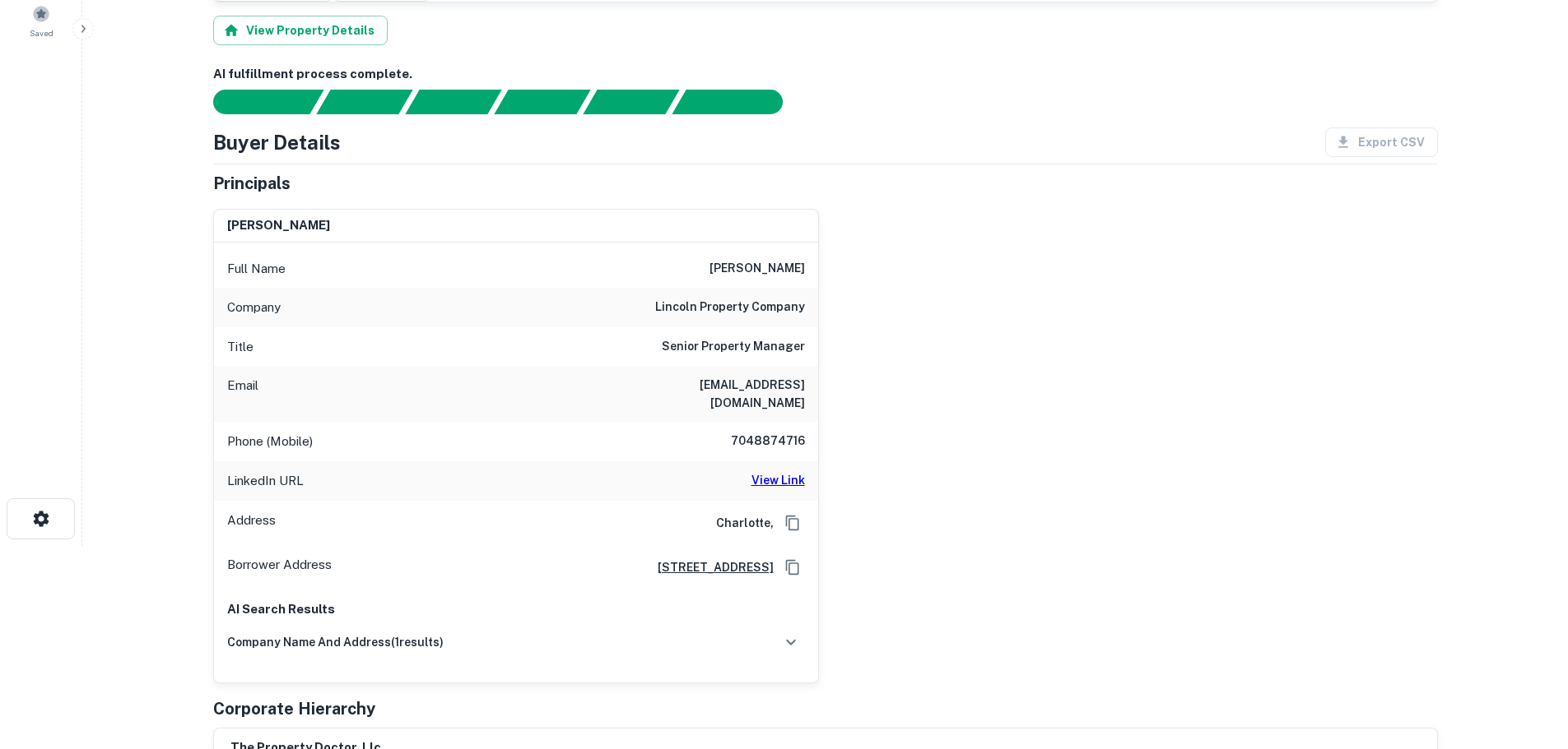
scroll to position [165, 0]
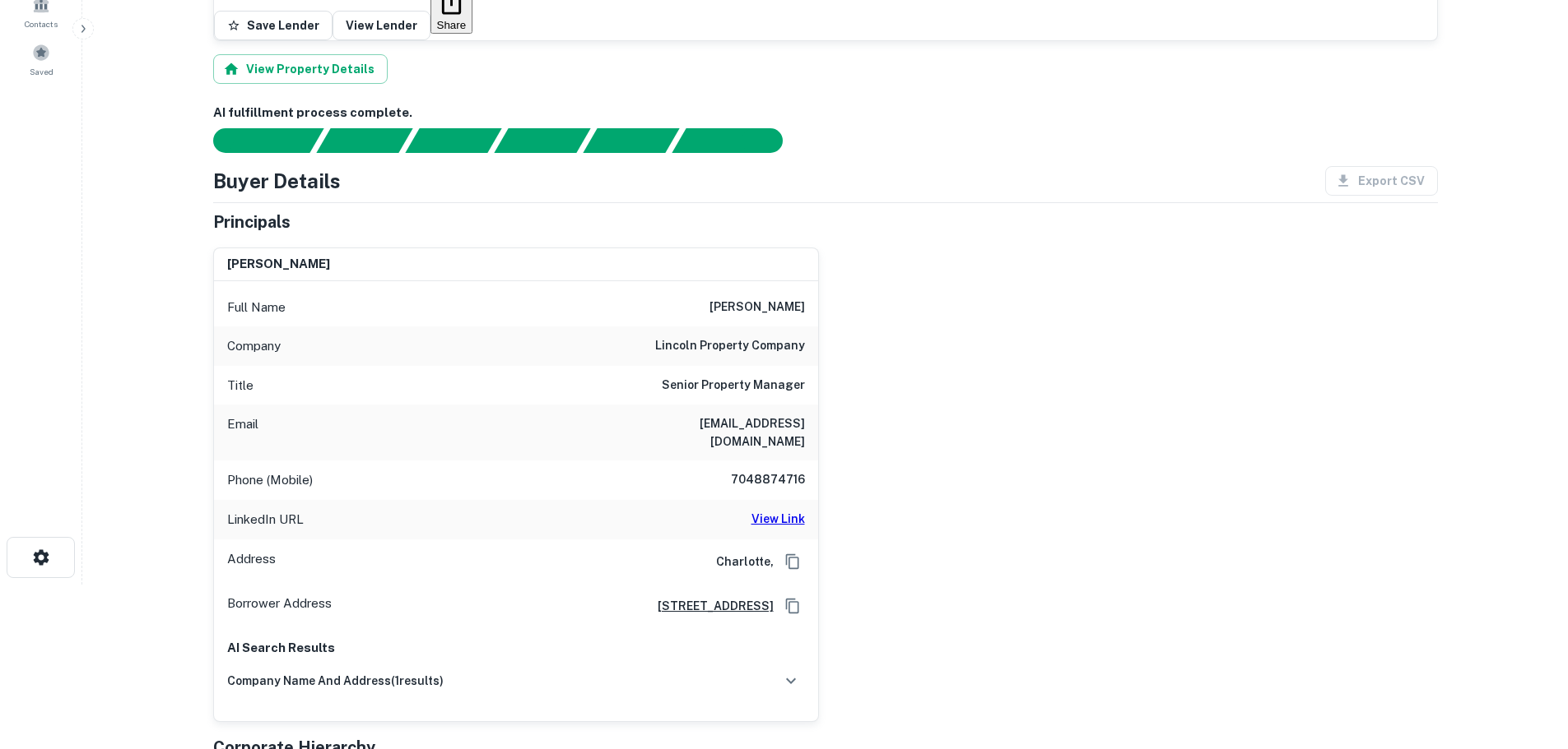
click at [794, 510] on h6 "View Link" at bounding box center [778, 518] width 54 height 18
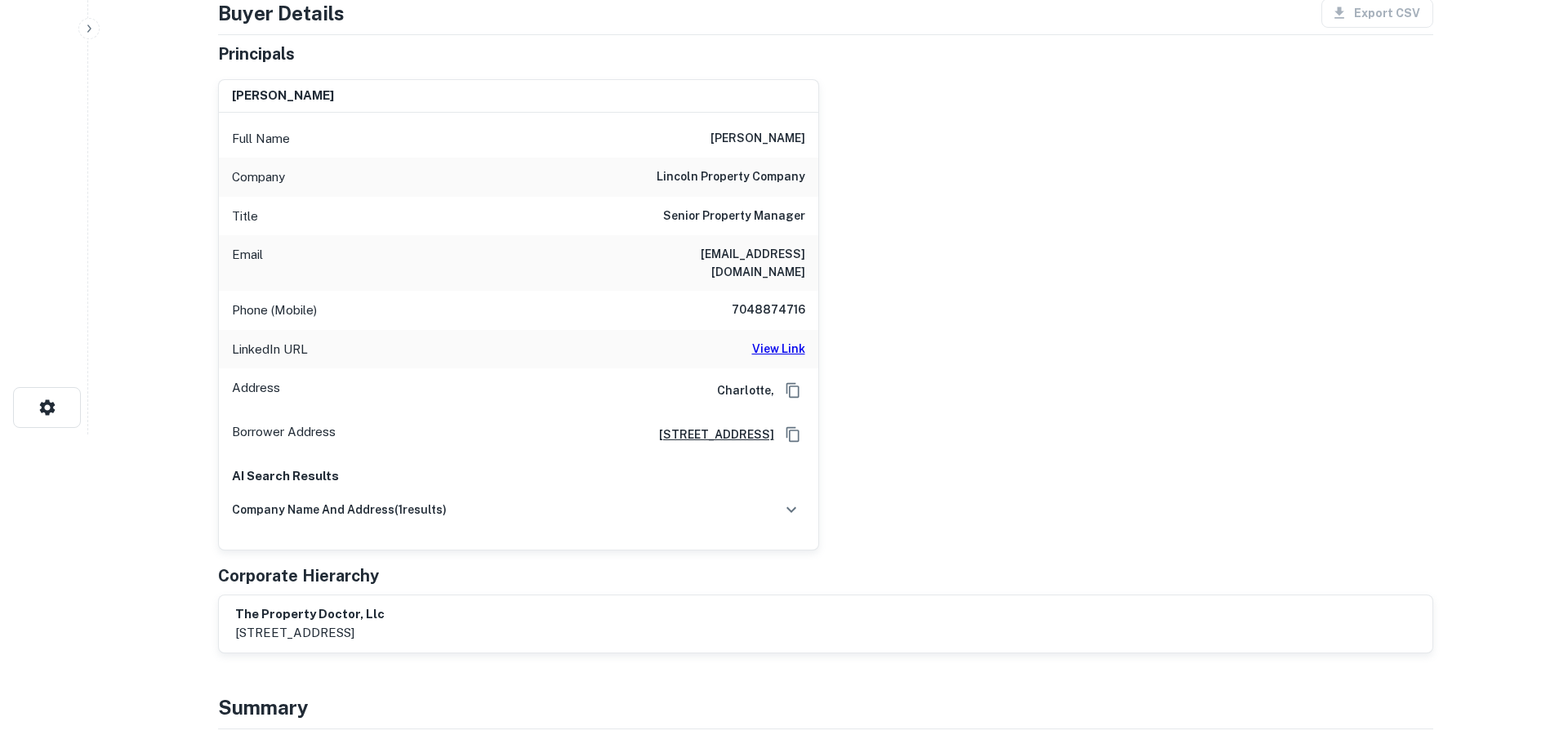
scroll to position [0, 0]
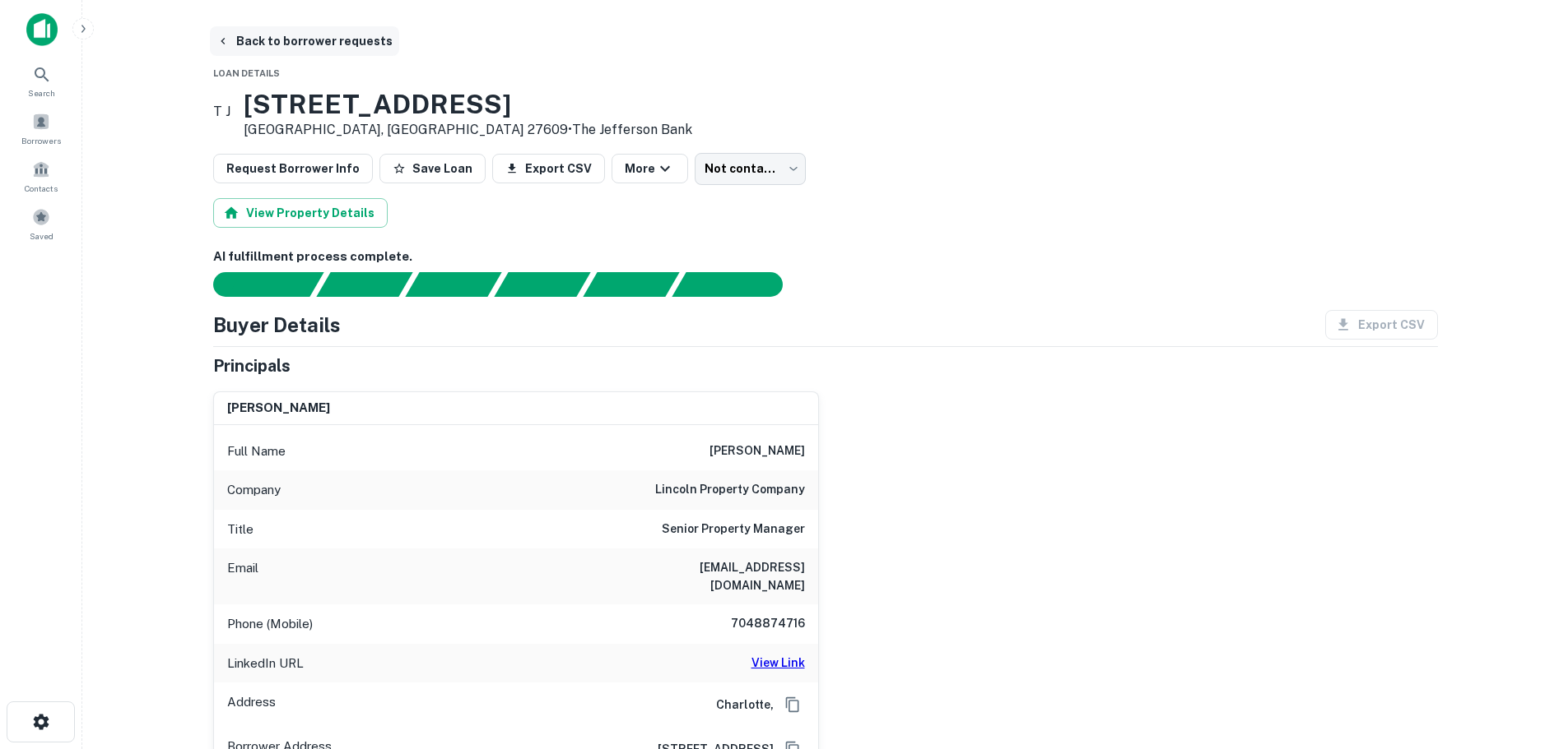
click at [289, 45] on button "Back to borrower requests" at bounding box center [304, 41] width 189 height 29
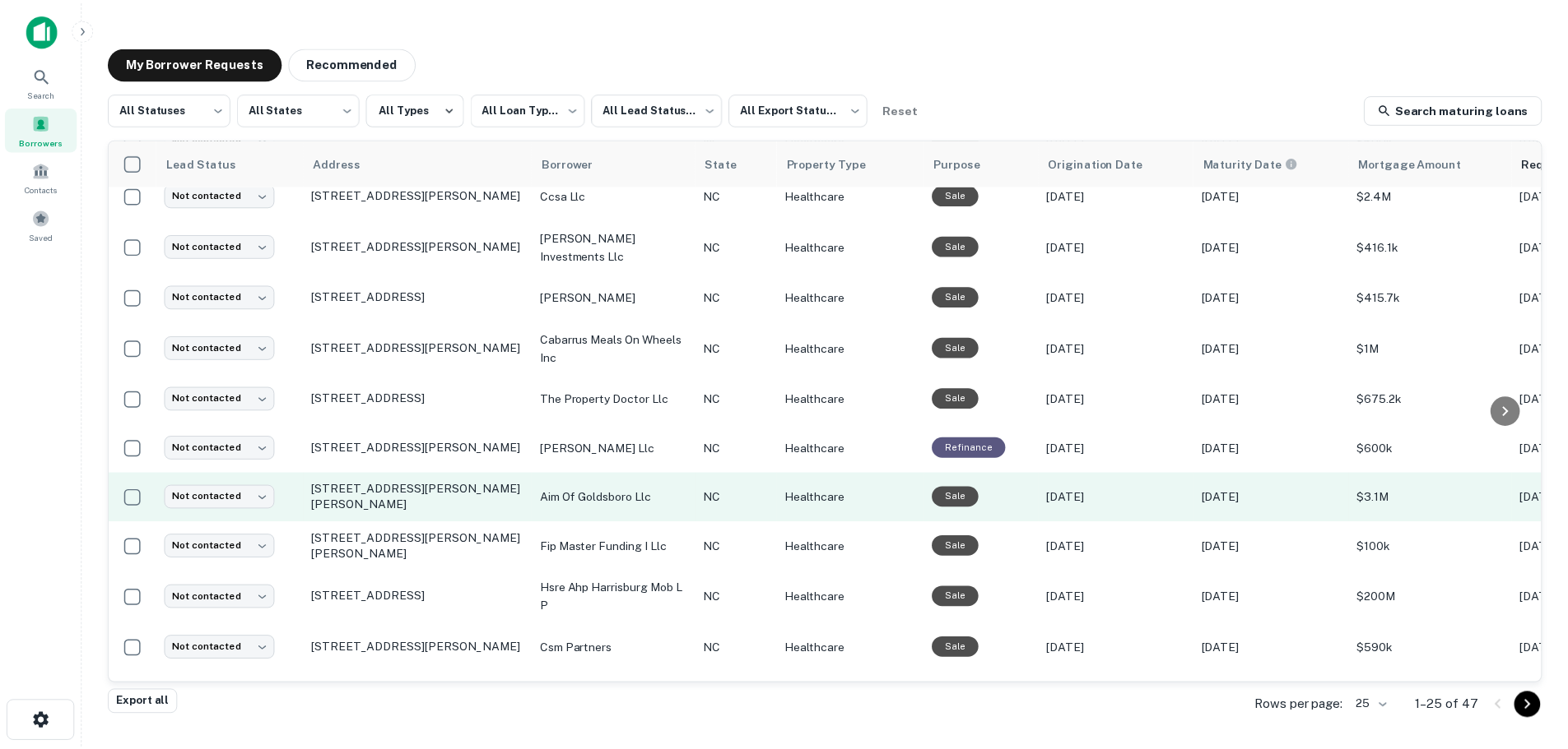
scroll to position [329, 0]
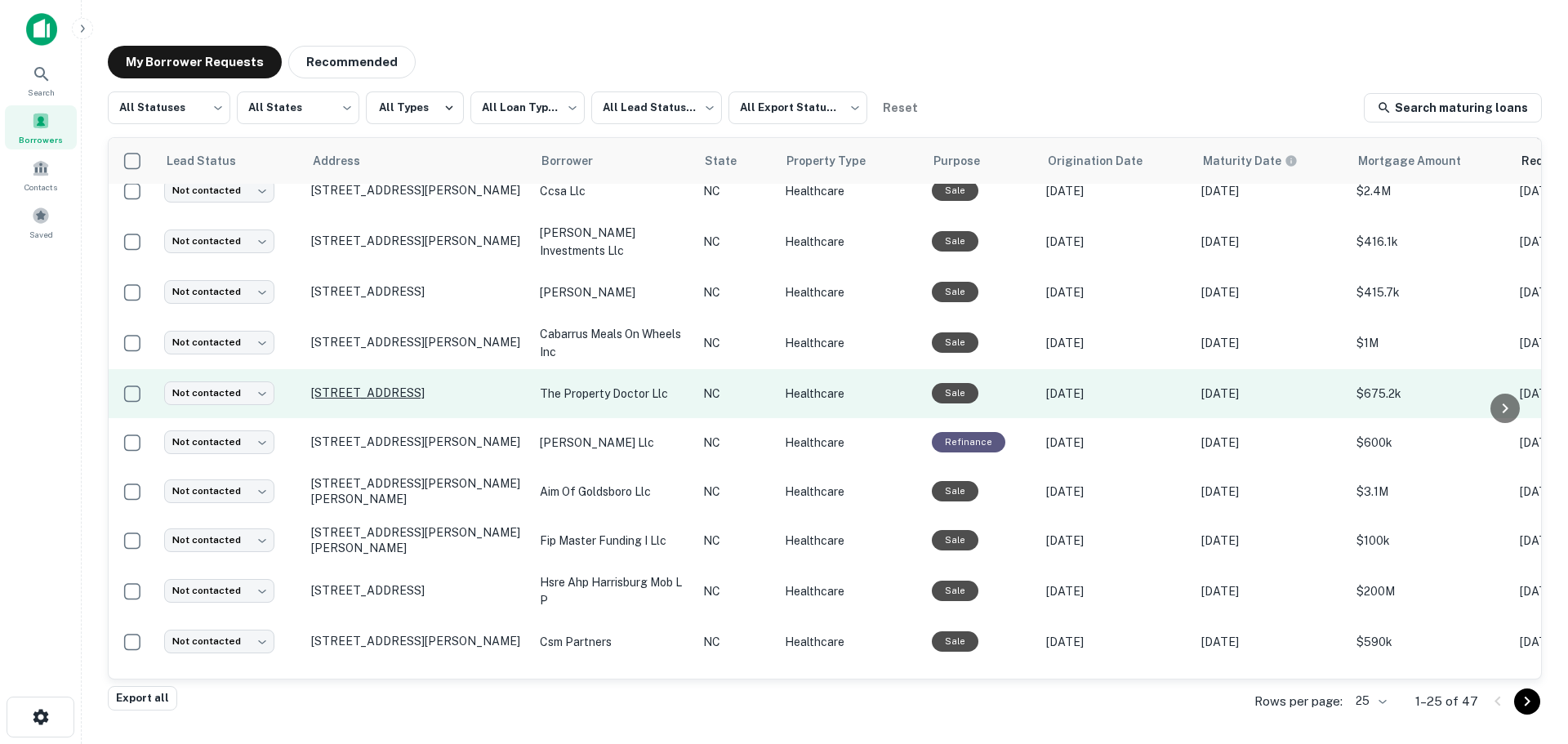
click at [393, 388] on p "[STREET_ADDRESS]" at bounding box center [417, 393] width 213 height 15
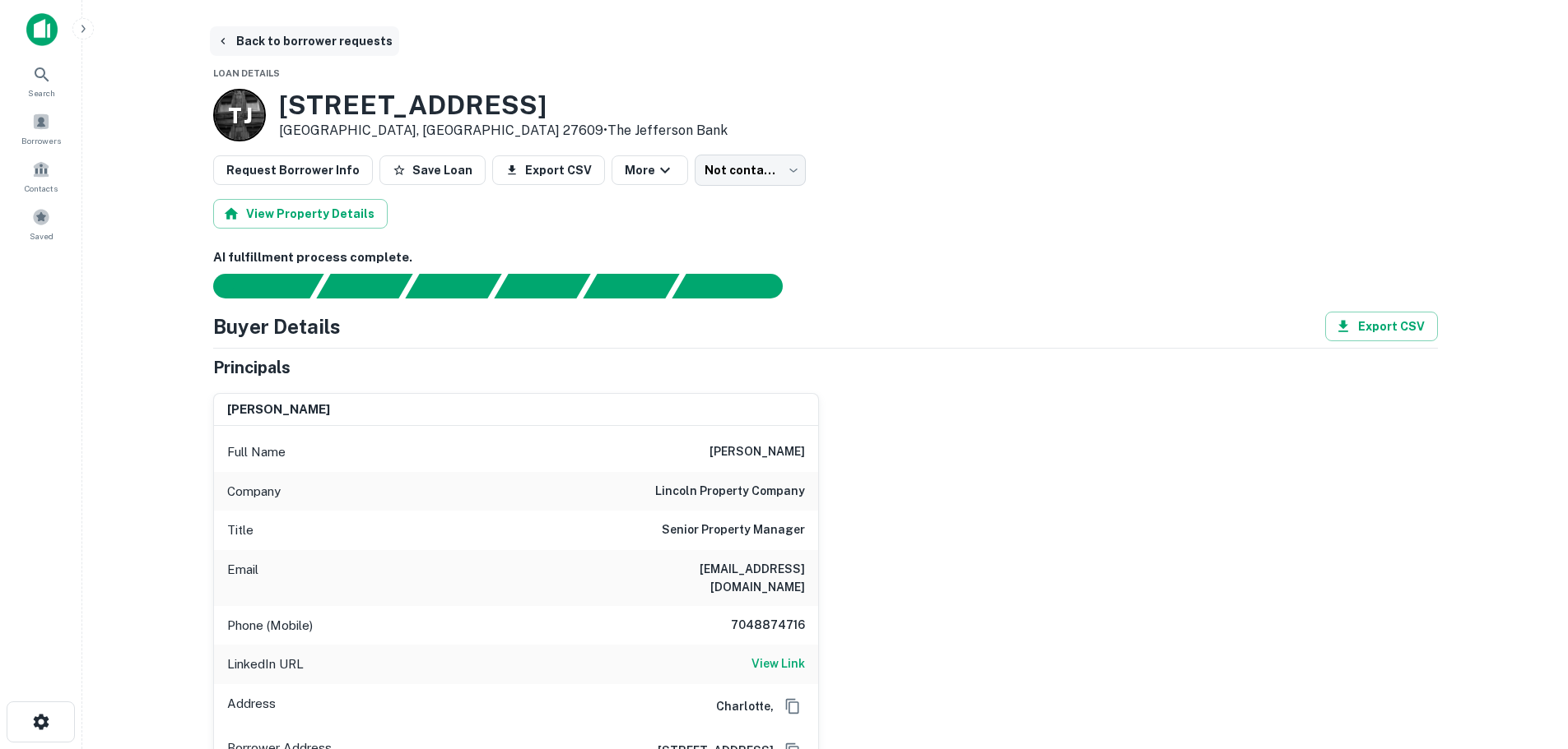
click at [250, 41] on button "Back to borrower requests" at bounding box center [304, 41] width 189 height 29
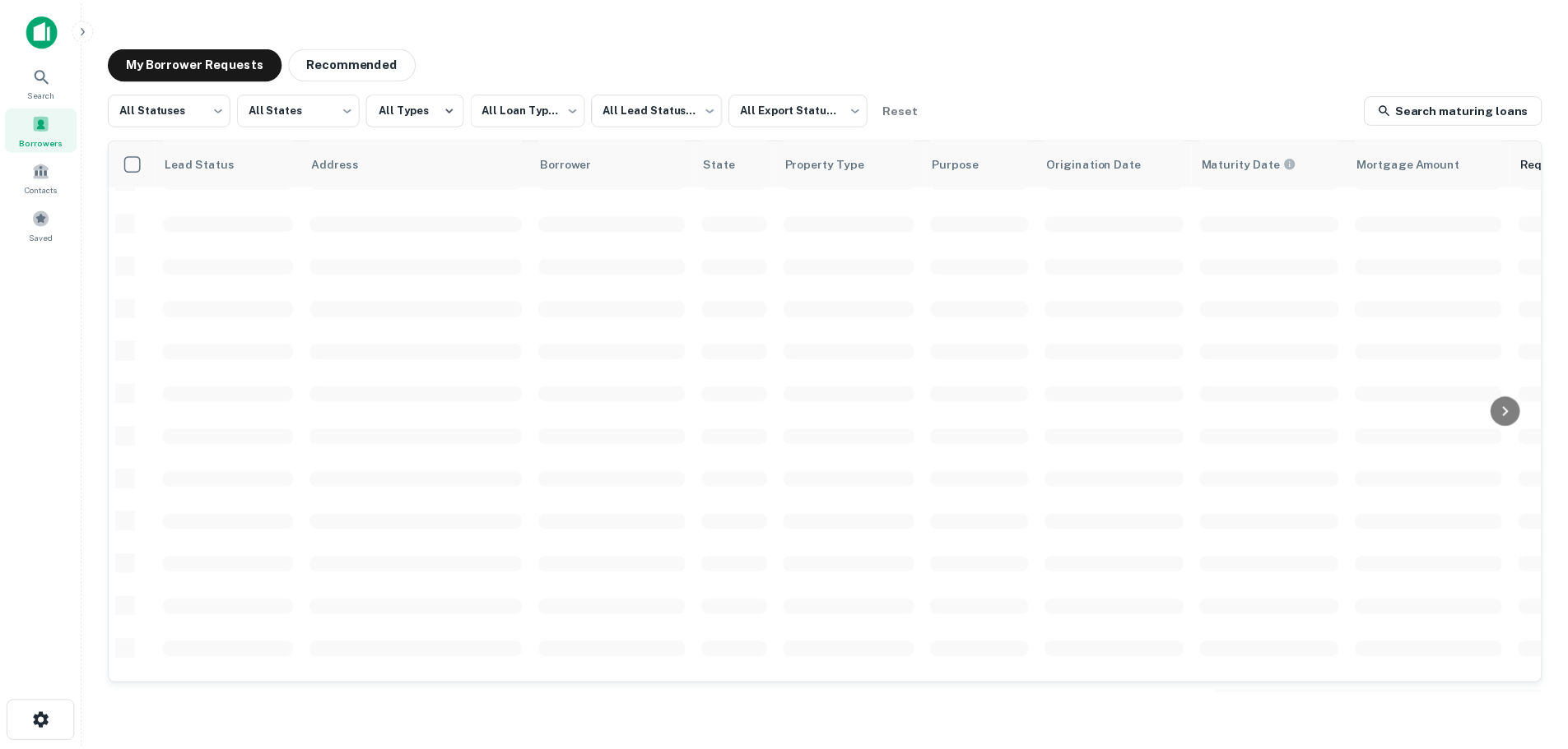
scroll to position [329, 0]
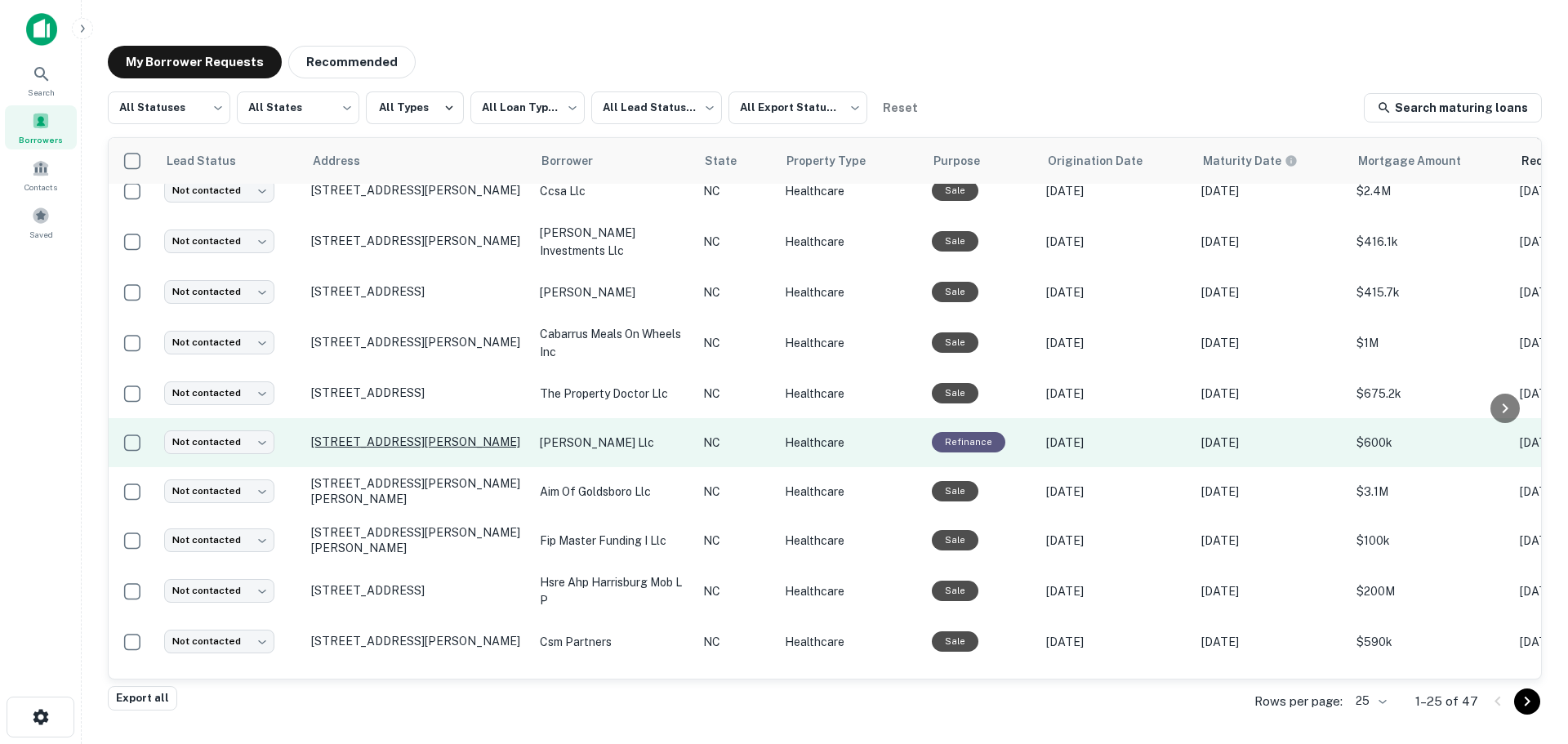
click at [341, 439] on p "[STREET_ADDRESS][PERSON_NAME]" at bounding box center [417, 442] width 213 height 15
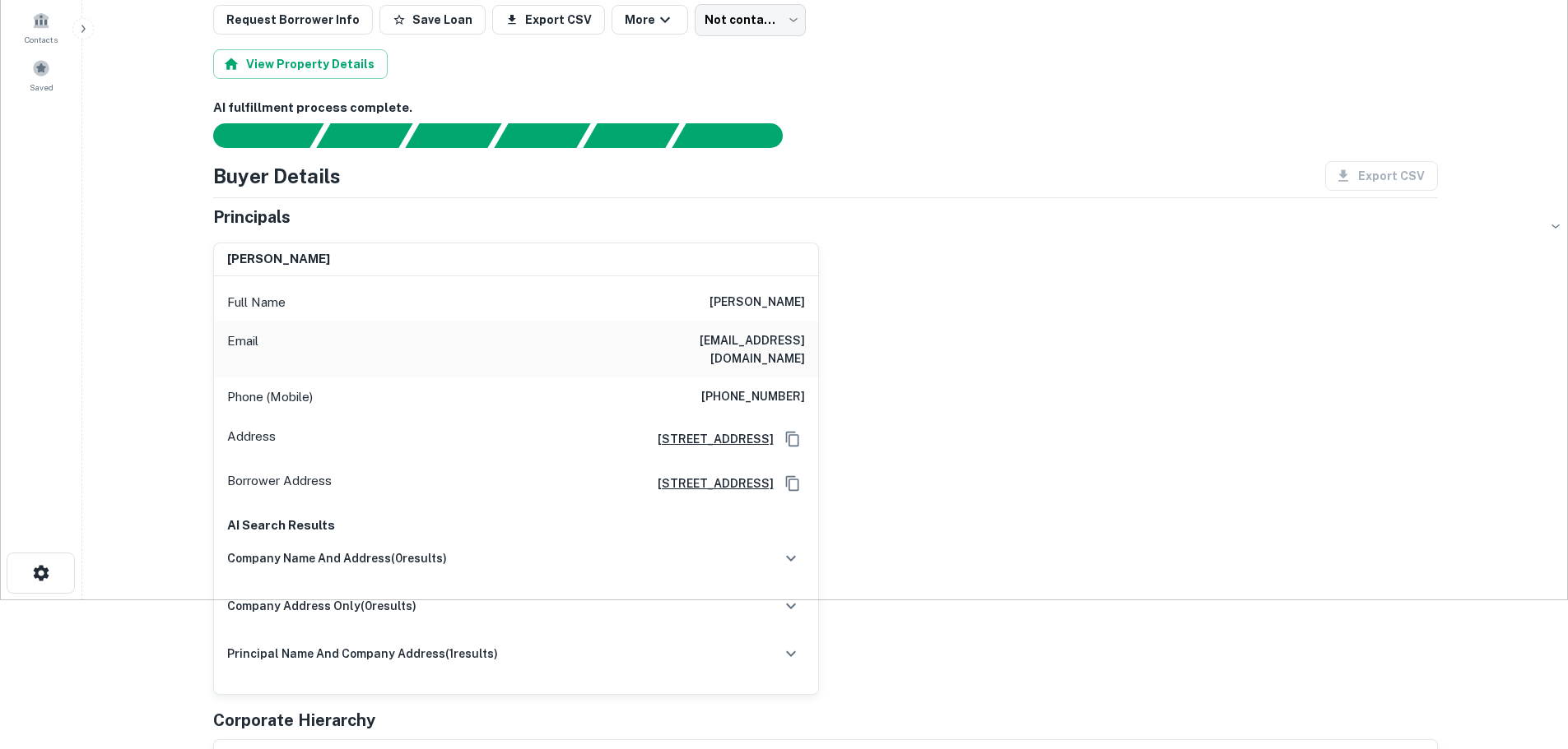
scroll to position [165, 0]
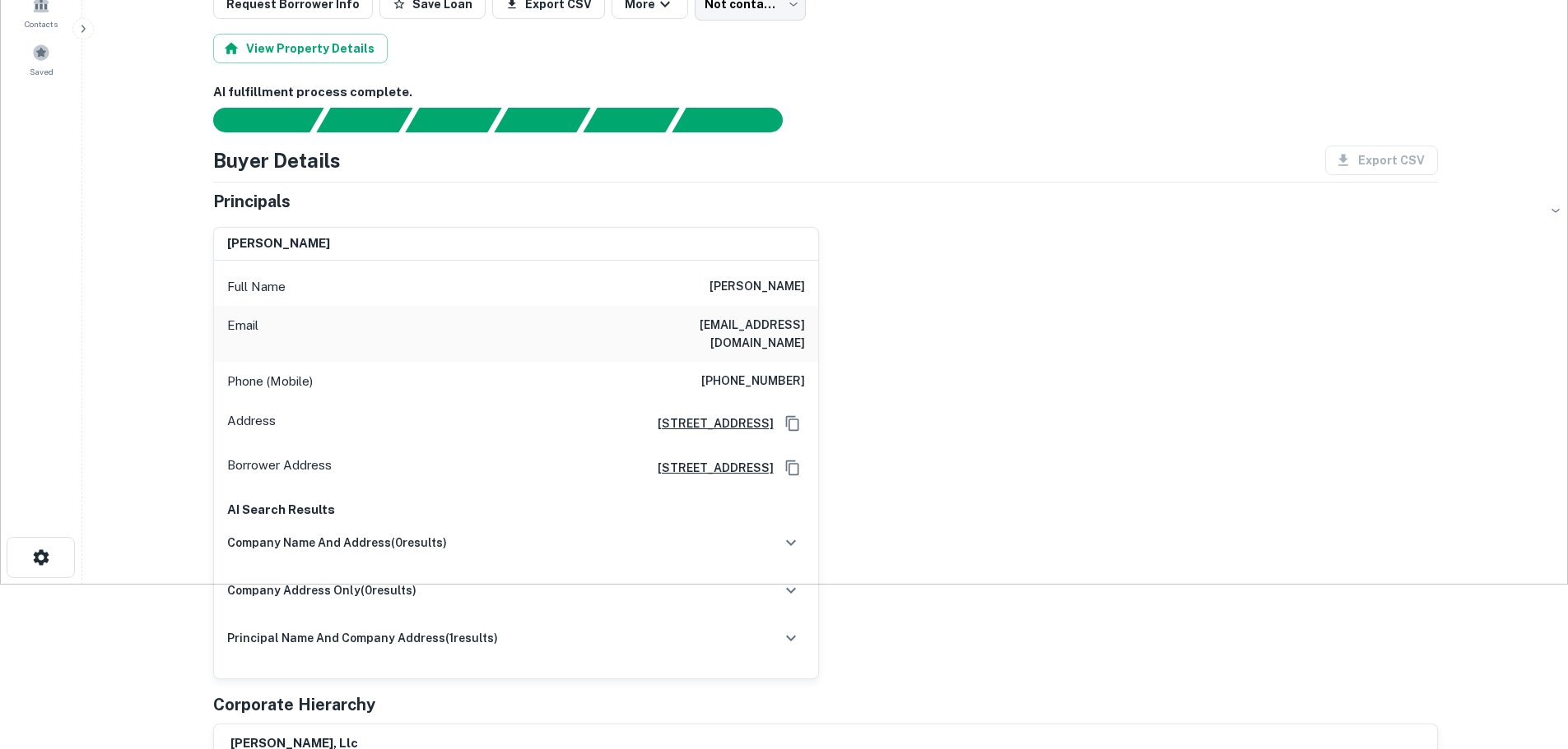
click at [755, 372] on h6 "[PHONE_NUMBER]" at bounding box center [753, 381] width 104 height 20
click at [749, 329] on h6 "[EMAIL_ADDRESS][DOMAIN_NAME]" at bounding box center [706, 334] width 198 height 36
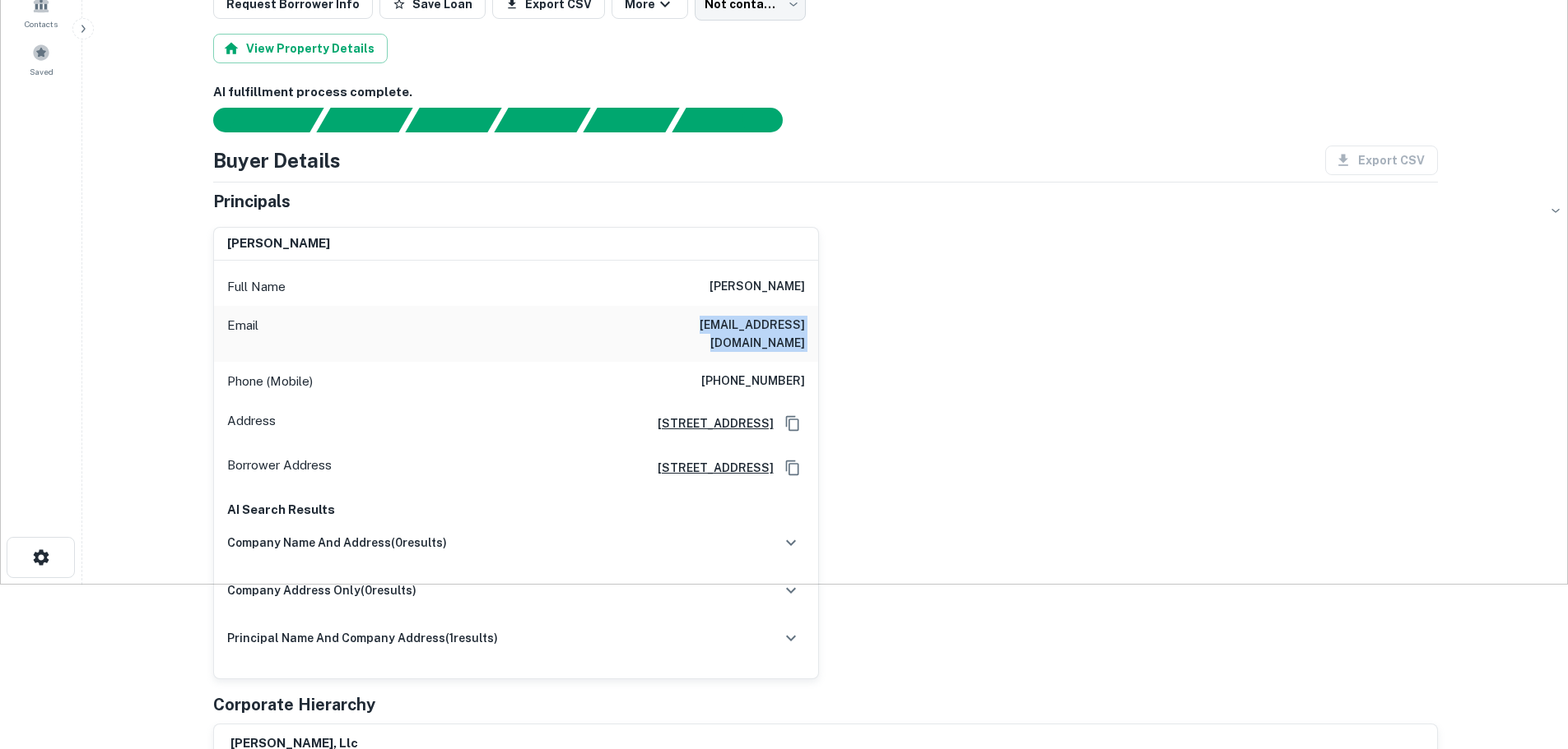
click at [749, 329] on h6 "[EMAIL_ADDRESS][DOMAIN_NAME]" at bounding box center [706, 334] width 198 height 36
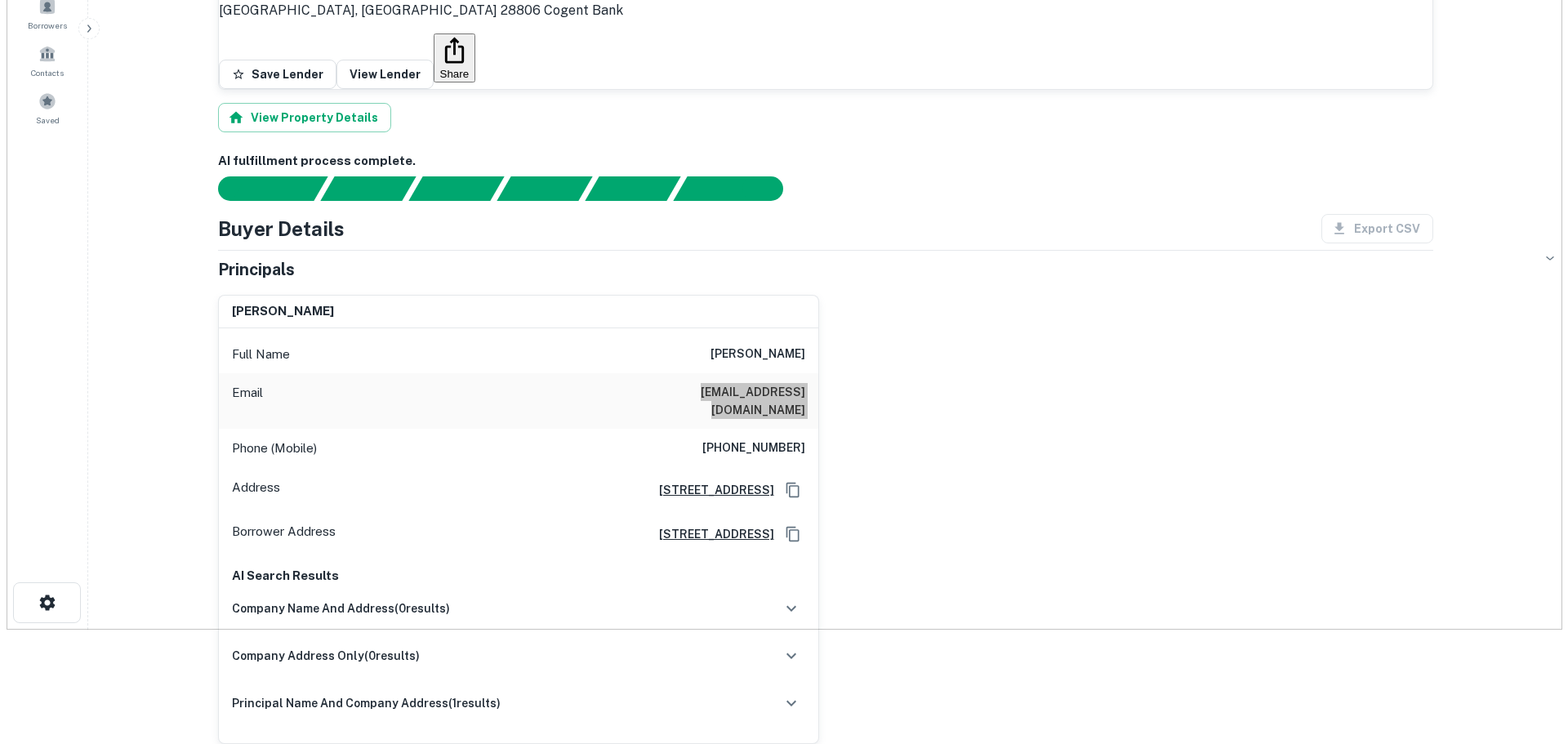
scroll to position [0, 0]
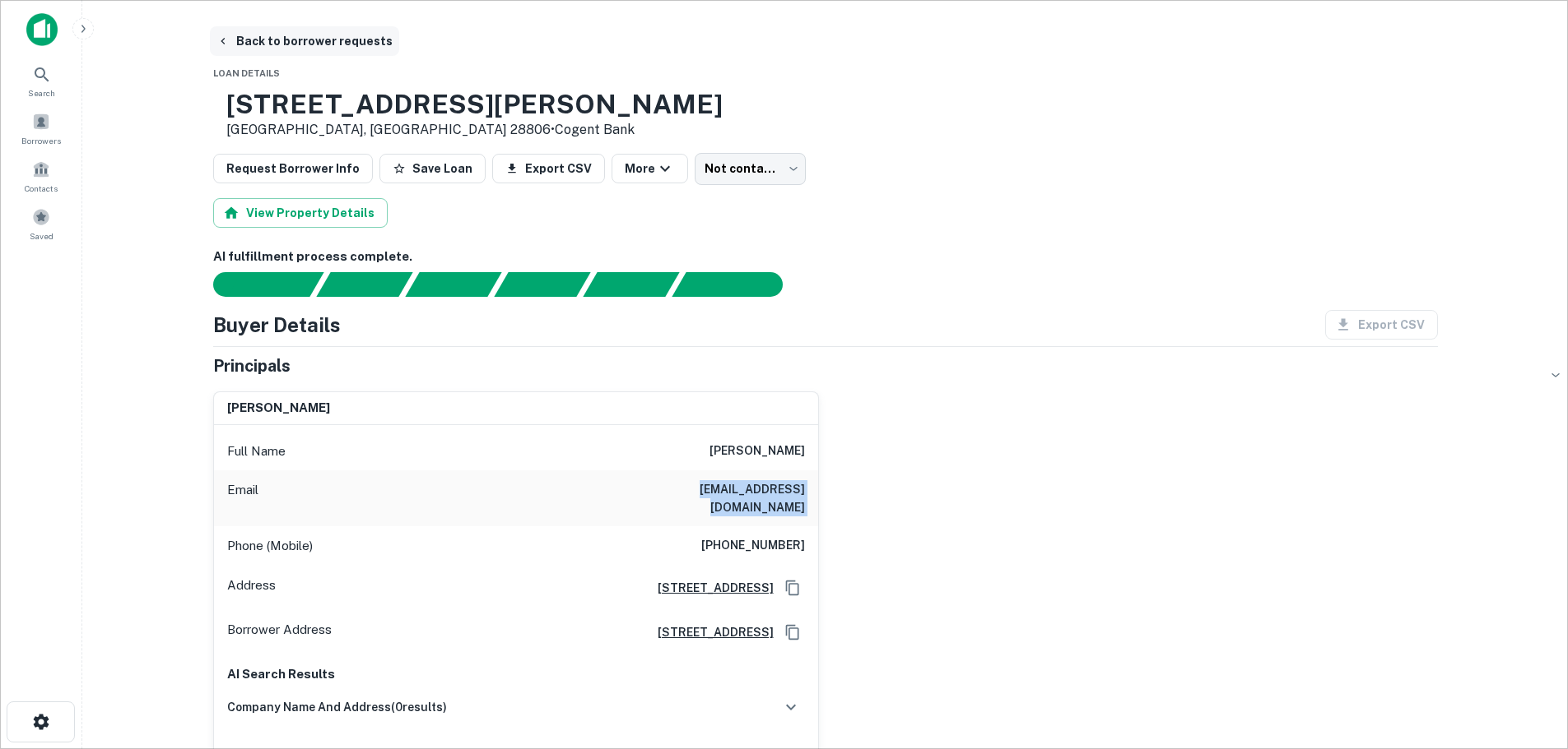
click at [267, 52] on button "Back to borrower requests" at bounding box center [304, 41] width 189 height 29
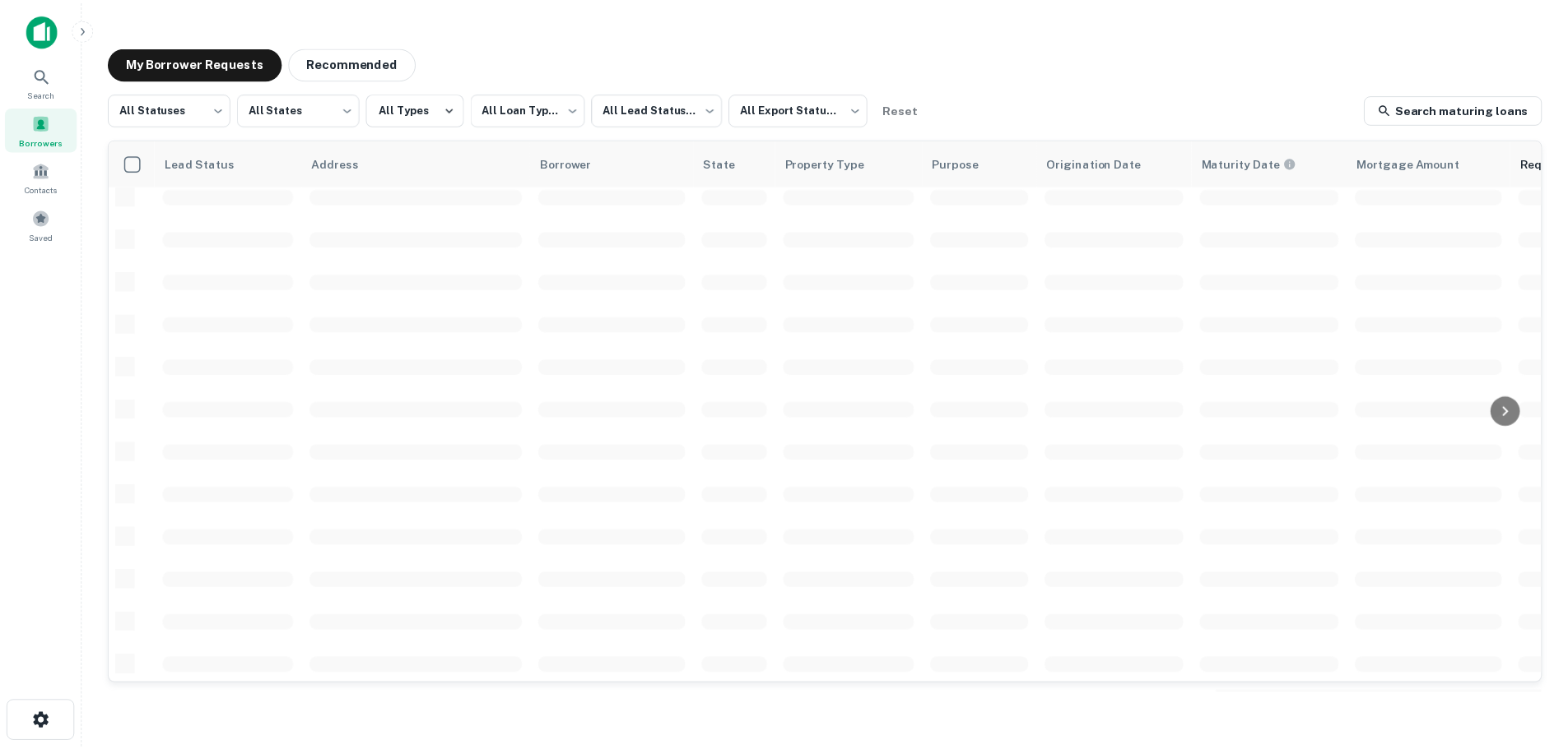
scroll to position [329, 0]
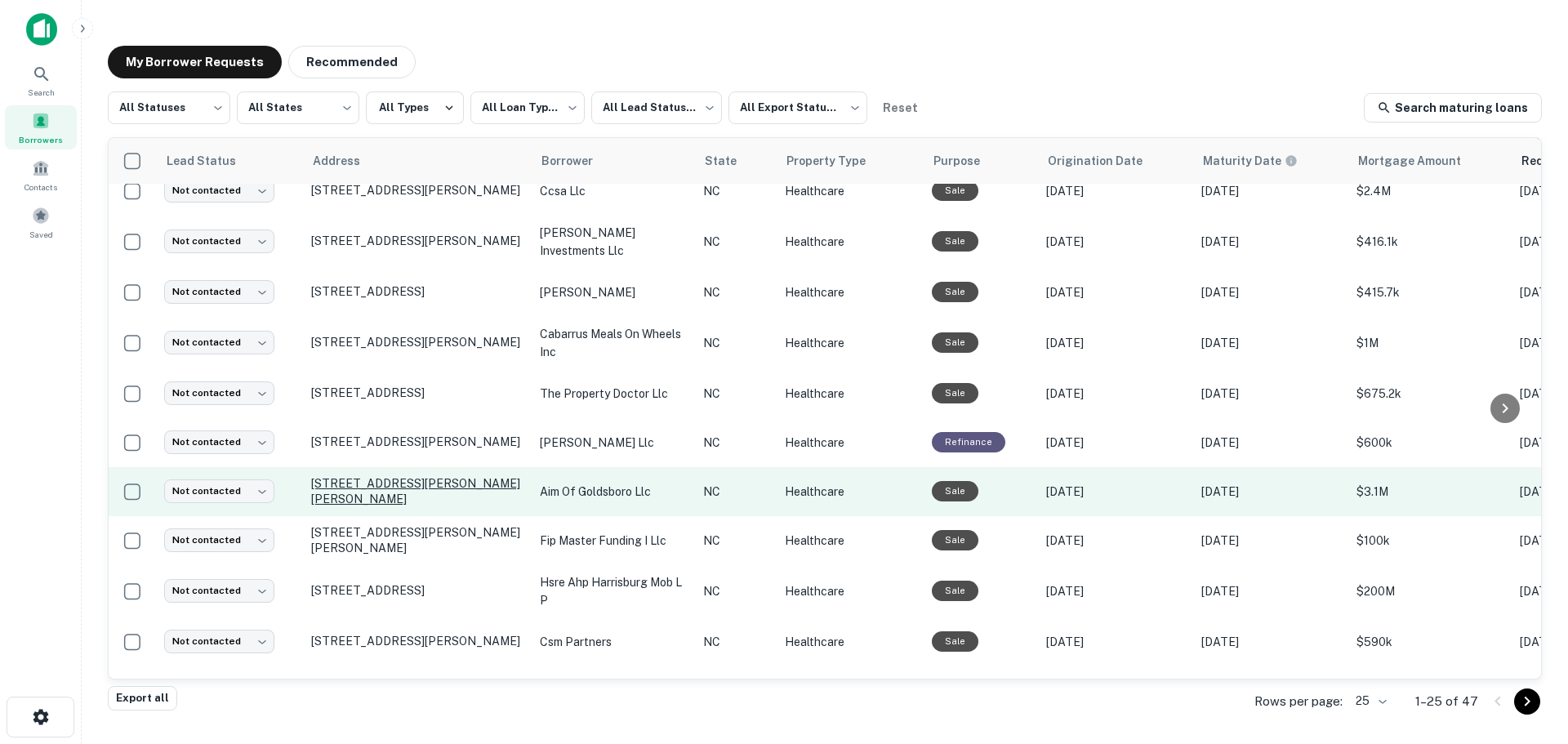
click at [357, 486] on p "[STREET_ADDRESS][PERSON_NAME][PERSON_NAME]" at bounding box center [417, 491] width 213 height 29
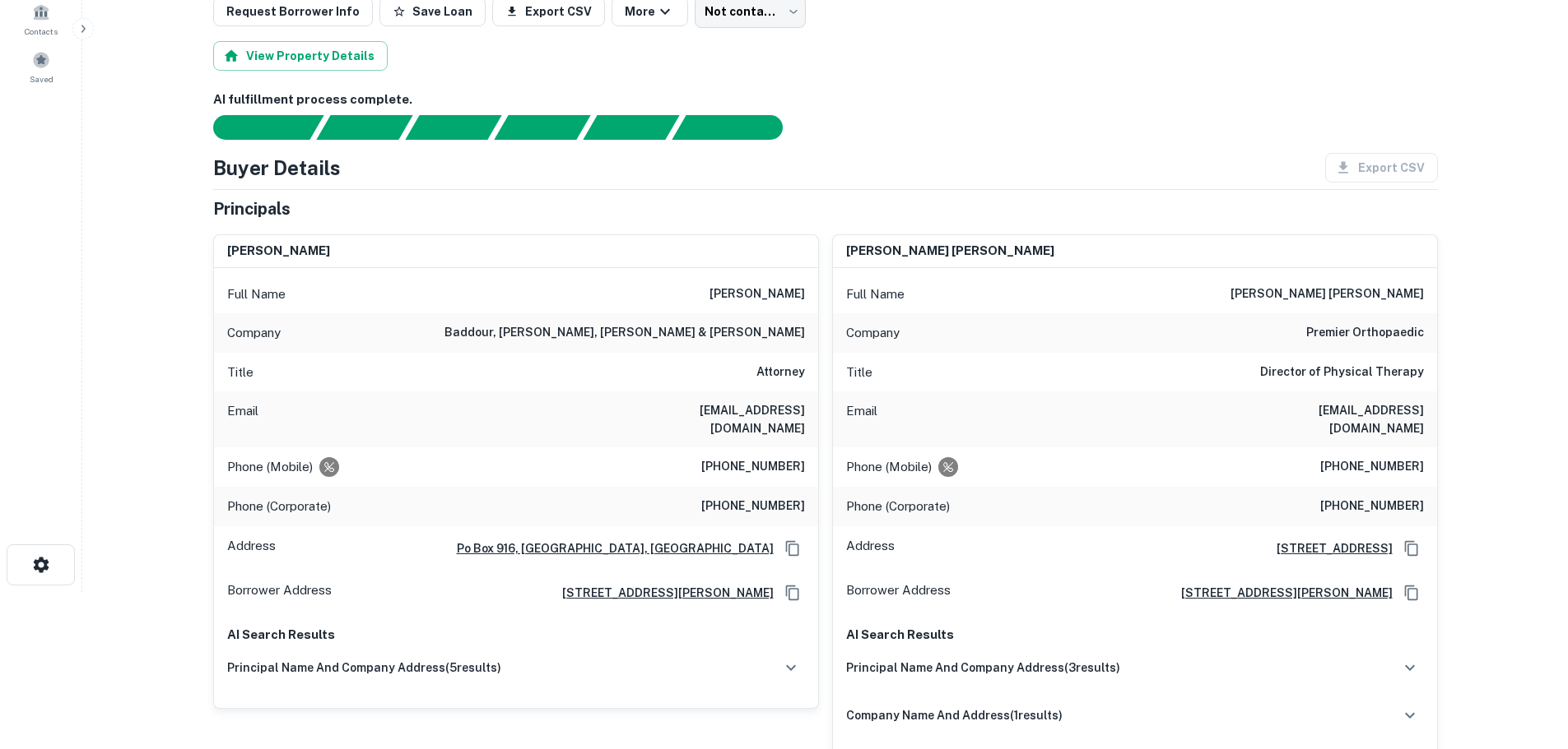
scroll to position [165, 0]
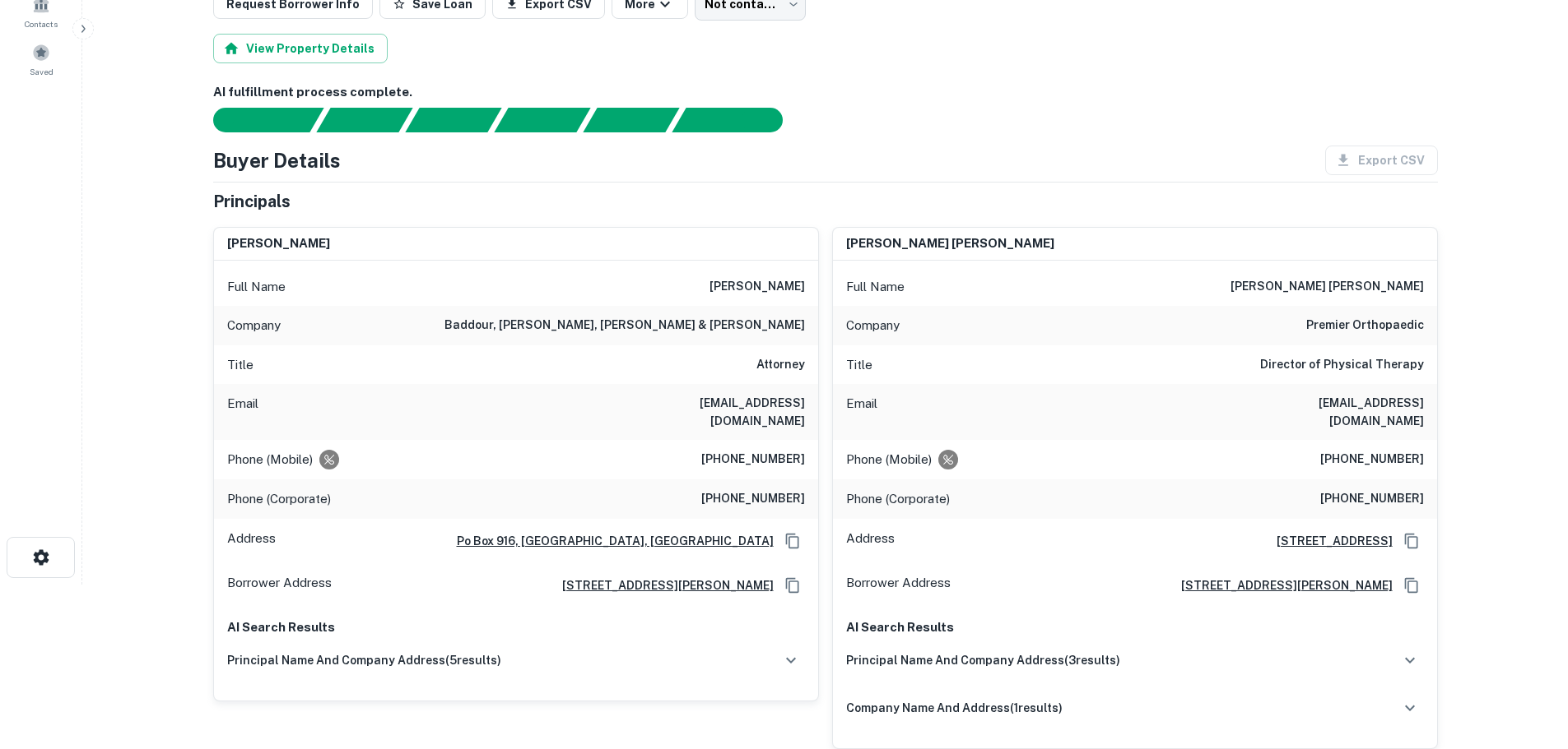
click at [759, 285] on h6 "[PERSON_NAME]" at bounding box center [757, 287] width 95 height 20
click at [759, 284] on h6 "[PERSON_NAME]" at bounding box center [757, 287] width 95 height 20
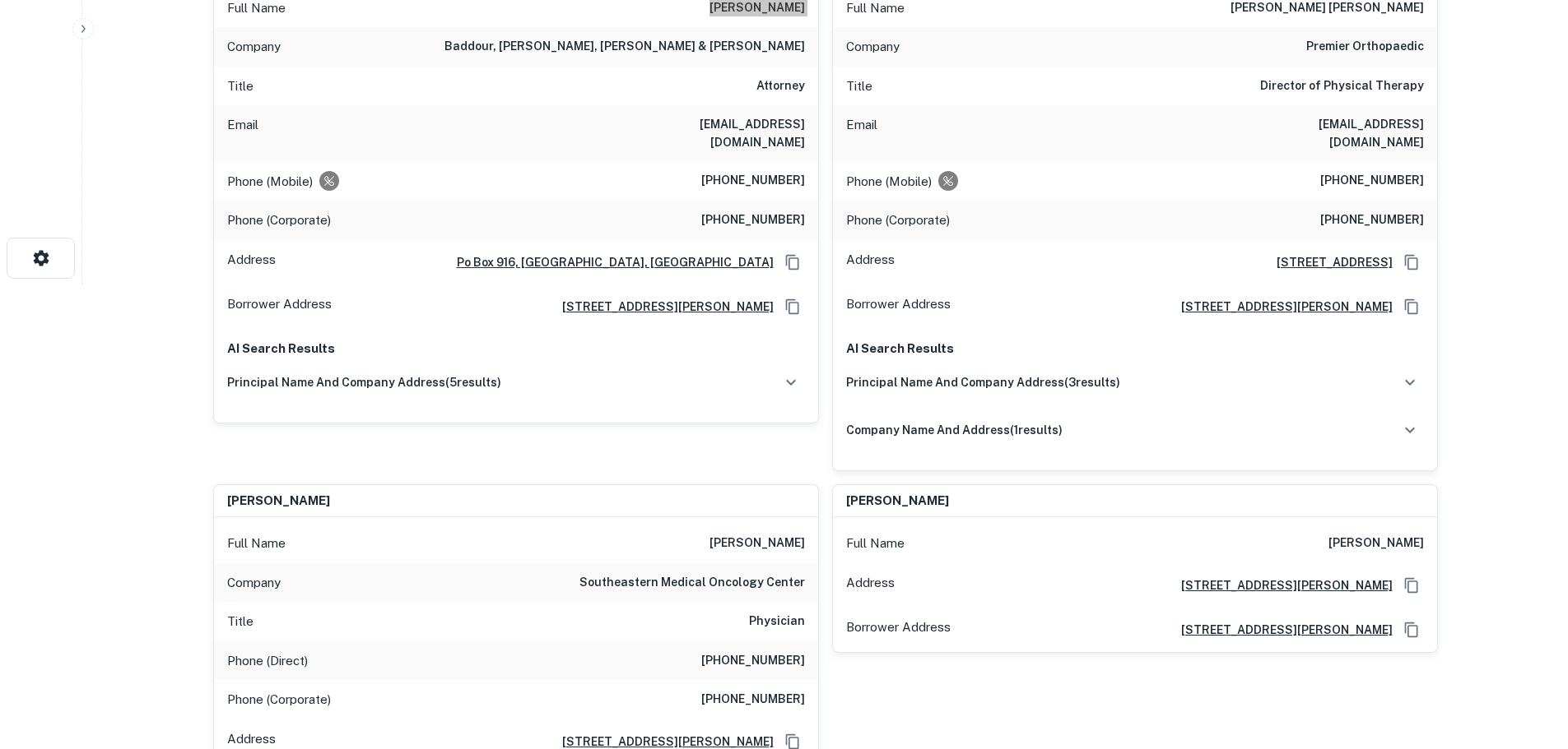
scroll to position [493, 0]
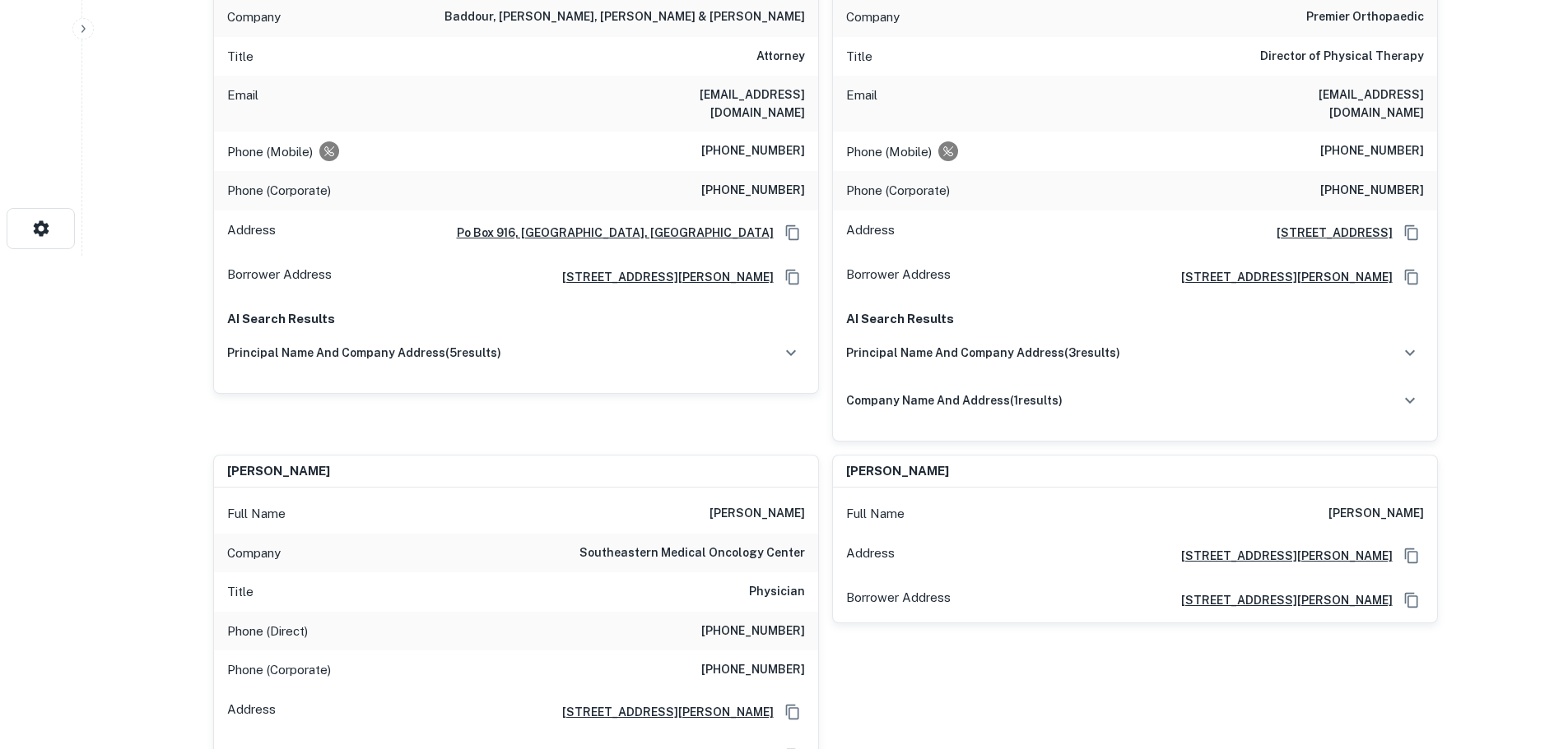
click at [778, 622] on h6 "[PHONE_NUMBER]" at bounding box center [753, 631] width 104 height 20
click at [776, 622] on h6 "[PHONE_NUMBER]" at bounding box center [753, 631] width 104 height 20
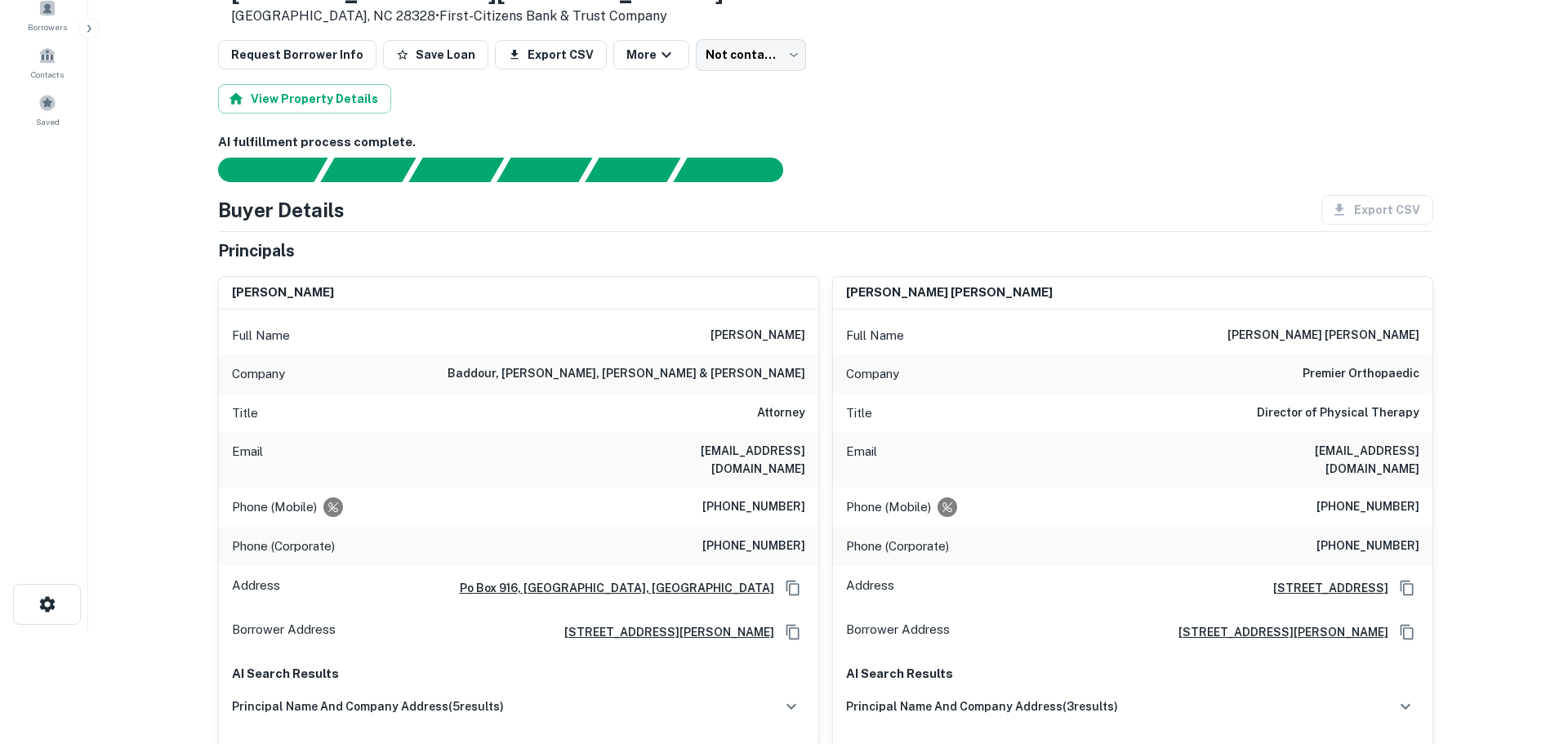
scroll to position [0, 0]
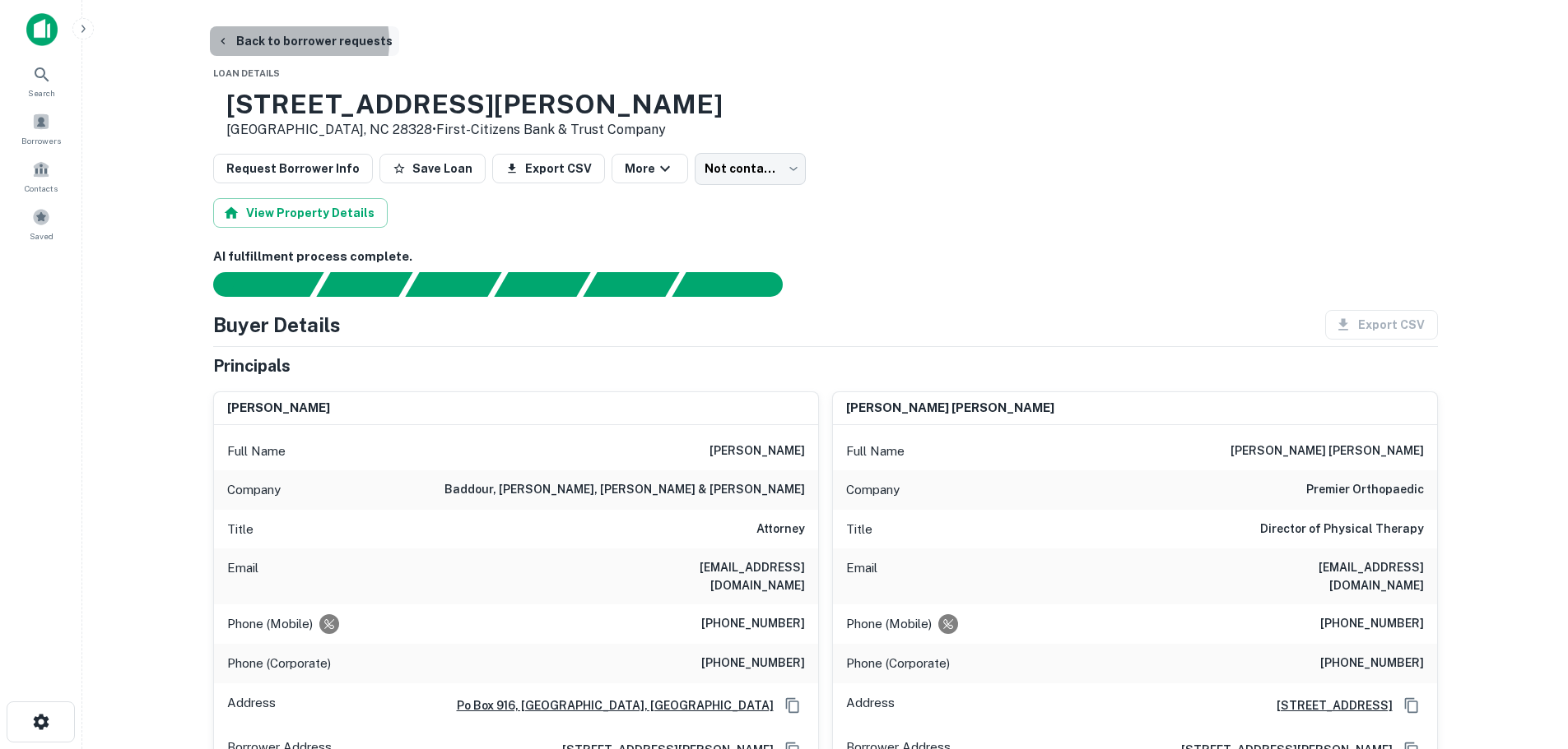
click at [294, 42] on button "Back to borrower requests" at bounding box center [304, 41] width 189 height 29
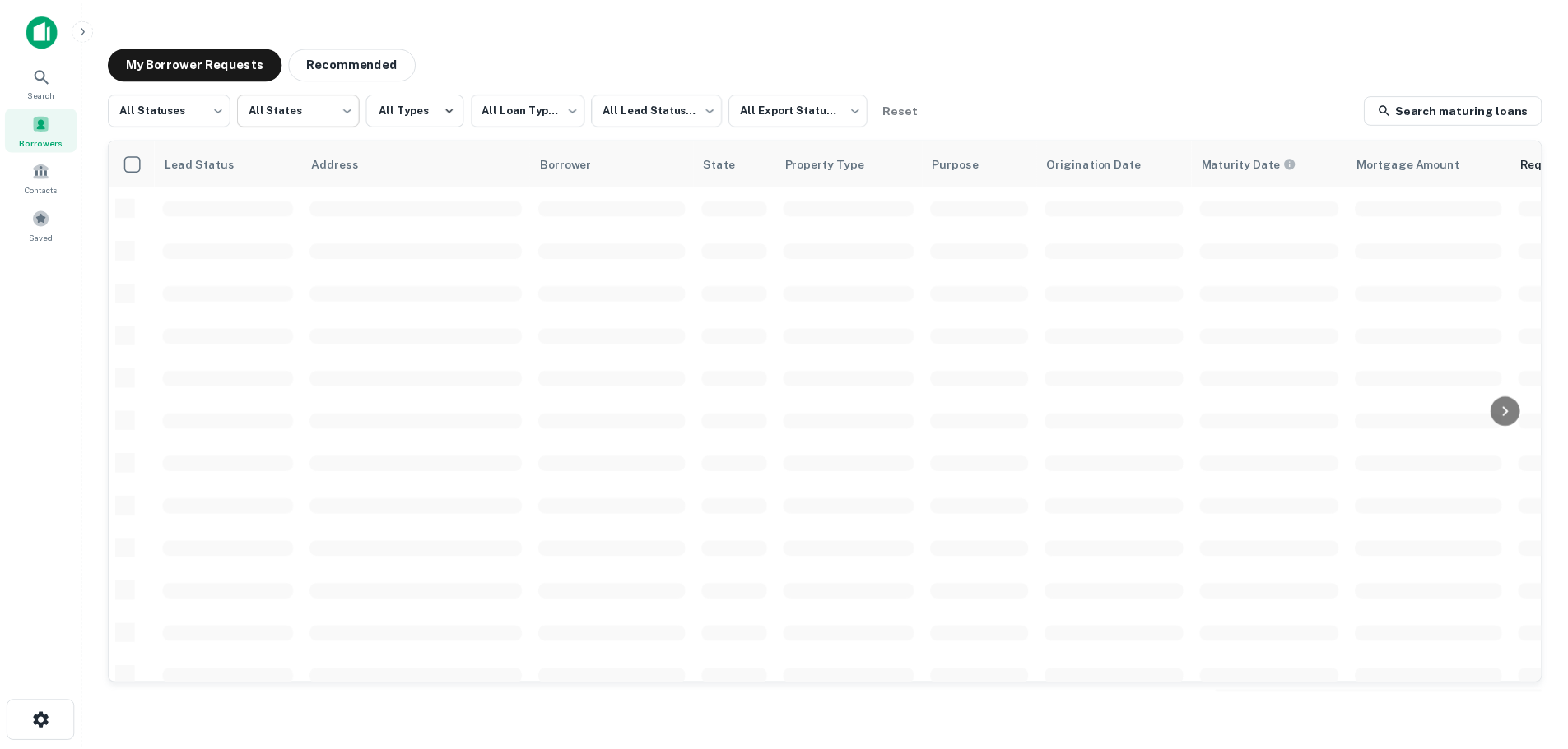
scroll to position [329, 0]
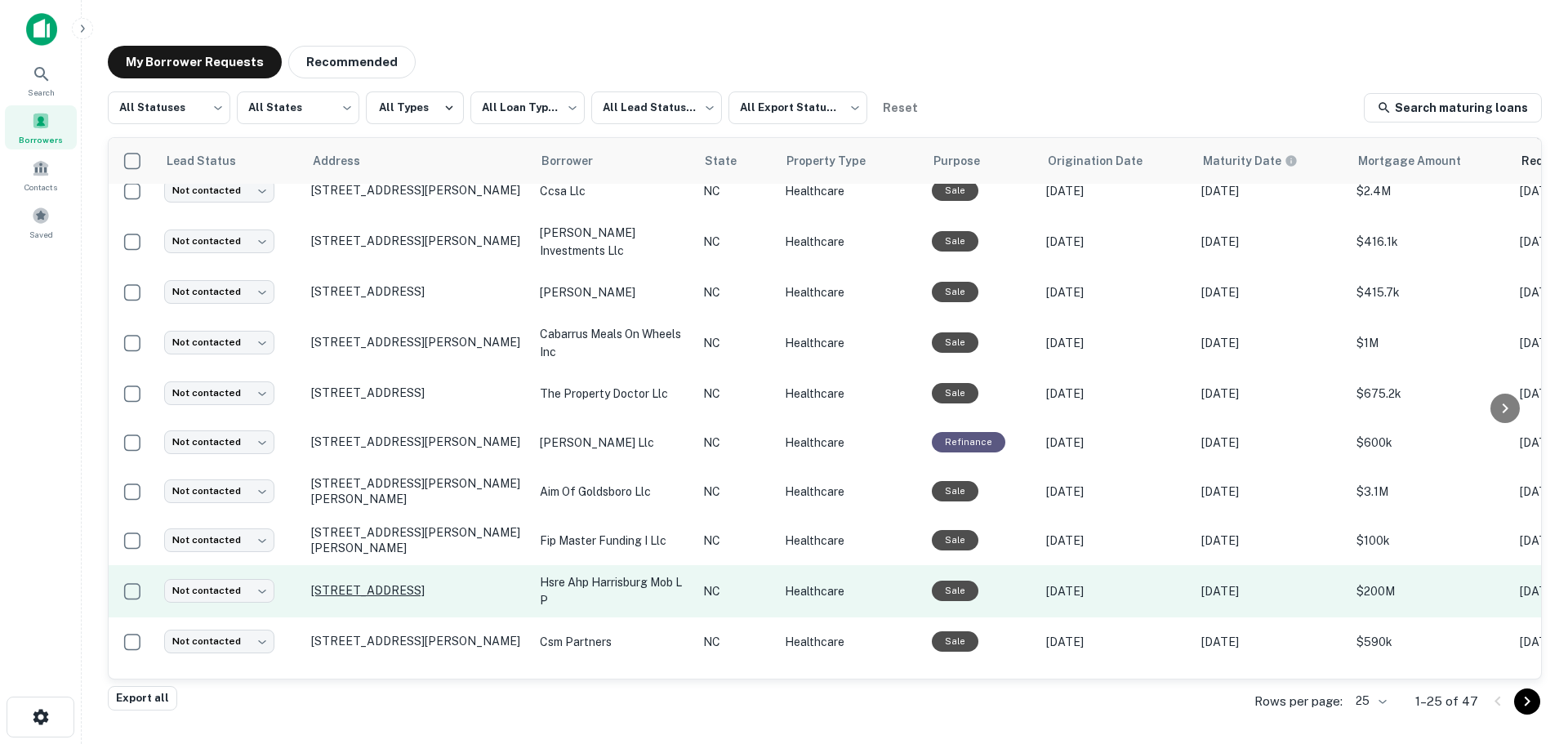
click at [367, 585] on p "[STREET_ADDRESS]" at bounding box center [417, 591] width 213 height 15
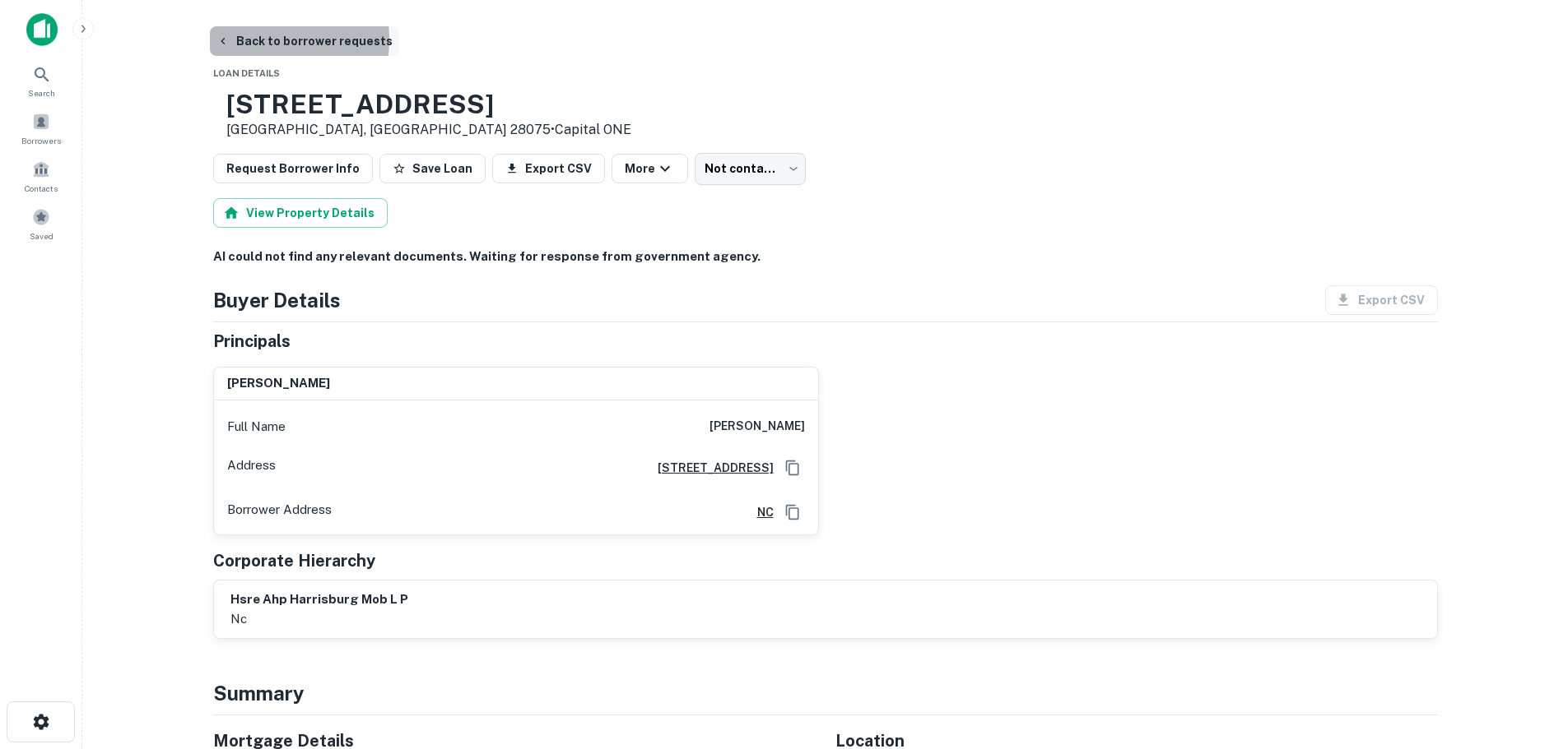
click at [271, 40] on button "Back to borrower requests" at bounding box center [304, 41] width 189 height 29
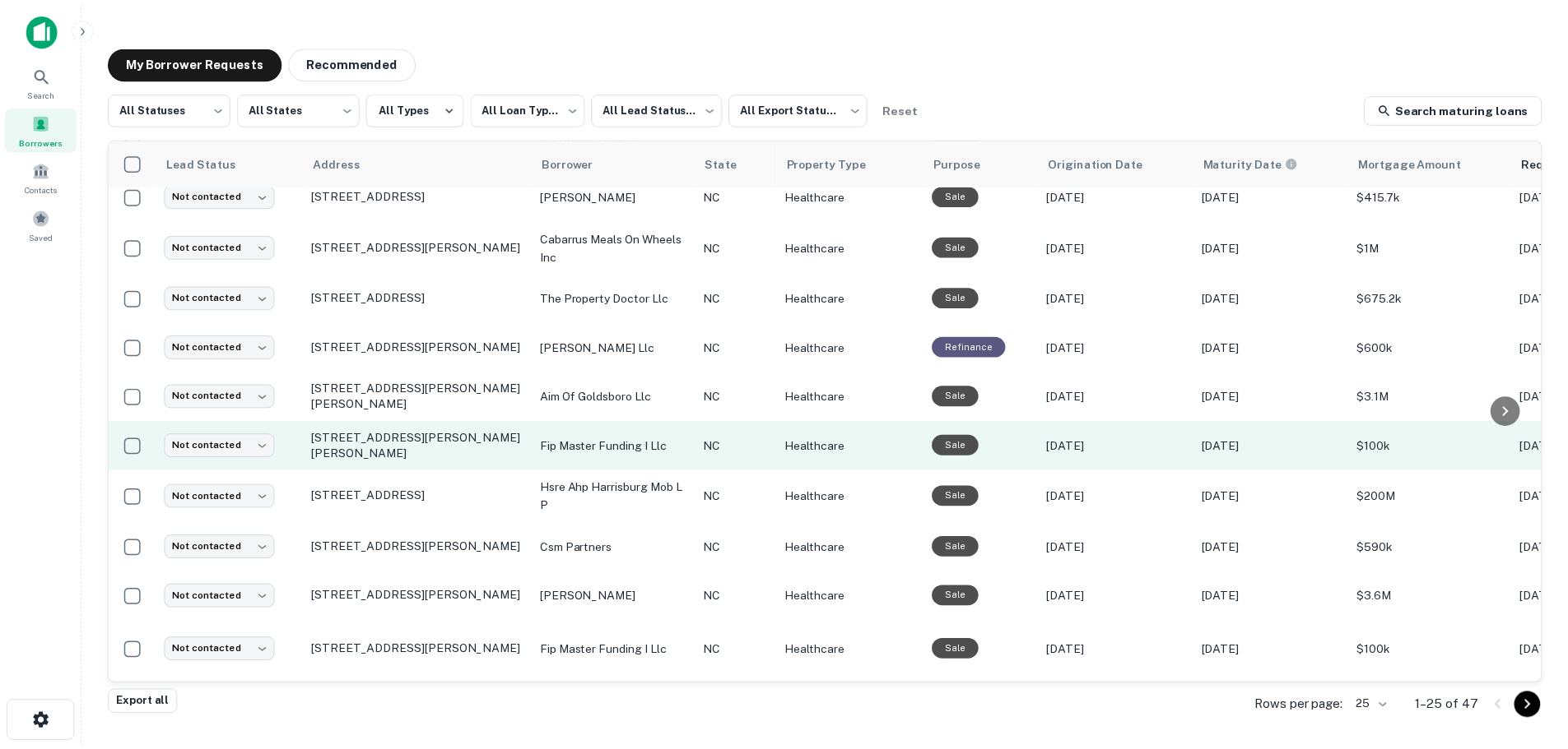
scroll to position [493, 0]
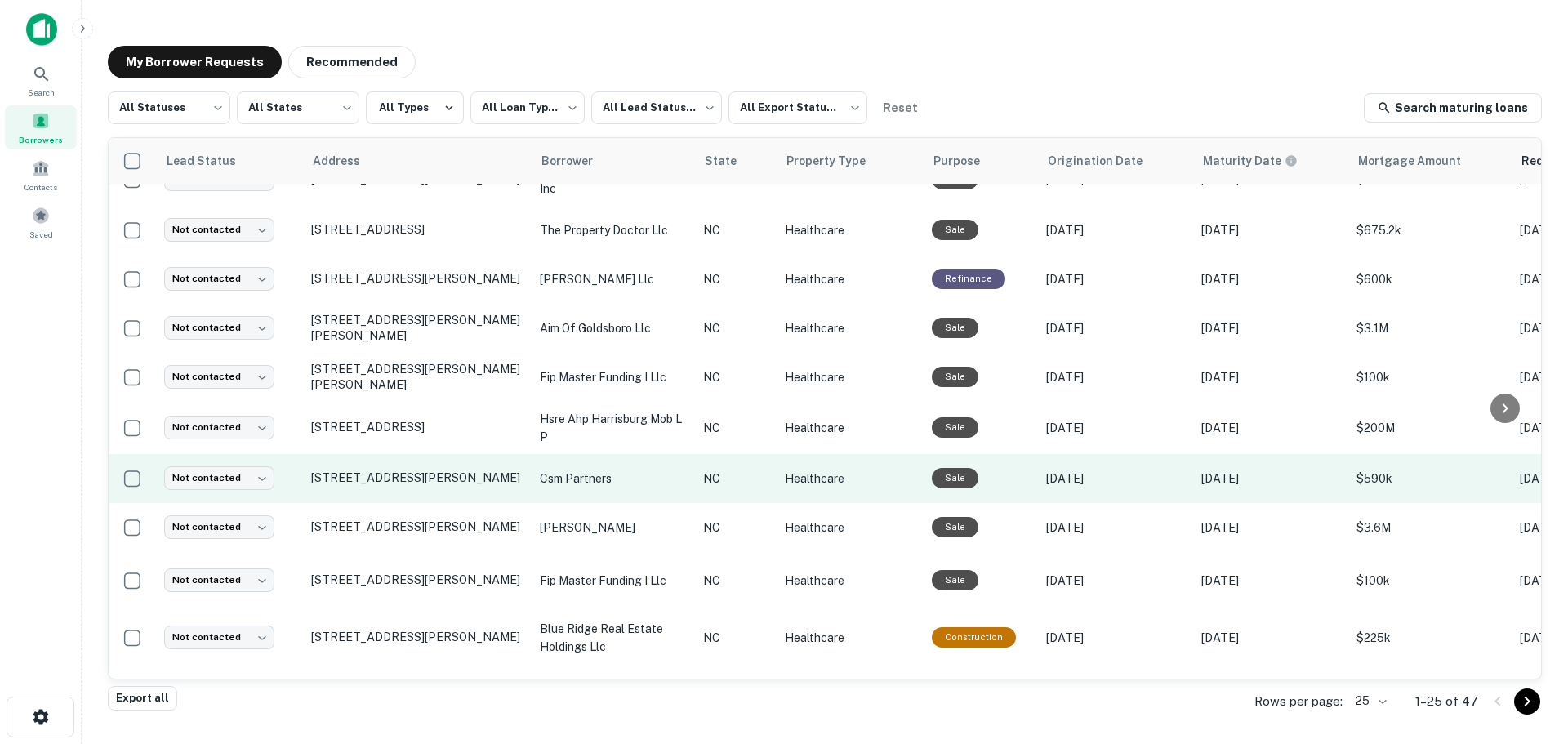
click at [372, 471] on p "[STREET_ADDRESS][PERSON_NAME]" at bounding box center [417, 478] width 213 height 15
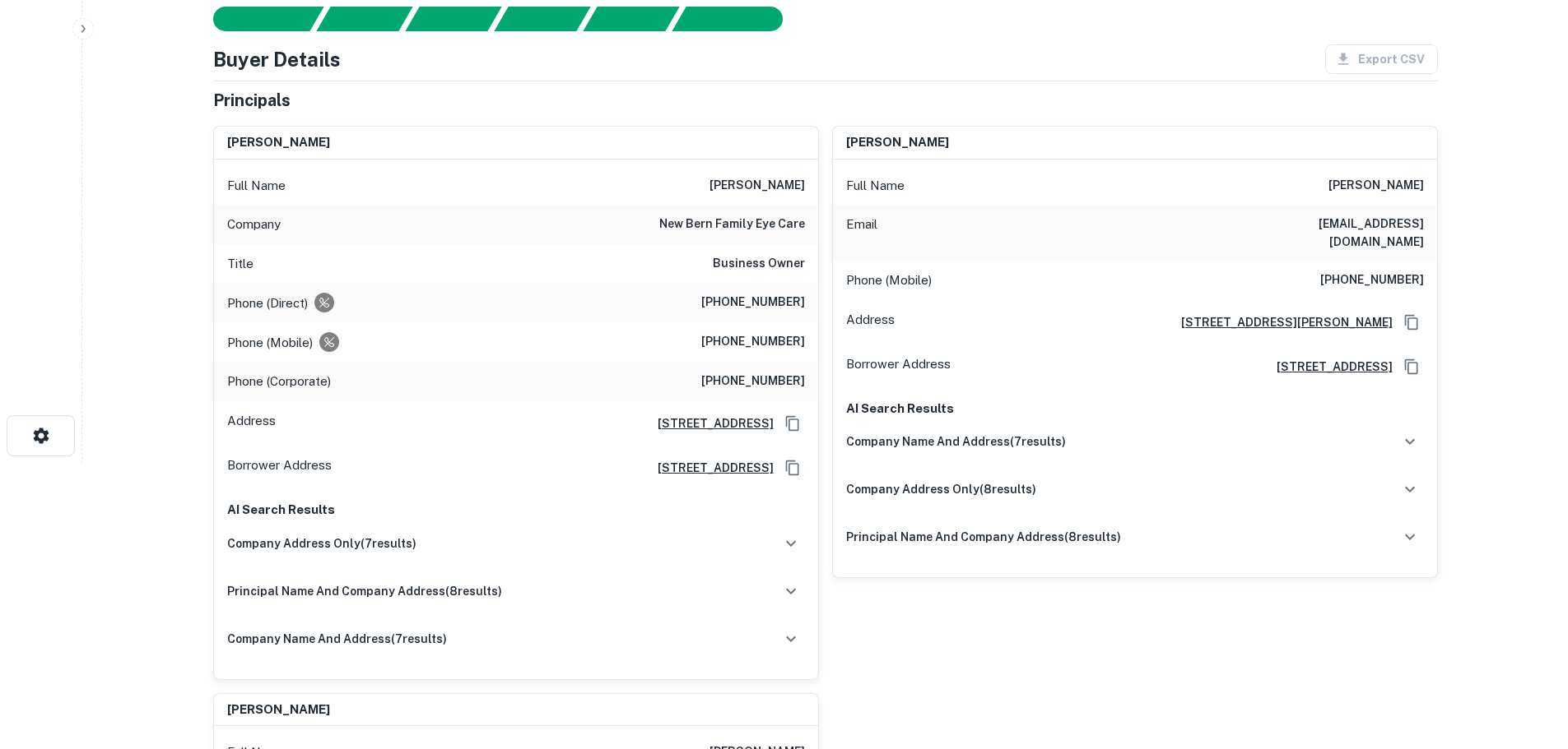
scroll to position [82, 0]
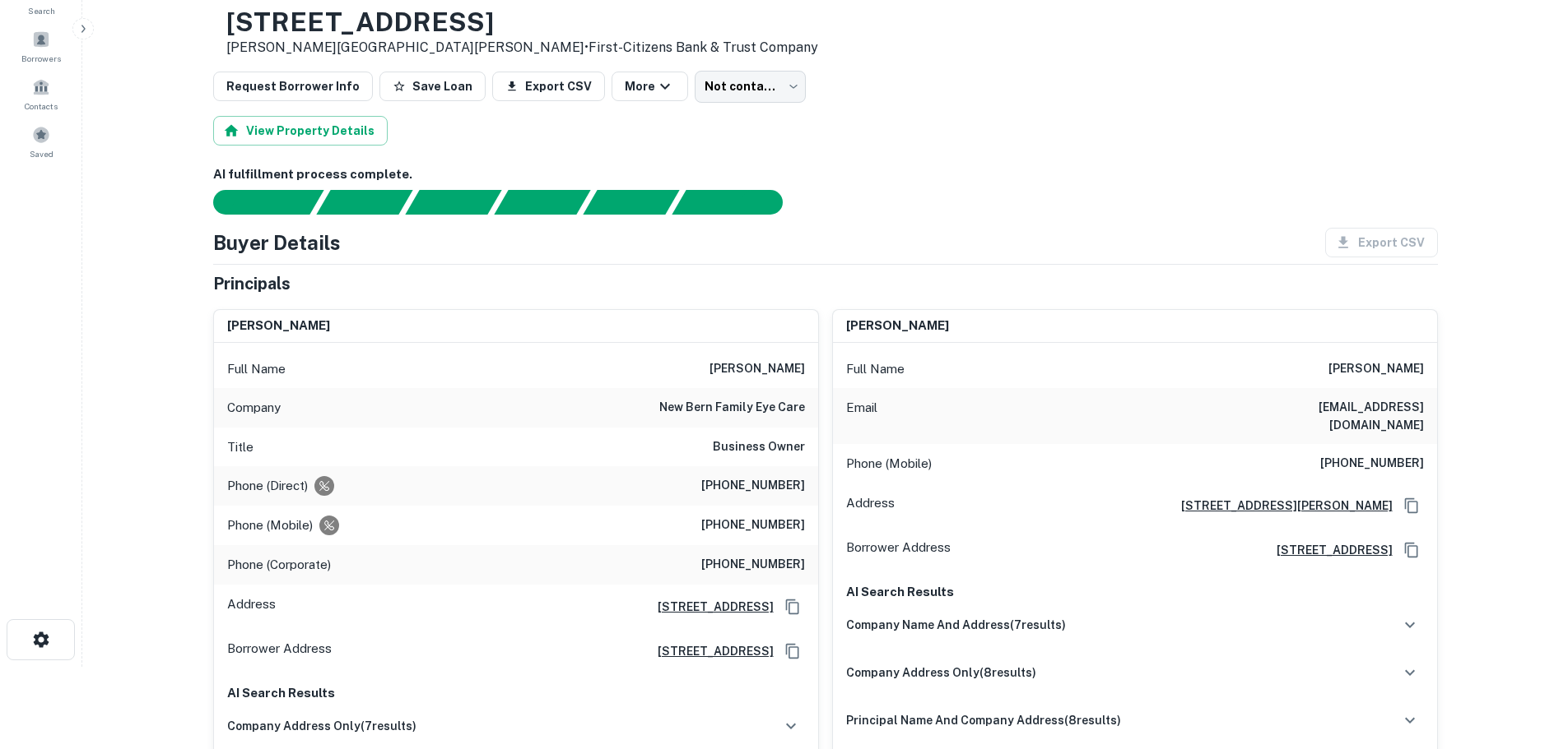
click at [738, 528] on h6 "[PHONE_NUMBER]" at bounding box center [753, 525] width 104 height 20
click at [761, 485] on h6 "[PHONE_NUMBER]" at bounding box center [753, 485] width 104 height 20
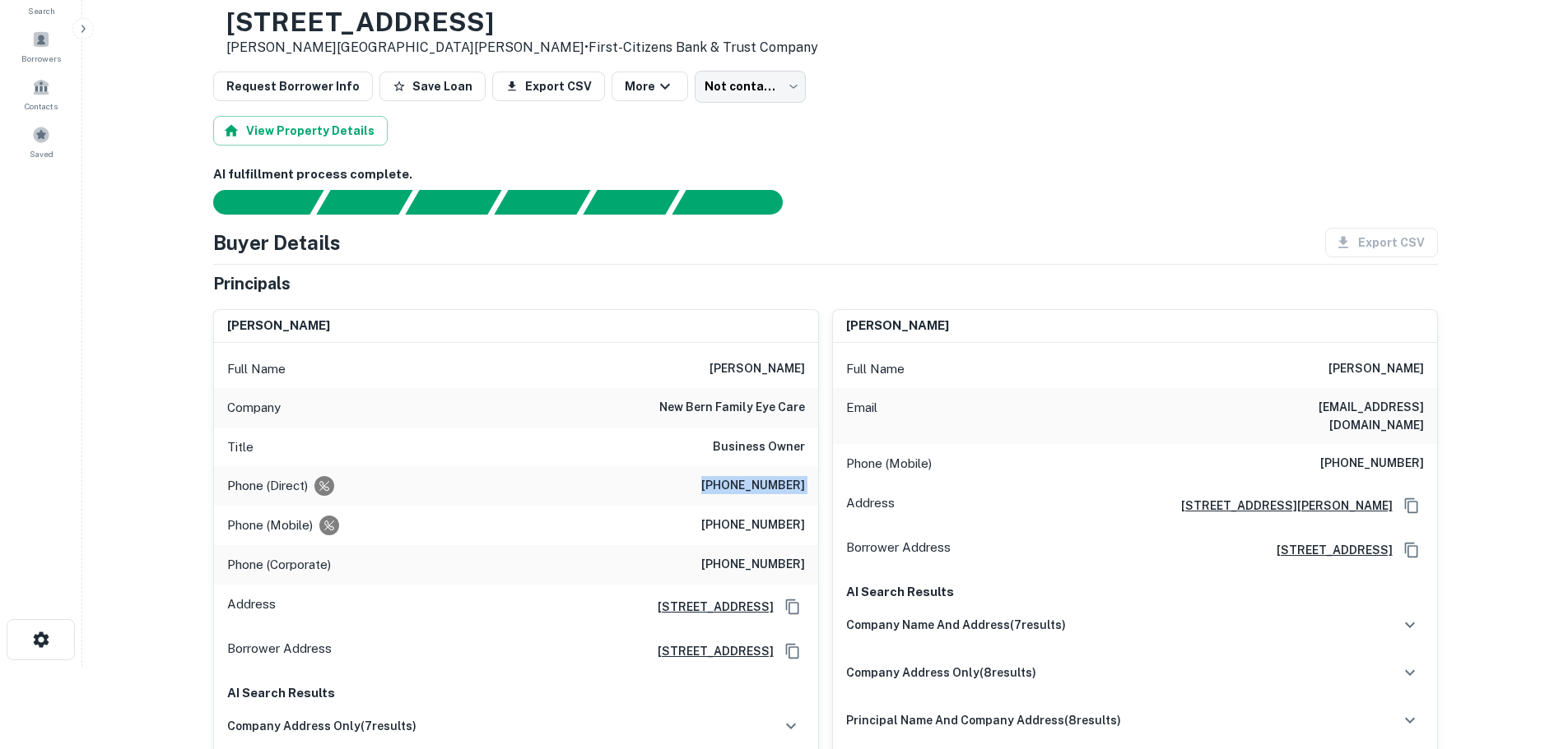
click at [759, 485] on h6 "[PHONE_NUMBER]" at bounding box center [753, 485] width 104 height 20
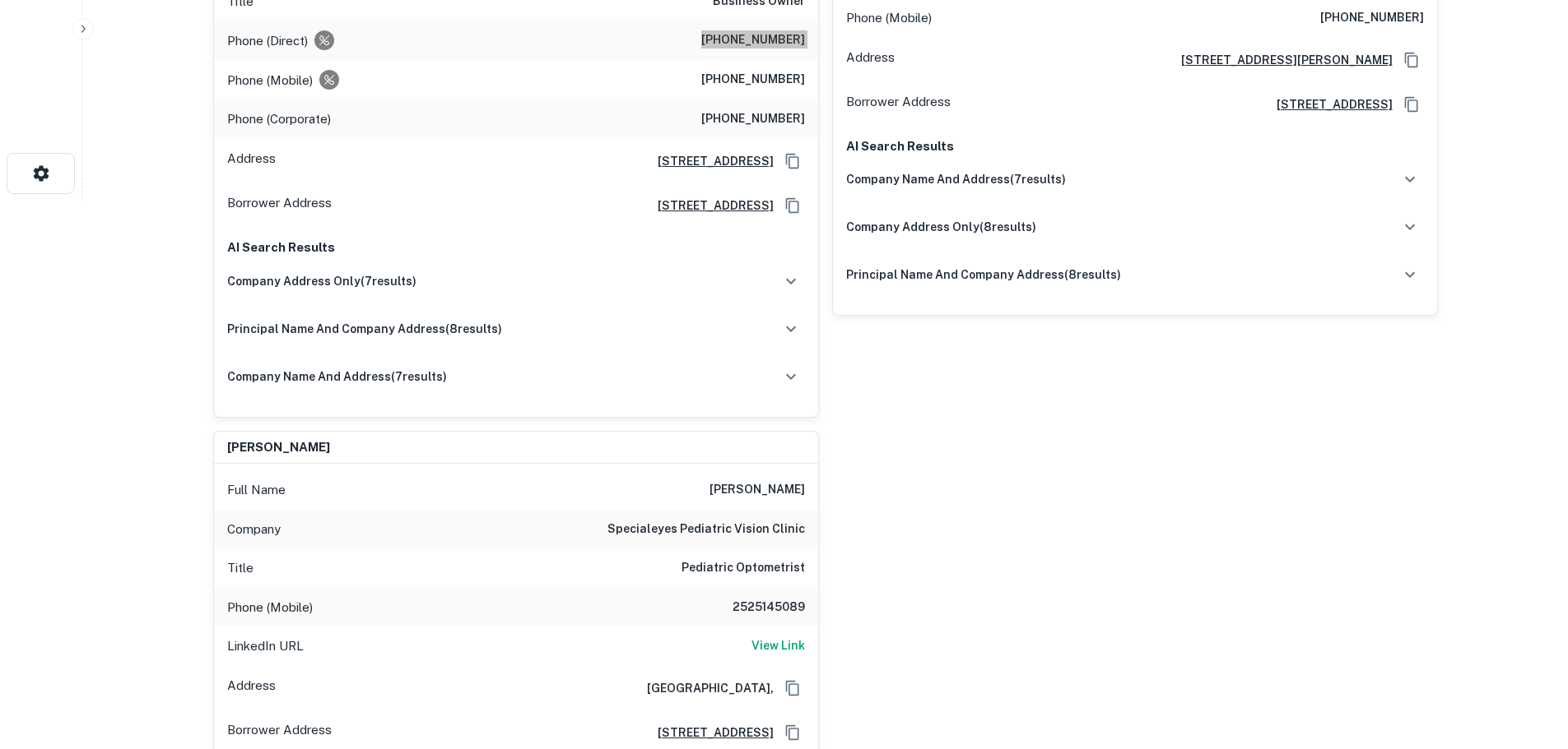
scroll to position [576, 0]
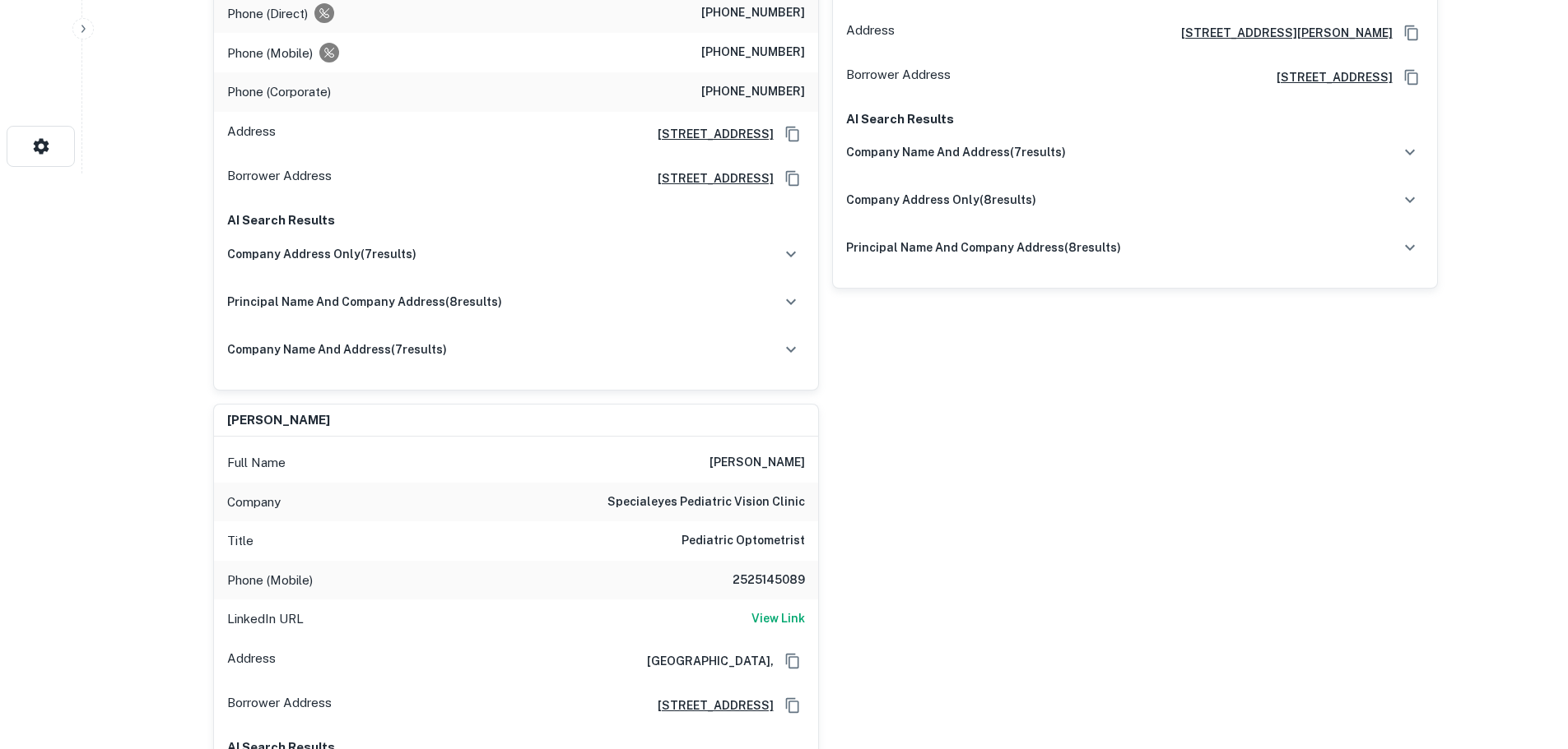
click at [776, 571] on h6 "2525145089" at bounding box center [755, 581] width 99 height 20
click at [775, 571] on h6 "2525145089" at bounding box center [755, 581] width 99 height 20
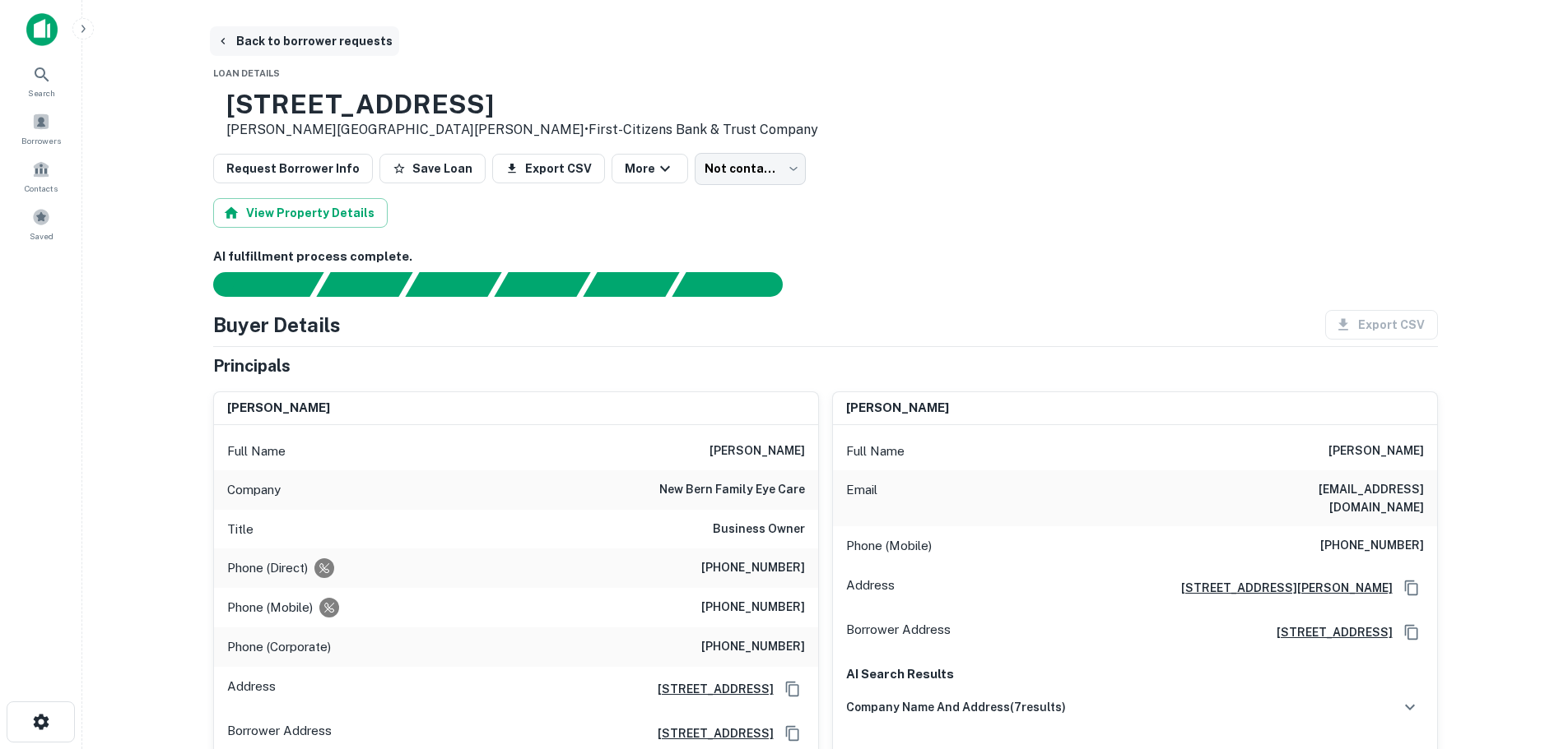
click at [256, 39] on button "Back to borrower requests" at bounding box center [304, 41] width 189 height 29
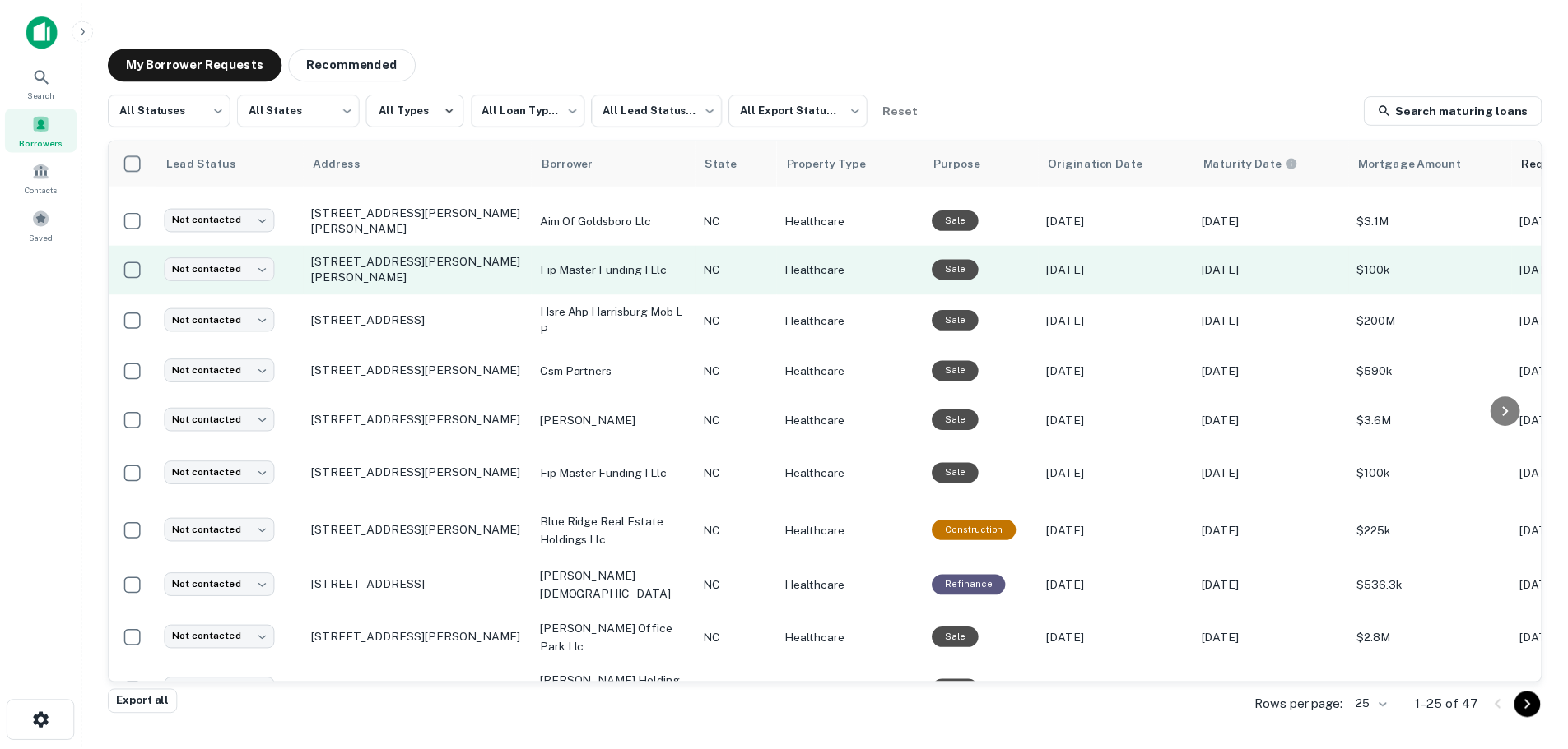
scroll to position [658, 0]
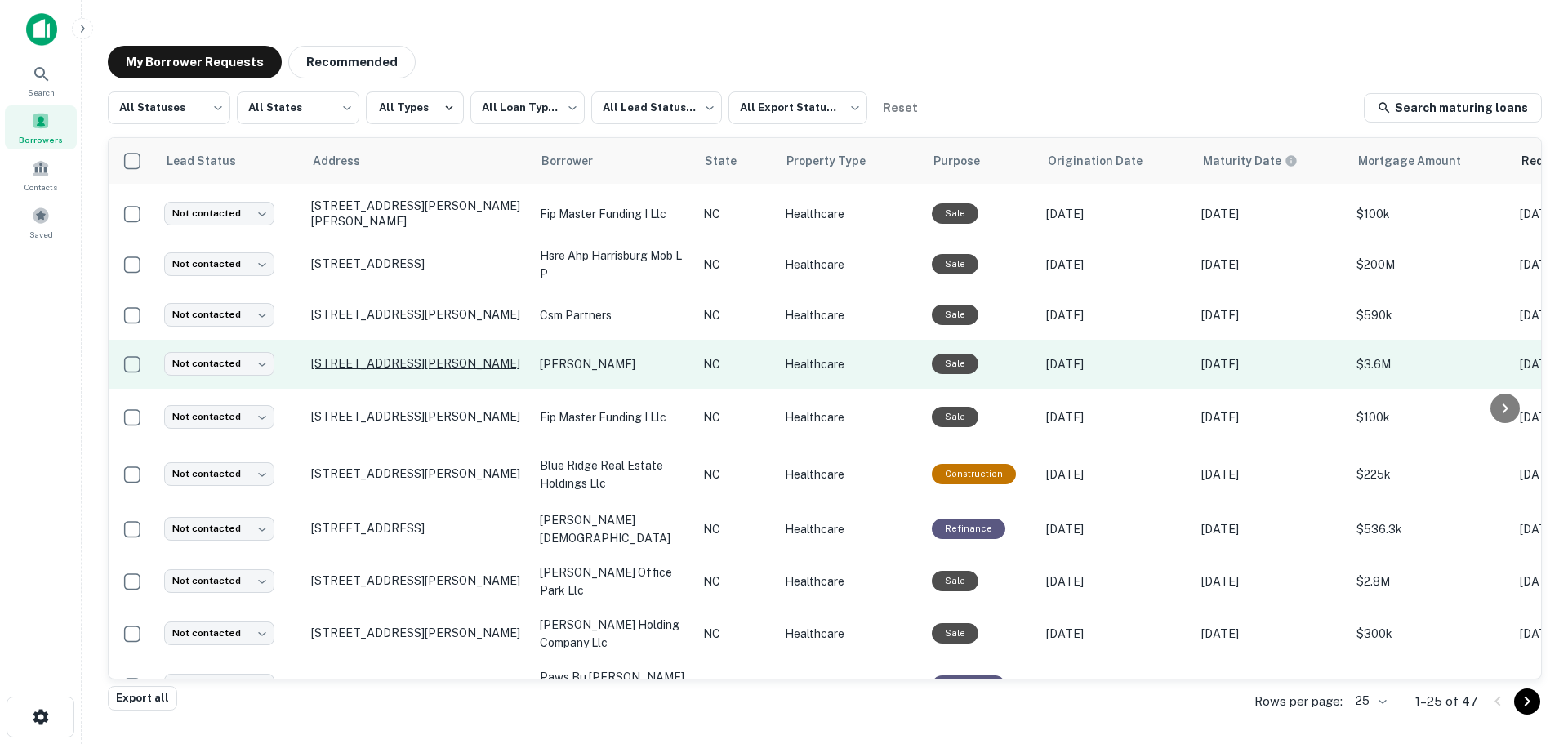
click at [367, 357] on p "[STREET_ADDRESS][PERSON_NAME]" at bounding box center [417, 363] width 213 height 15
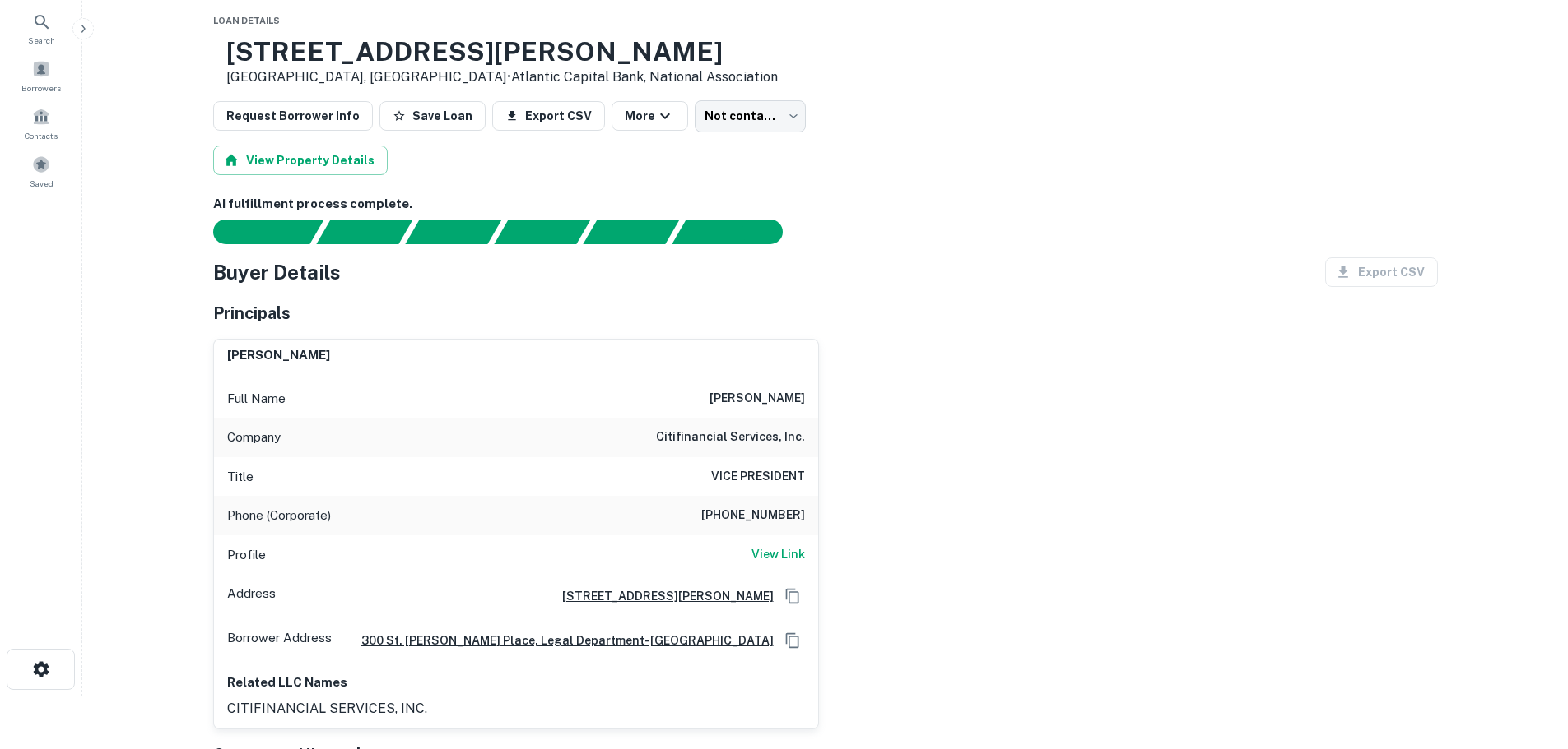
scroll to position [82, 0]
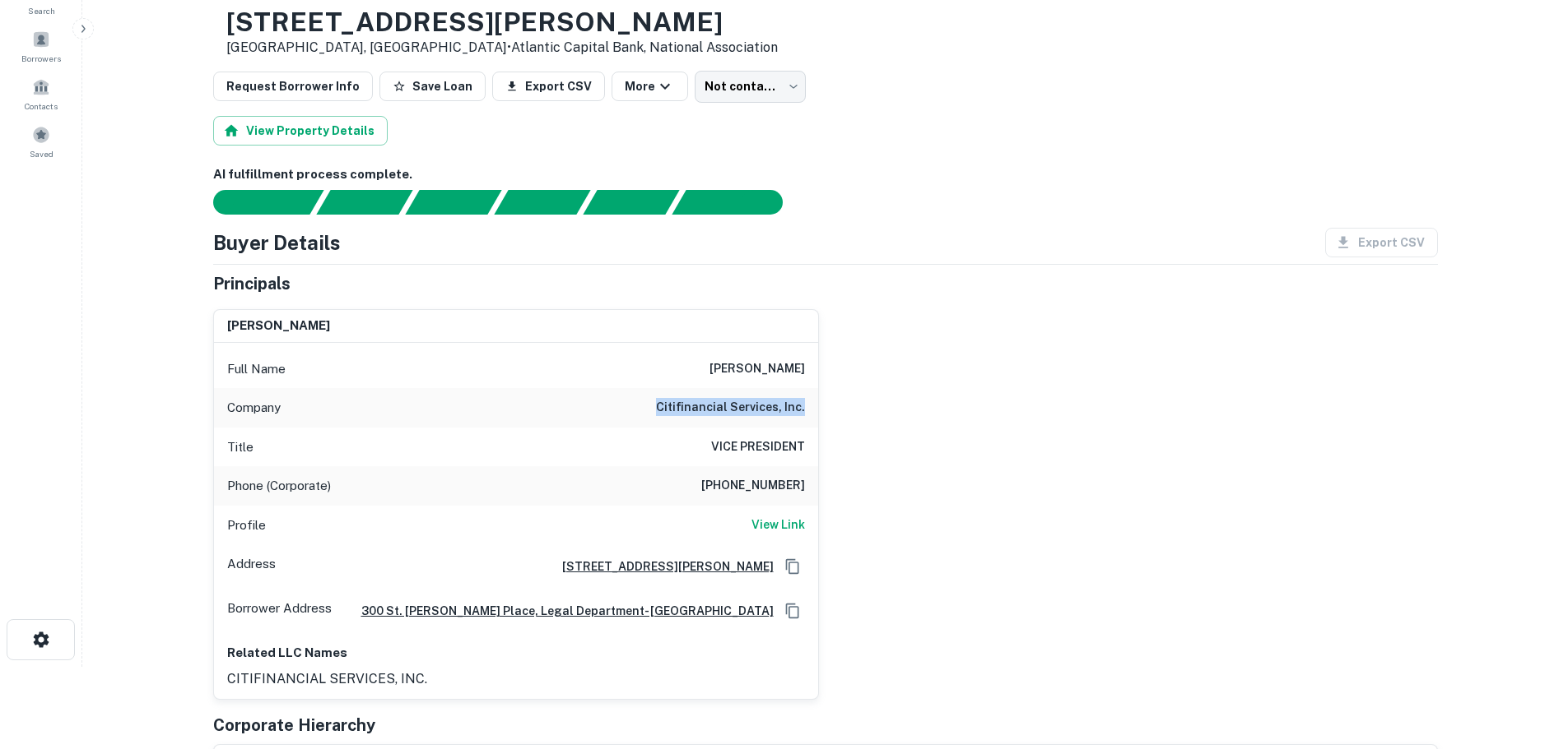
drag, startPoint x: 653, startPoint y: 404, endPoint x: 824, endPoint y: 415, distance: 171.4
click at [824, 415] on div "[PERSON_NAME] Full Name [PERSON_NAME] Company citifinancial services, inc. Titl…" at bounding box center [819, 498] width 1238 height 404
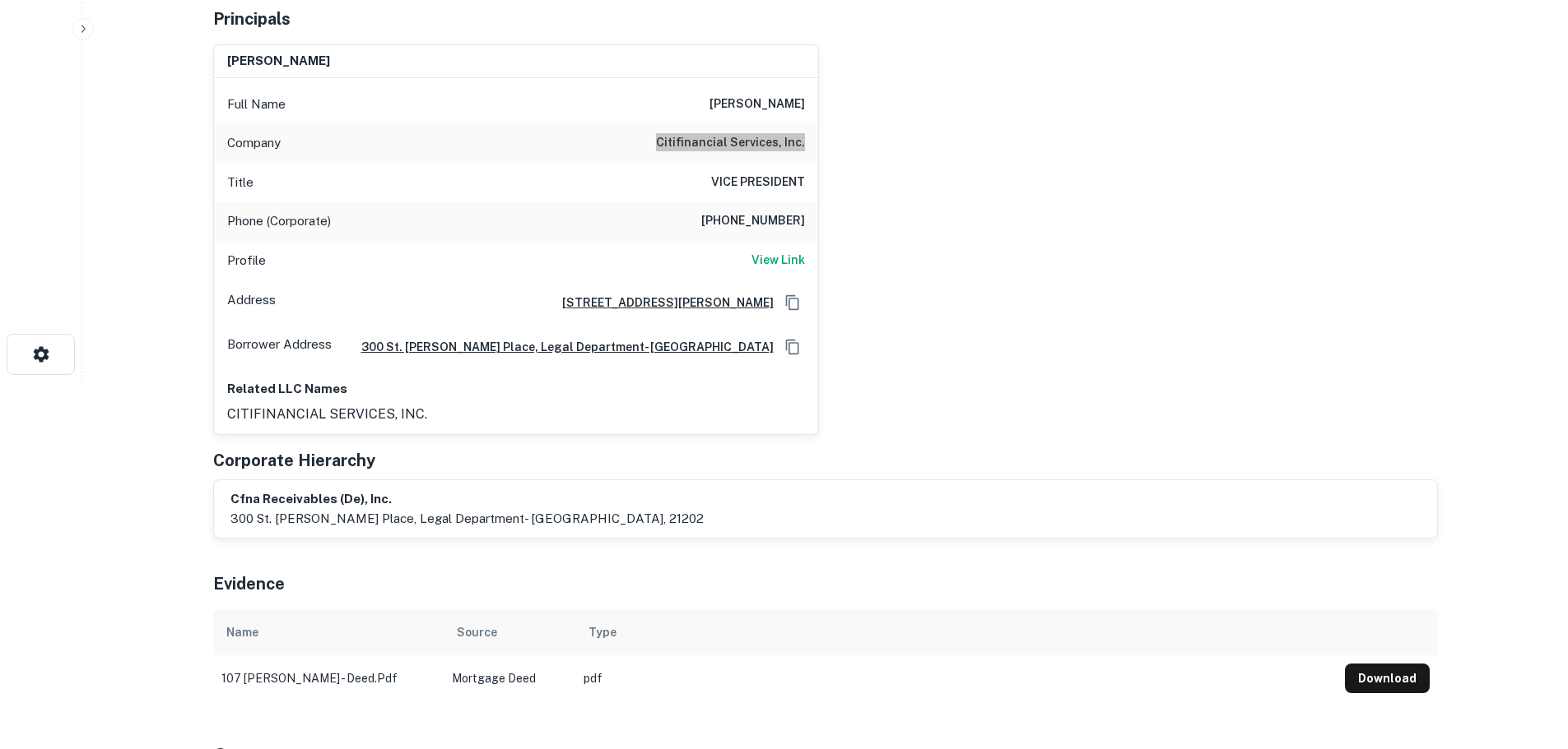
scroll to position [165, 0]
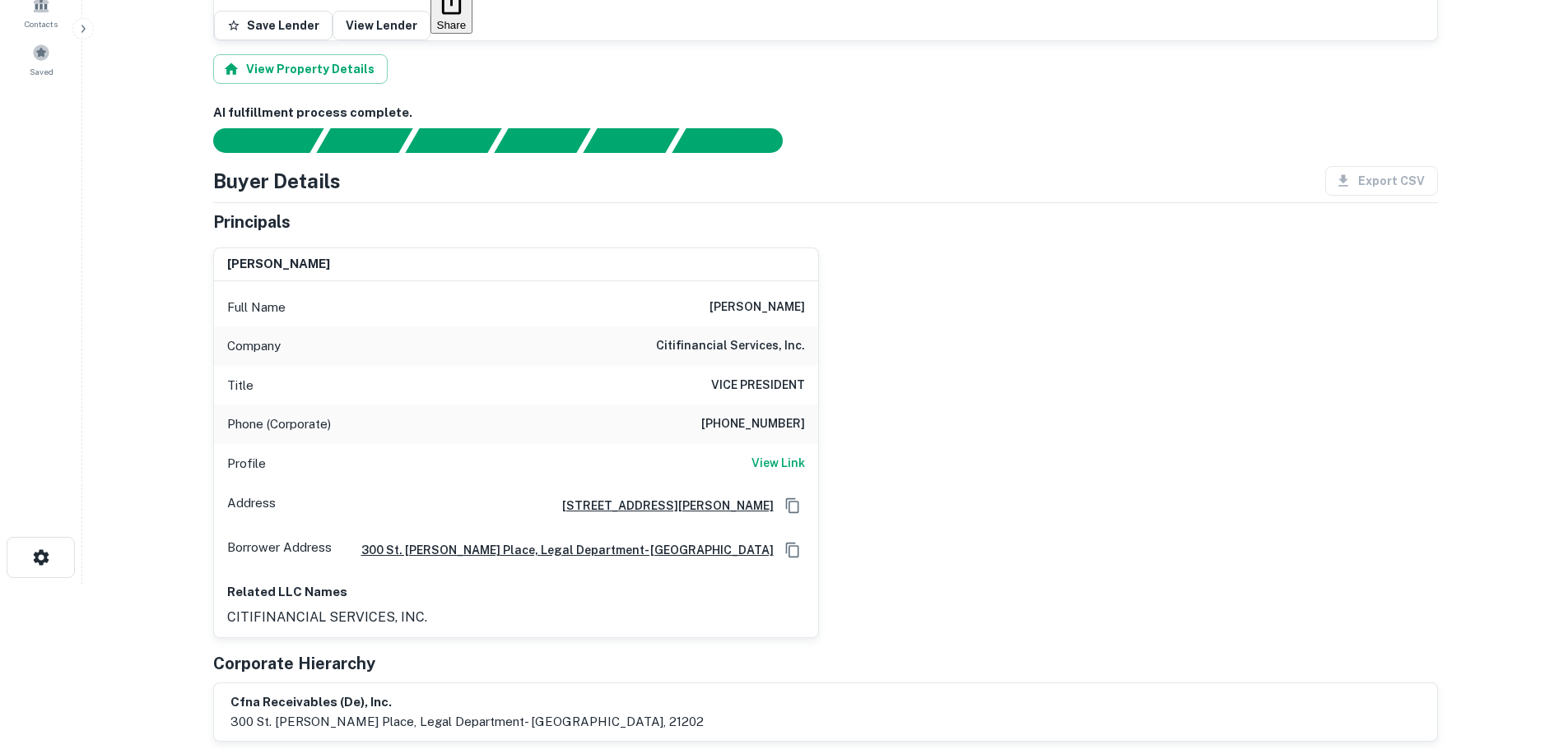
click at [754, 414] on h6 "[PHONE_NUMBER]" at bounding box center [753, 424] width 104 height 20
click at [775, 454] on h6 "View Link" at bounding box center [778, 463] width 54 height 18
click at [971, 362] on div "[PERSON_NAME] Full Name [PERSON_NAME] Company citifinancial services, inc. Titl…" at bounding box center [819, 436] width 1238 height 404
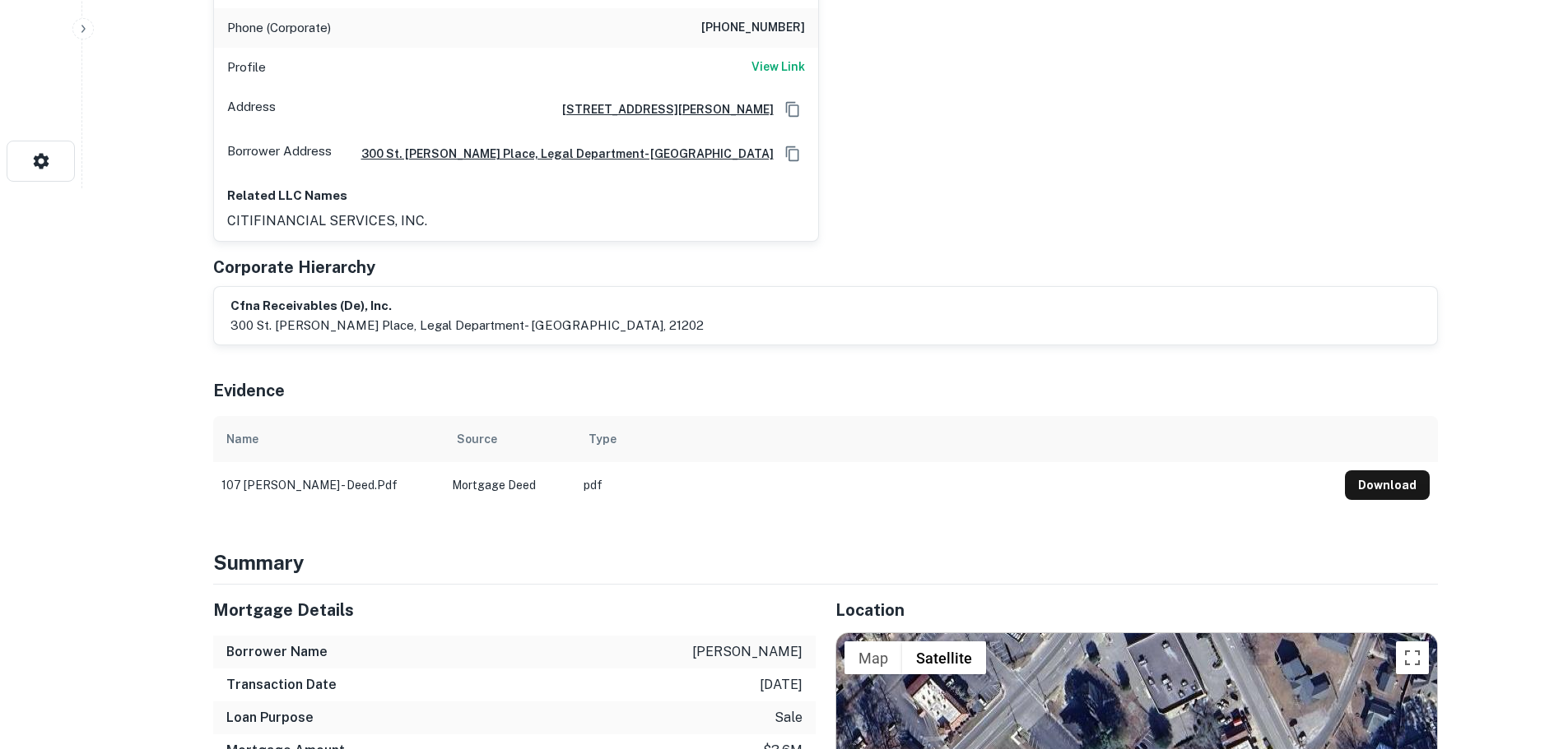
scroll to position [576, 0]
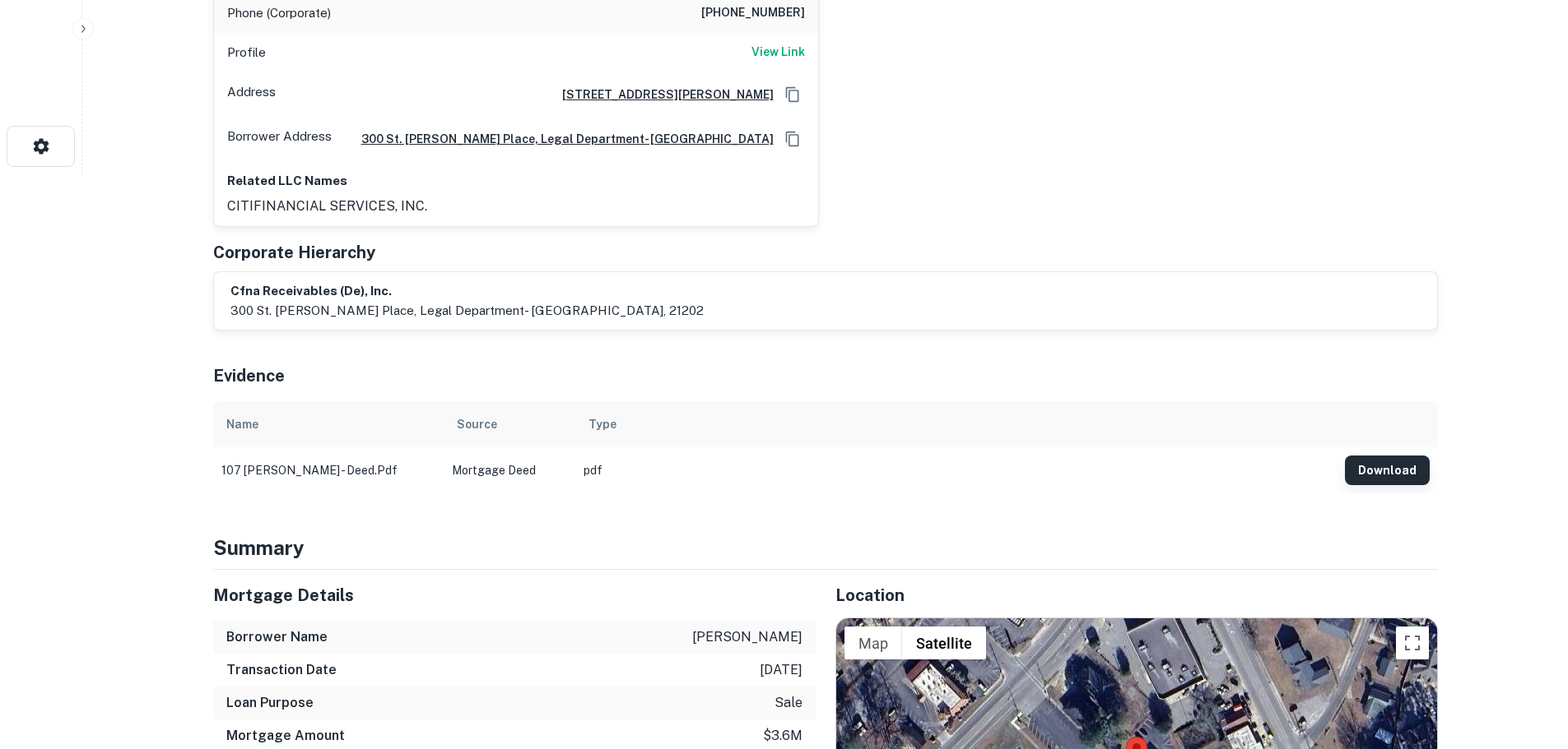
click at [1386, 456] on button "Download" at bounding box center [1388, 471] width 85 height 29
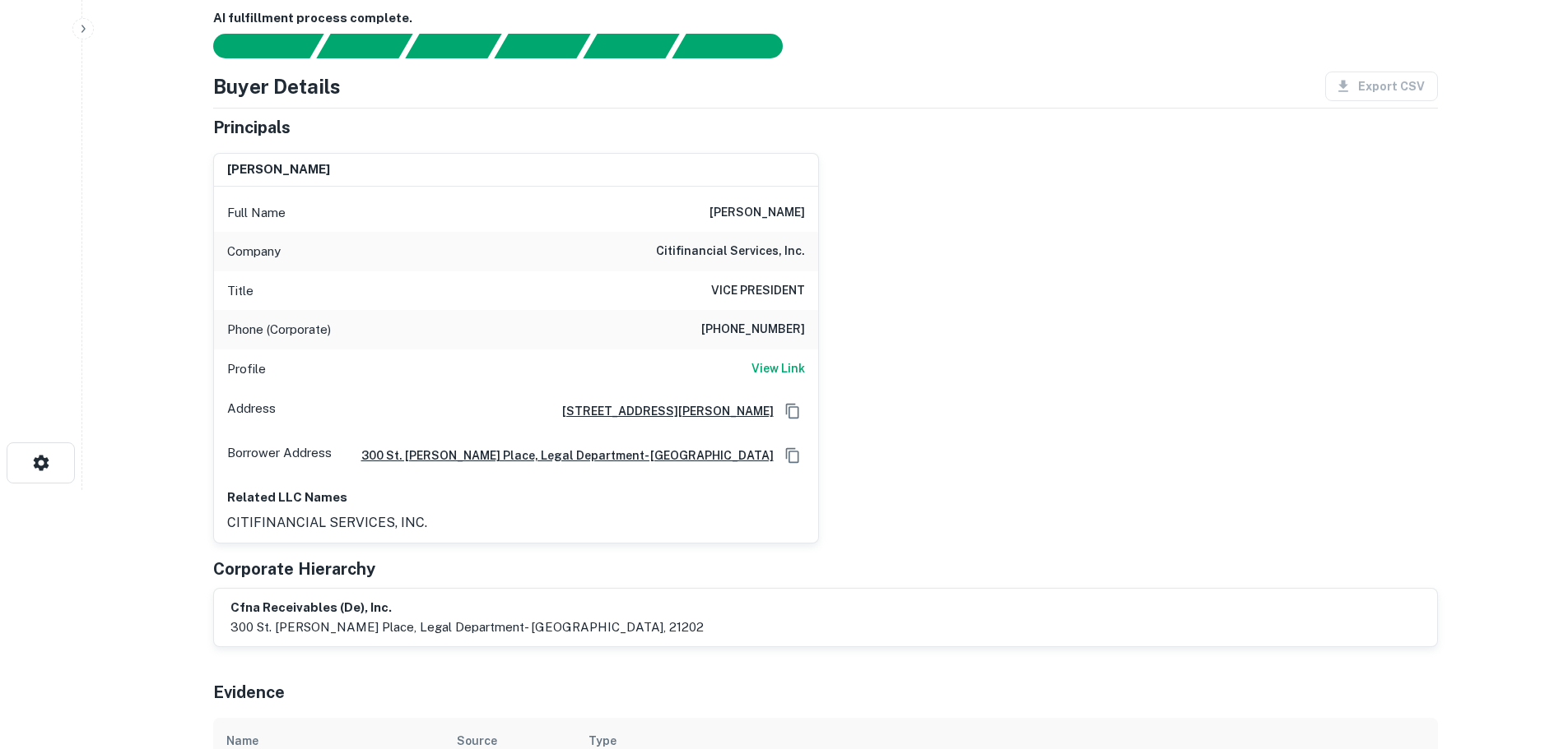
scroll to position [0, 0]
